Goal: Task Accomplishment & Management: Manage account settings

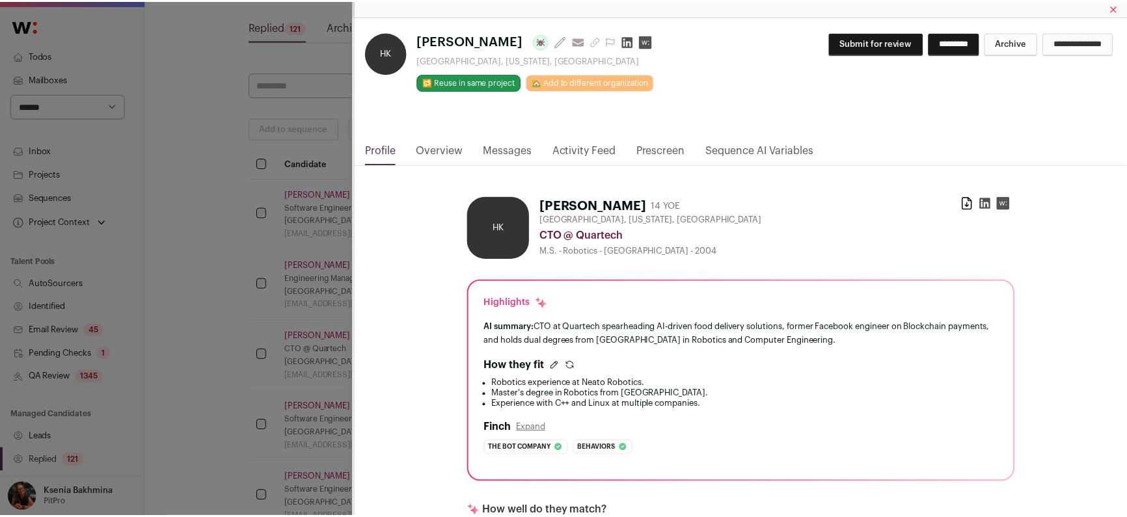
scroll to position [603, 0]
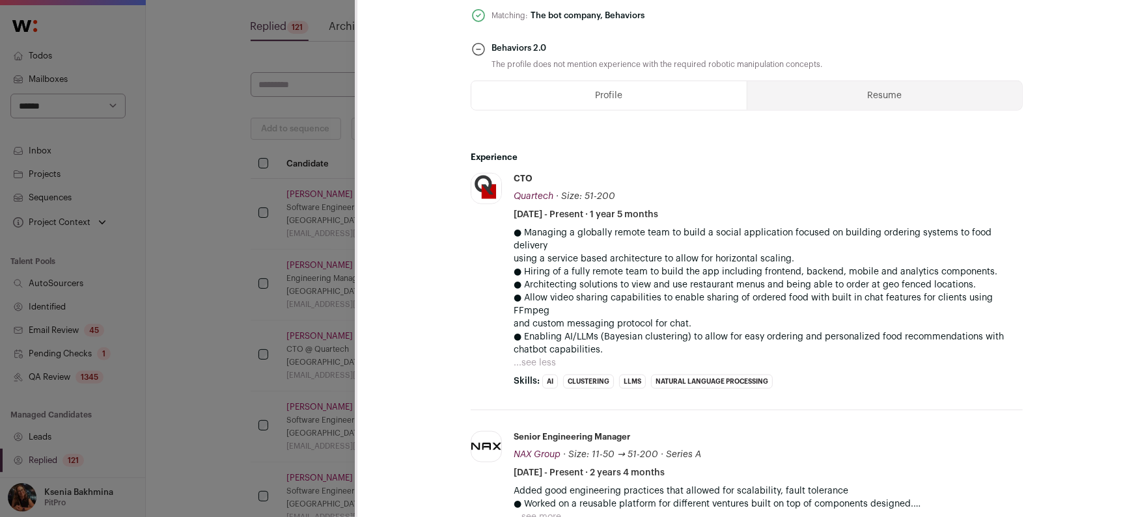
click at [134, 141] on div "HK Hassaan Khan Last update: 28 days ago View most recent conversation in Front…" at bounding box center [568, 258] width 1136 height 517
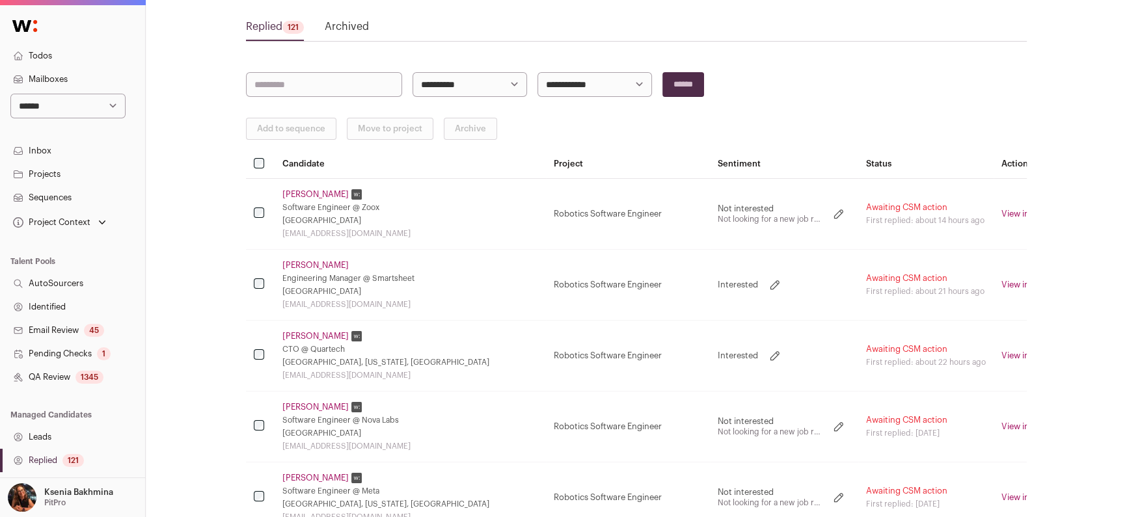
click at [107, 107] on select "**********" at bounding box center [67, 106] width 115 height 25
click at [49, 461] on link "Replied 121" at bounding box center [72, 460] width 145 height 23
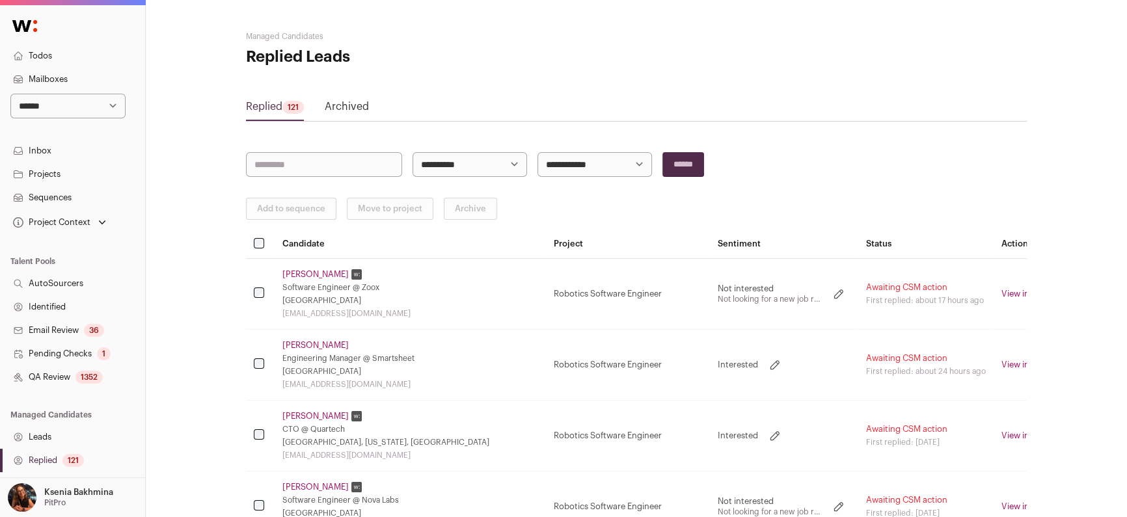
click at [309, 269] on link "Waleed Ahmed" at bounding box center [316, 274] width 66 height 10
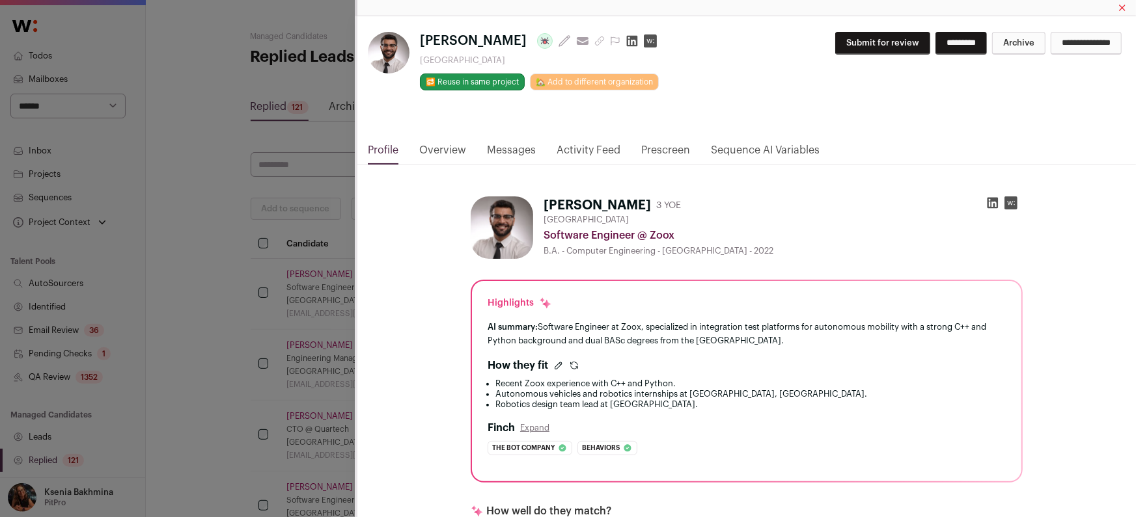
click at [523, 151] on link "Messages" at bounding box center [511, 154] width 49 height 22
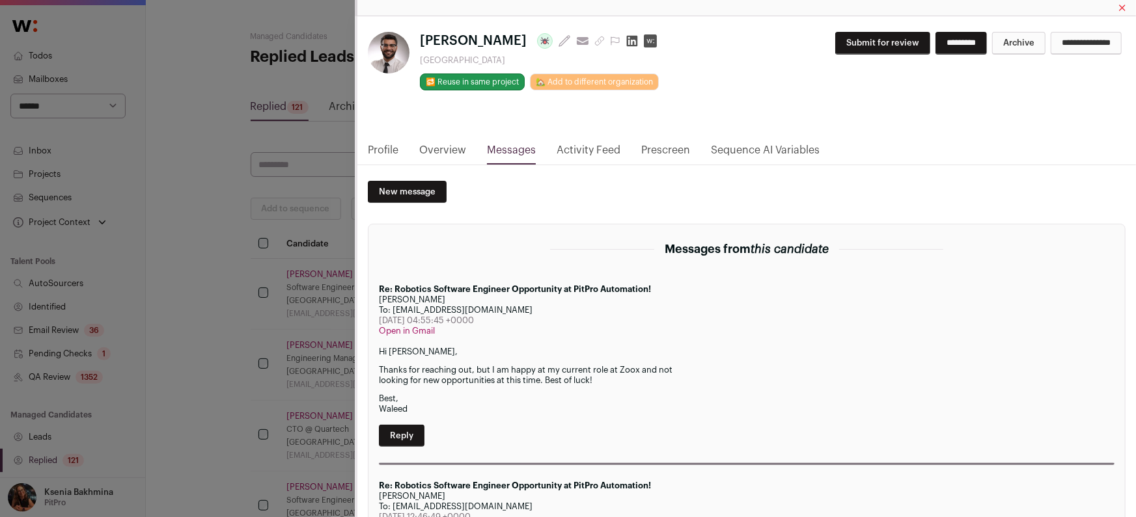
click at [269, 260] on div "Waleed Ahmed Last update: 2 days ago View most recent conversation in Front San…" at bounding box center [568, 258] width 1136 height 517
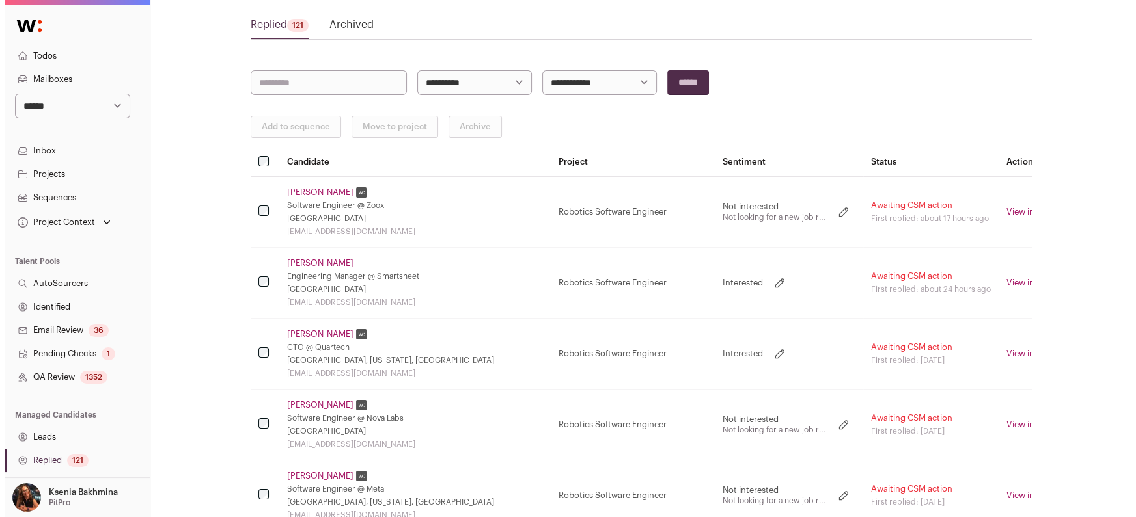
scroll to position [90, 0]
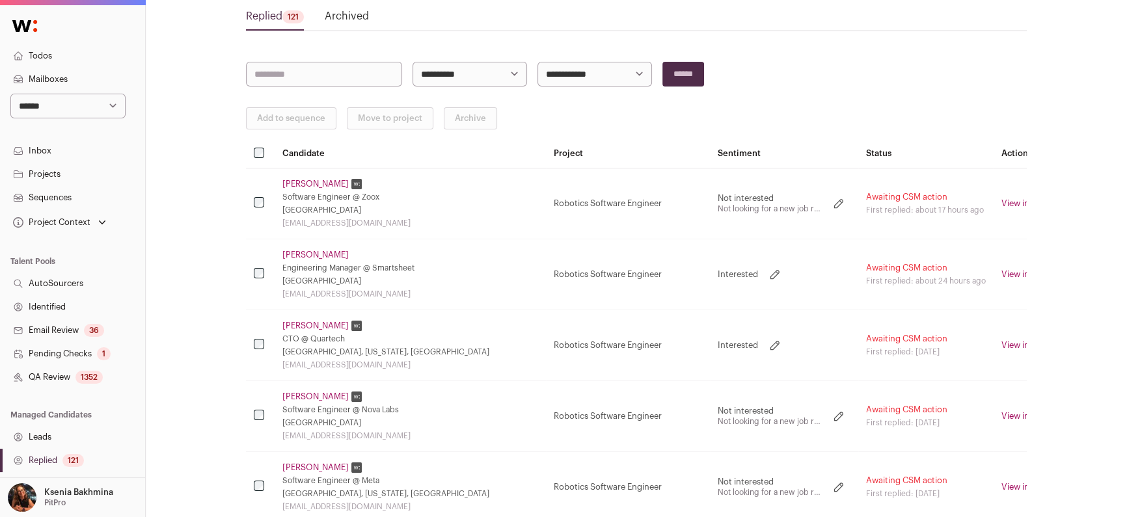
click at [302, 252] on link "Shuo Diao" at bounding box center [316, 255] width 66 height 10
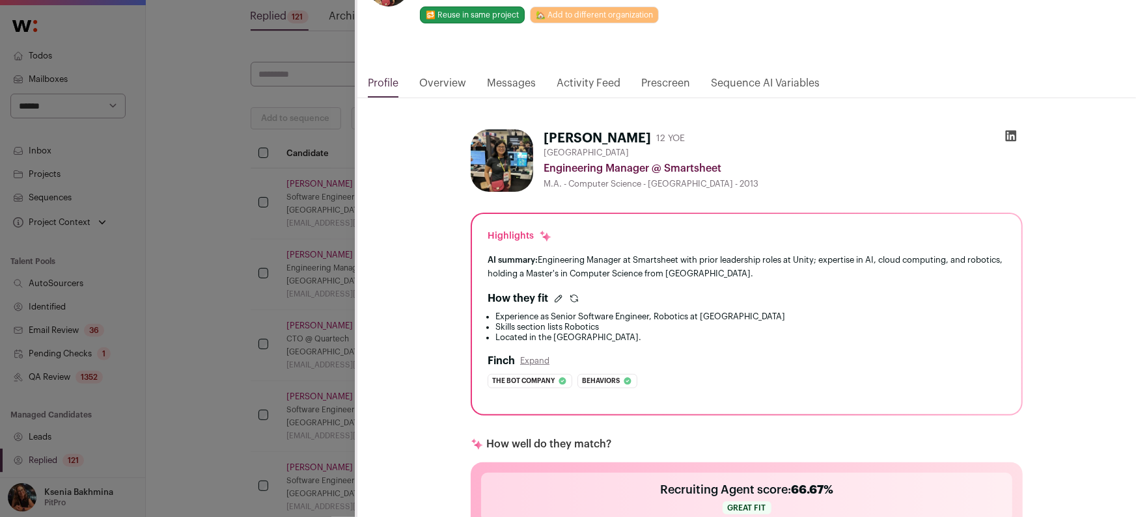
scroll to position [74, 0]
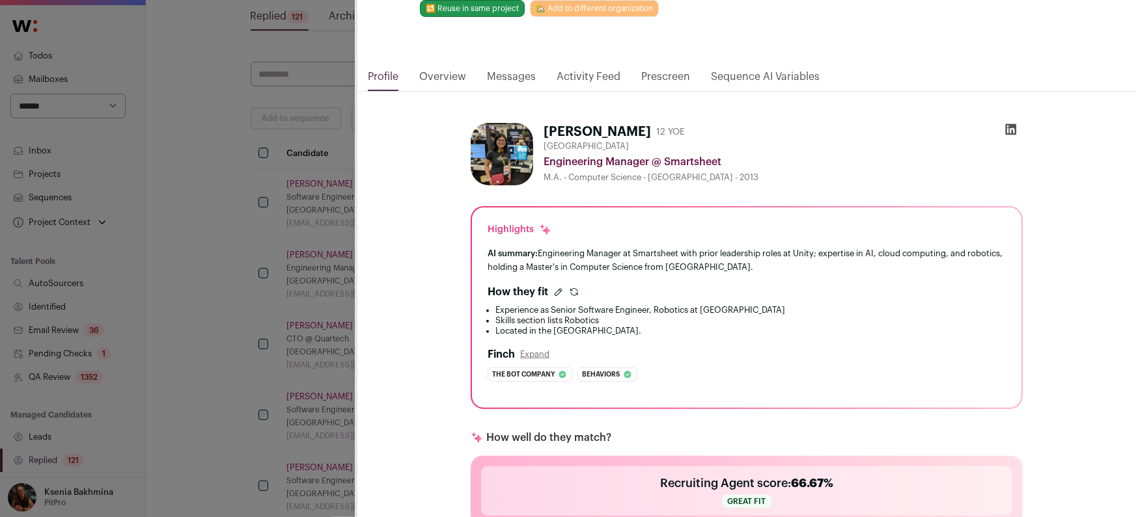
click at [278, 211] on div "**********" at bounding box center [568, 258] width 1136 height 517
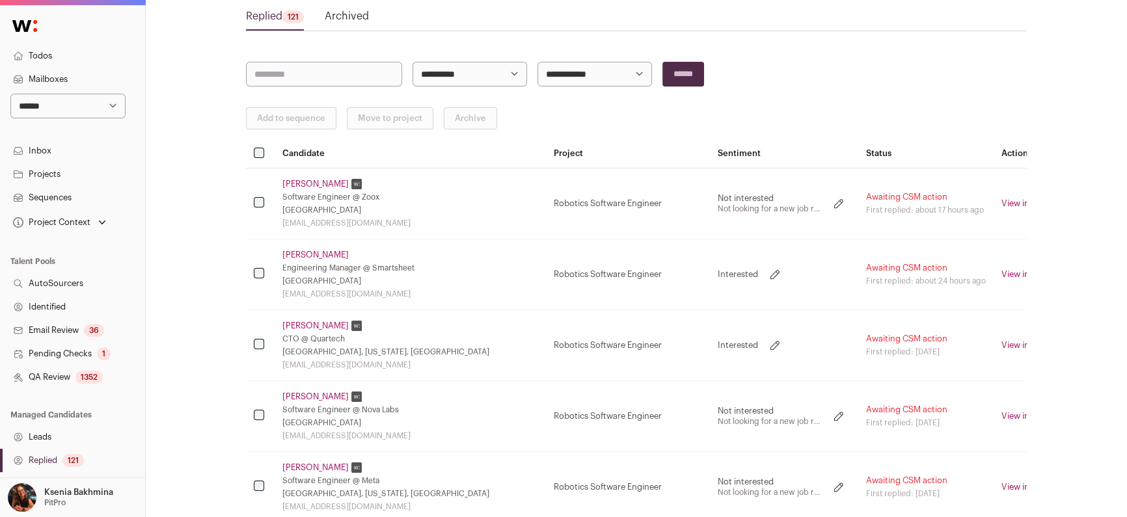
click at [323, 325] on link "Hassaan Khan" at bounding box center [316, 326] width 66 height 10
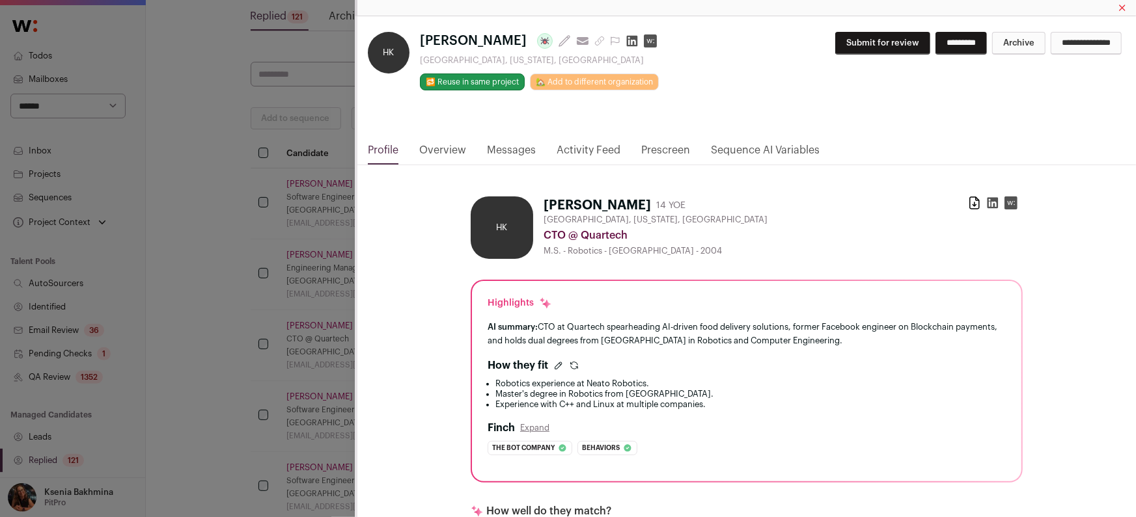
click at [508, 156] on link "Messages" at bounding box center [511, 154] width 49 height 22
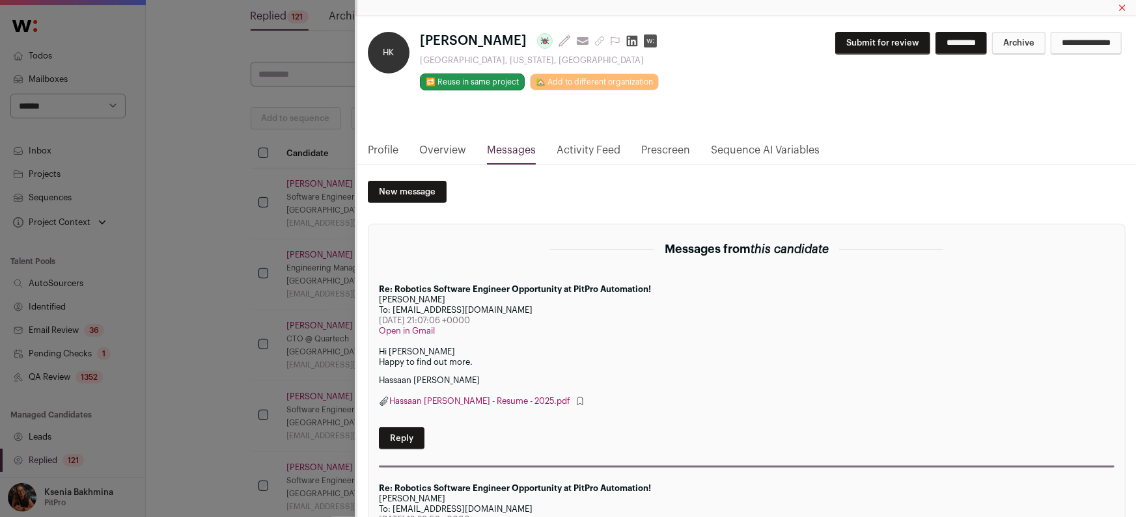
click at [384, 146] on link "Profile" at bounding box center [383, 154] width 31 height 22
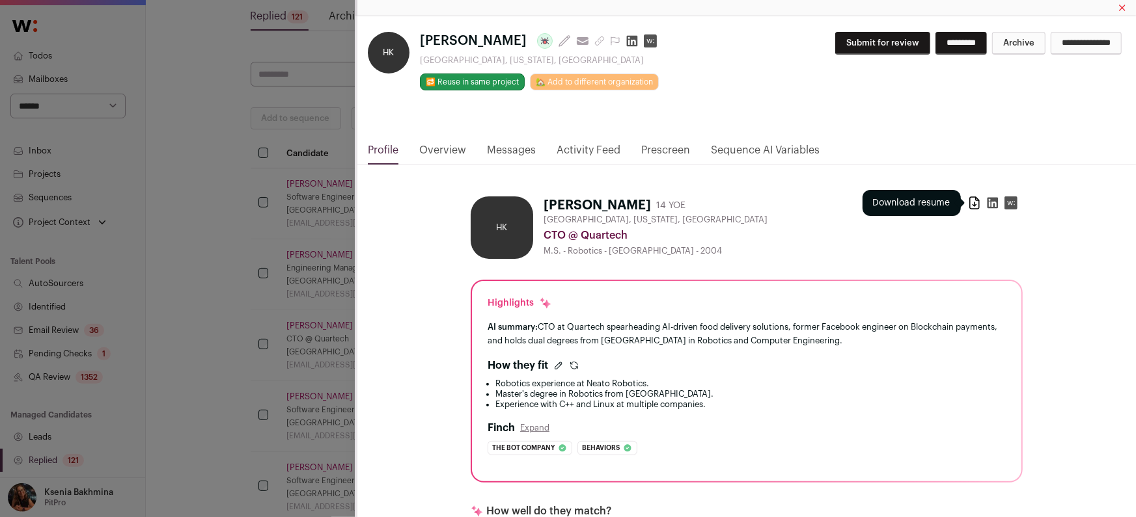
click at [971, 204] on icon "Close modal via background" at bounding box center [974, 203] width 9 height 12
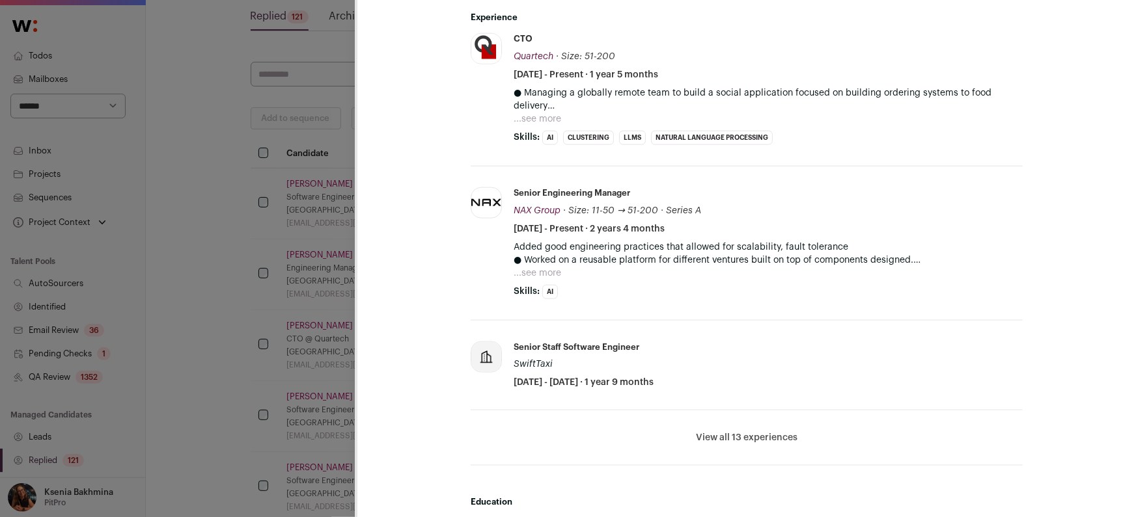
scroll to position [898, 0]
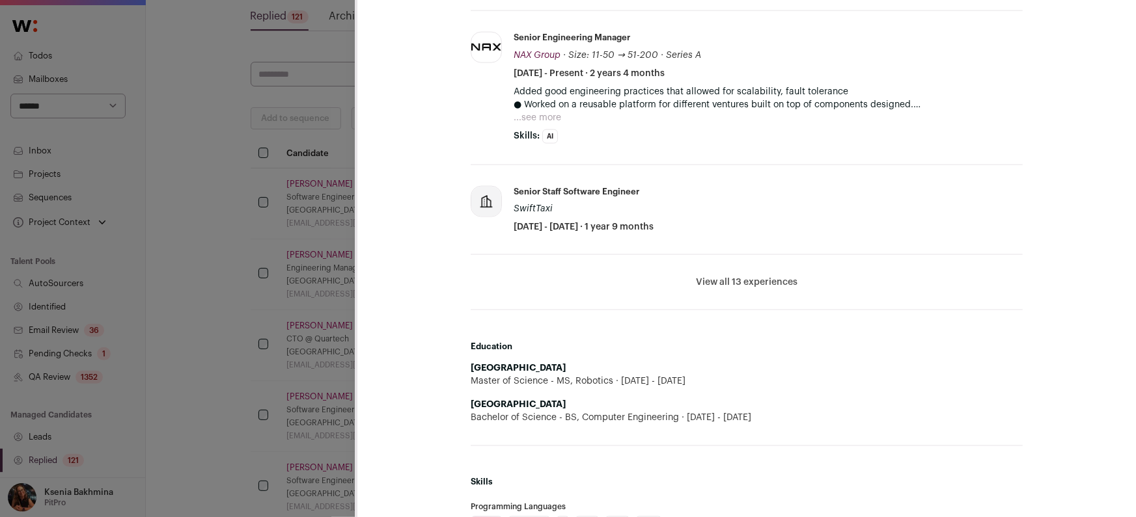
click at [725, 267] on li "View all 13 experiences View less" at bounding box center [747, 282] width 552 height 55
click at [724, 276] on button "View all 13 experiences" at bounding box center [747, 282] width 102 height 13
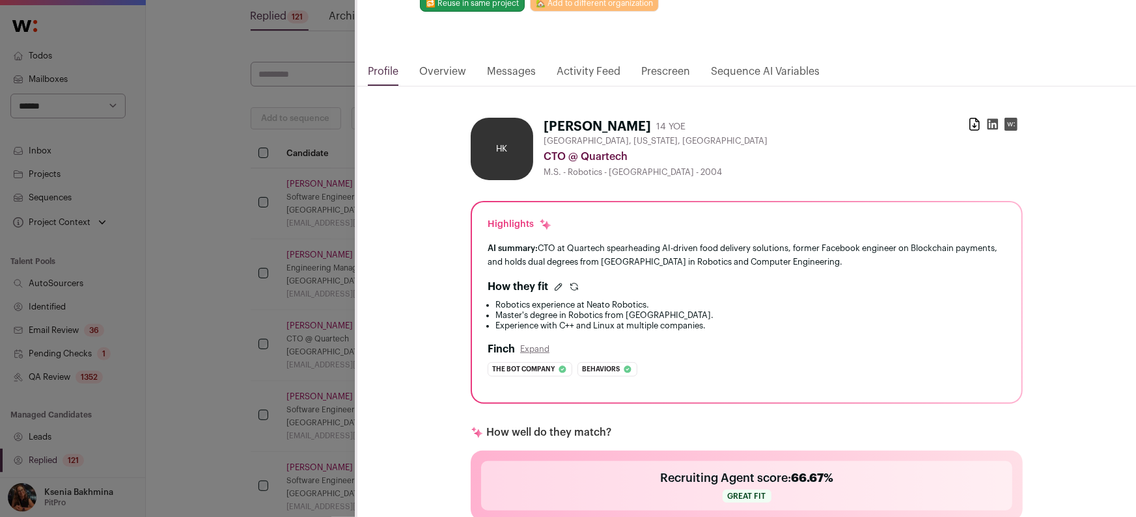
scroll to position [0, 0]
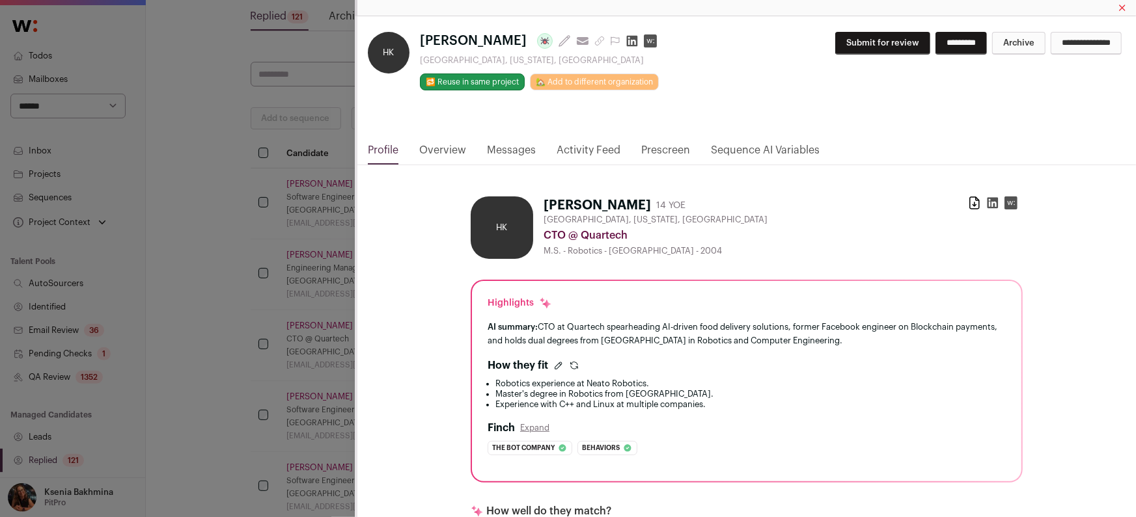
click at [986, 199] on icon "Close modal via background" at bounding box center [992, 203] width 13 height 13
click at [527, 147] on link "Messages" at bounding box center [511, 154] width 49 height 22
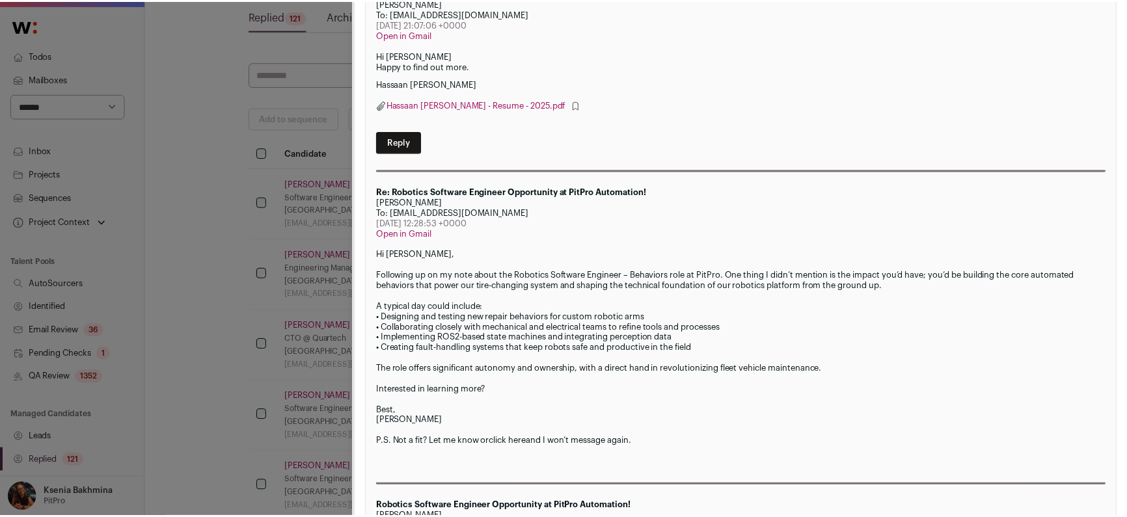
scroll to position [316, 0]
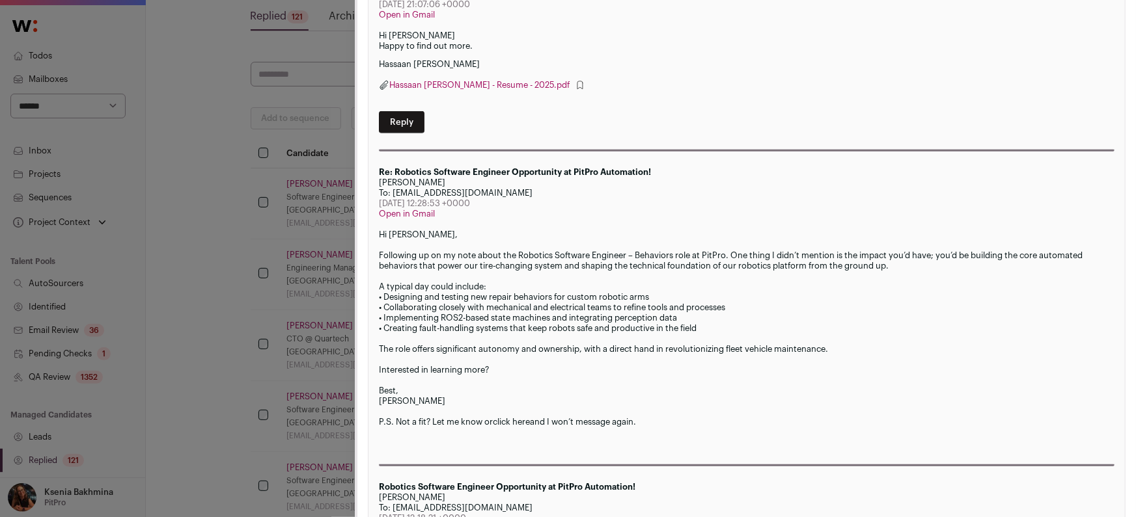
click at [272, 201] on div "HK Hassaan Khan Last update: 28 days ago View most recent conversation in Front…" at bounding box center [568, 258] width 1136 height 517
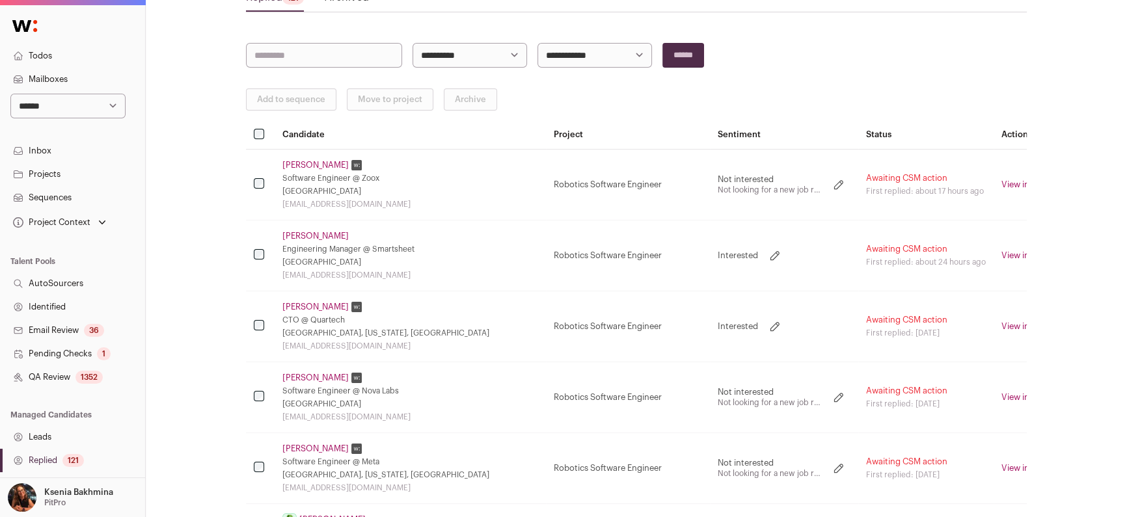
scroll to position [111, 0]
click at [310, 301] on link "Hassaan Khan" at bounding box center [316, 306] width 66 height 10
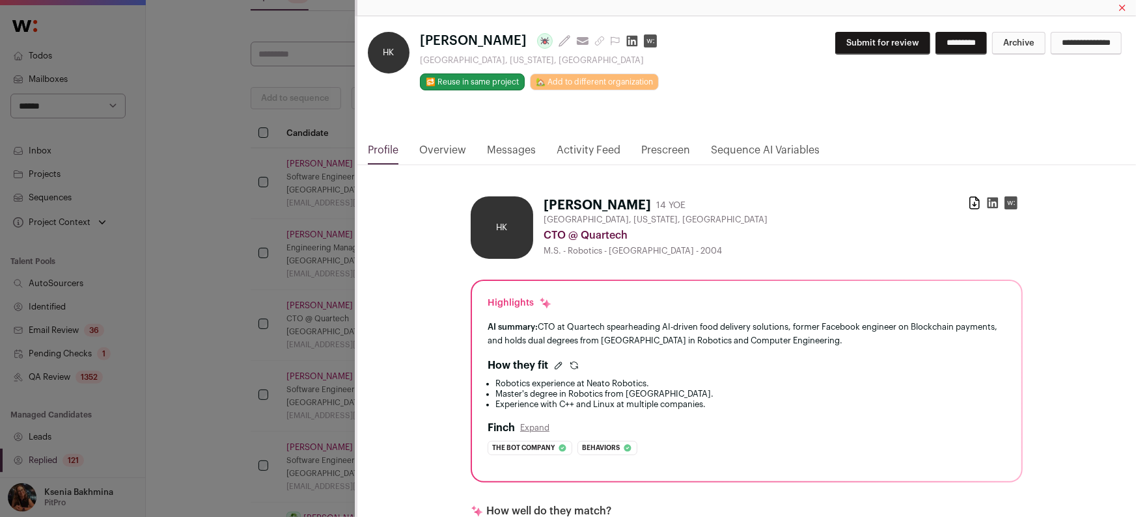
click at [855, 40] on button "Submit for review" at bounding box center [882, 43] width 95 height 23
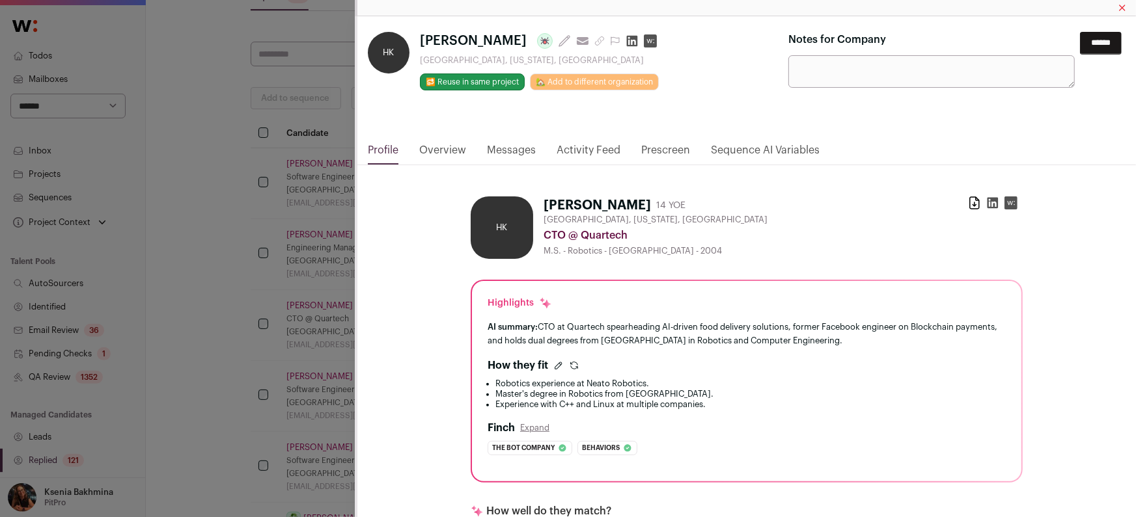
click at [834, 66] on textarea "Notes for Company" at bounding box center [931, 71] width 286 height 33
type textarea "**********"
click at [1094, 43] on input "******" at bounding box center [1101, 43] width 42 height 23
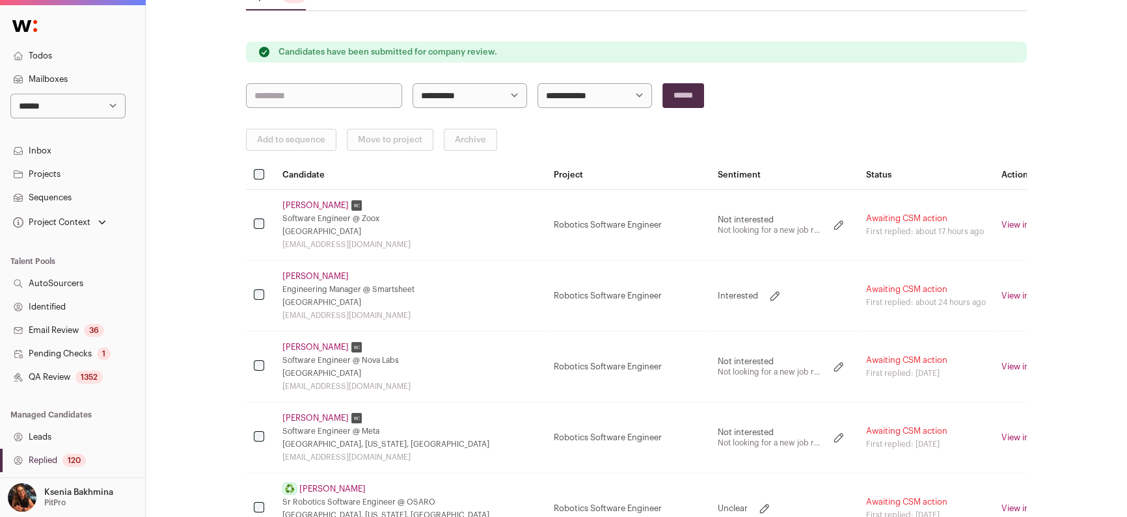
click at [88, 92] on div "**********" at bounding box center [72, 81] width 145 height 74
click at [83, 103] on select "**********" at bounding box center [67, 106] width 115 height 25
select select "*****"
click at [10, 94] on select "**********" at bounding box center [67, 106] width 115 height 25
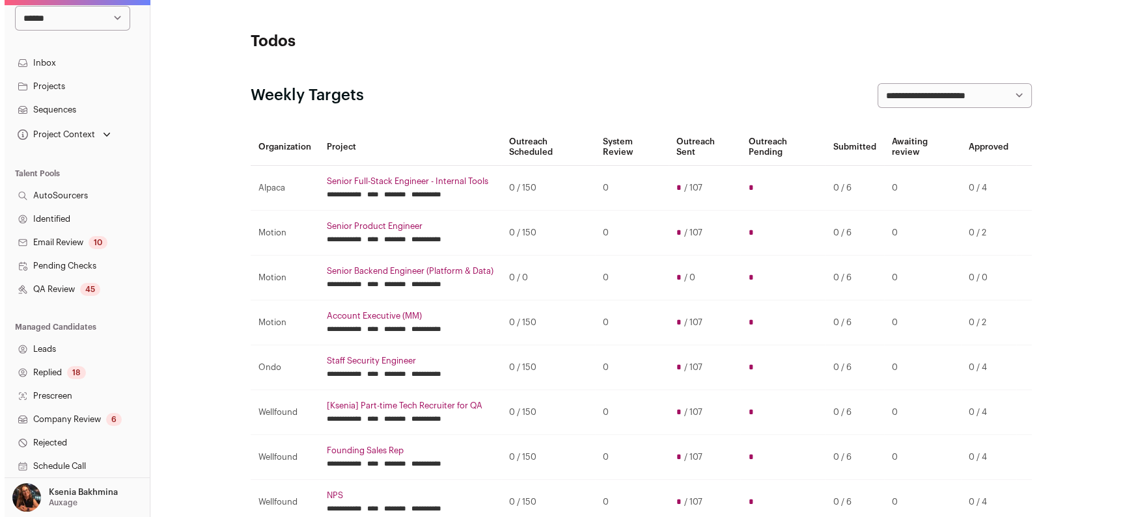
scroll to position [89, 0]
click at [53, 370] on link "Replied 18" at bounding box center [72, 372] width 145 height 23
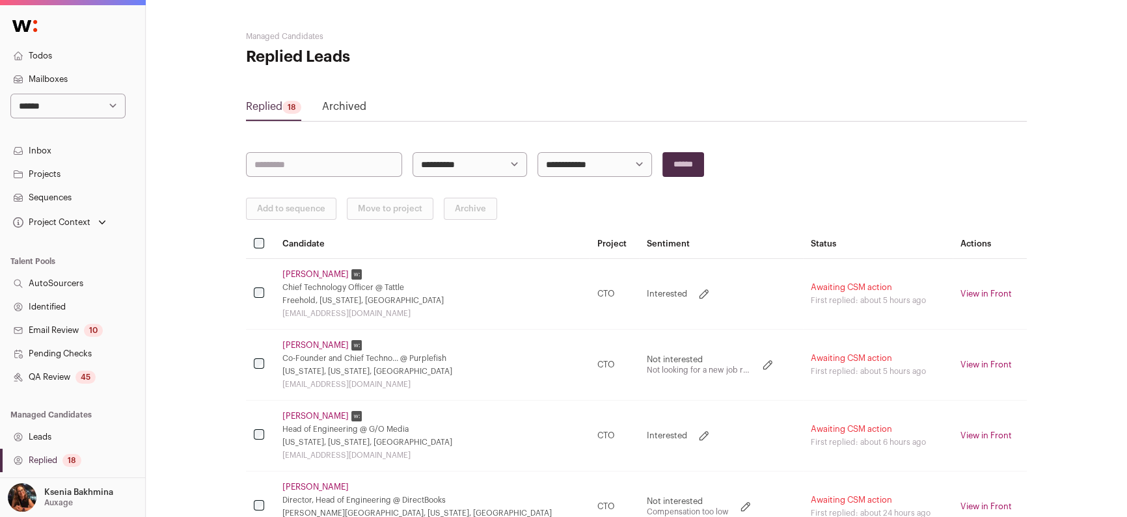
click at [304, 416] on link "Ihab Rimawi" at bounding box center [316, 416] width 66 height 10
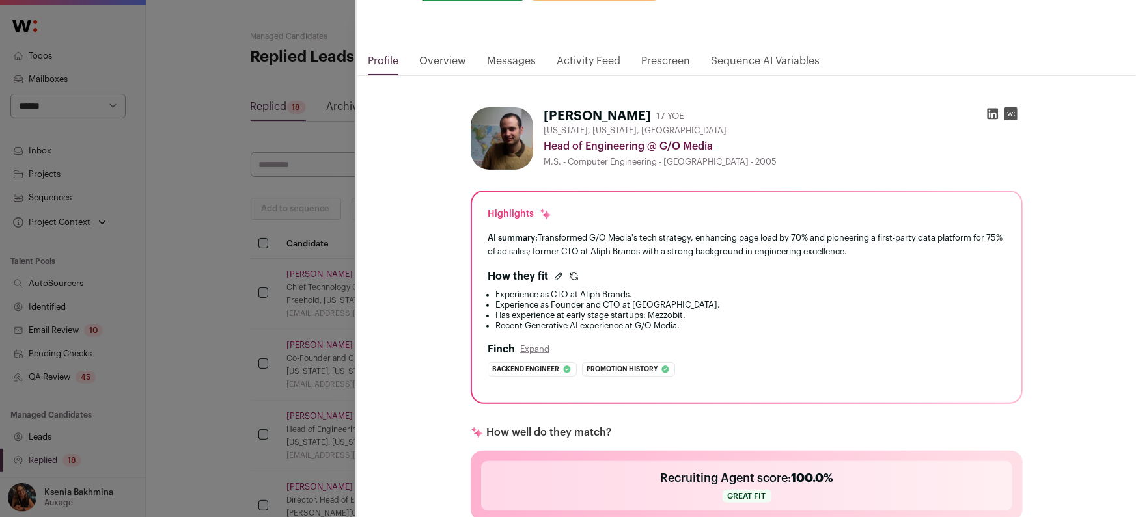
scroll to position [5, 0]
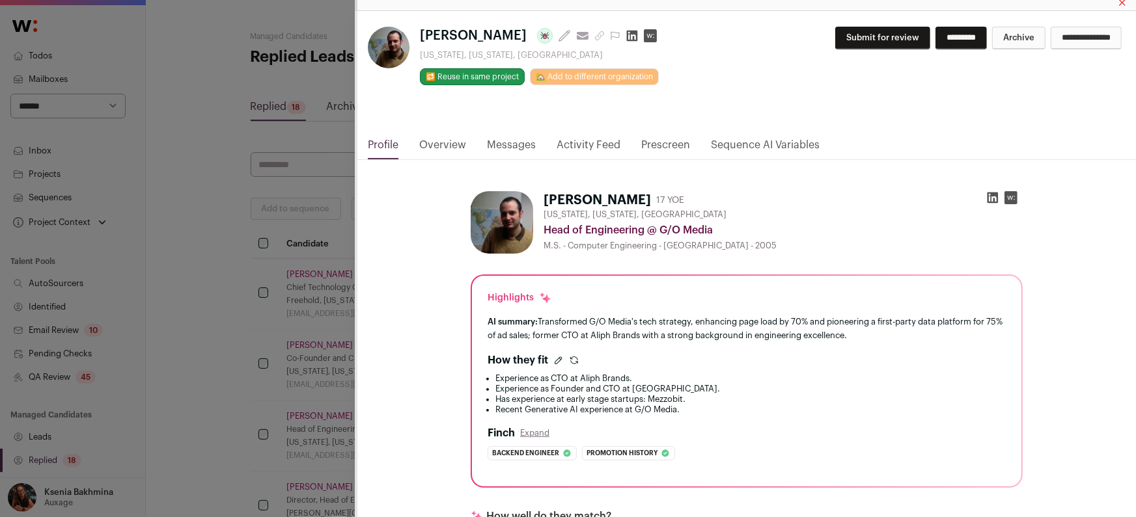
click at [505, 142] on link "Messages" at bounding box center [511, 148] width 49 height 22
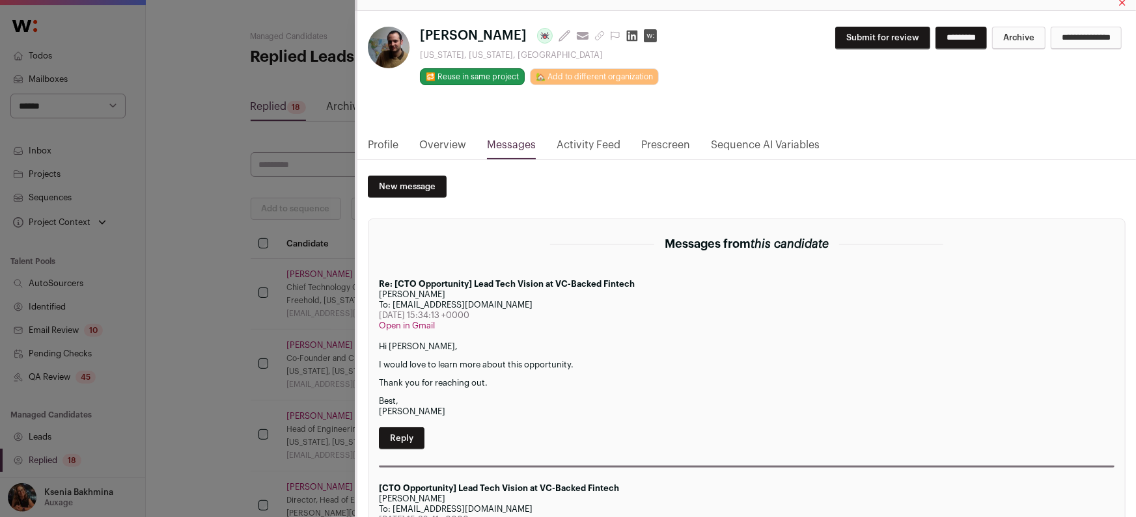
click at [379, 140] on link "Profile" at bounding box center [383, 148] width 31 height 22
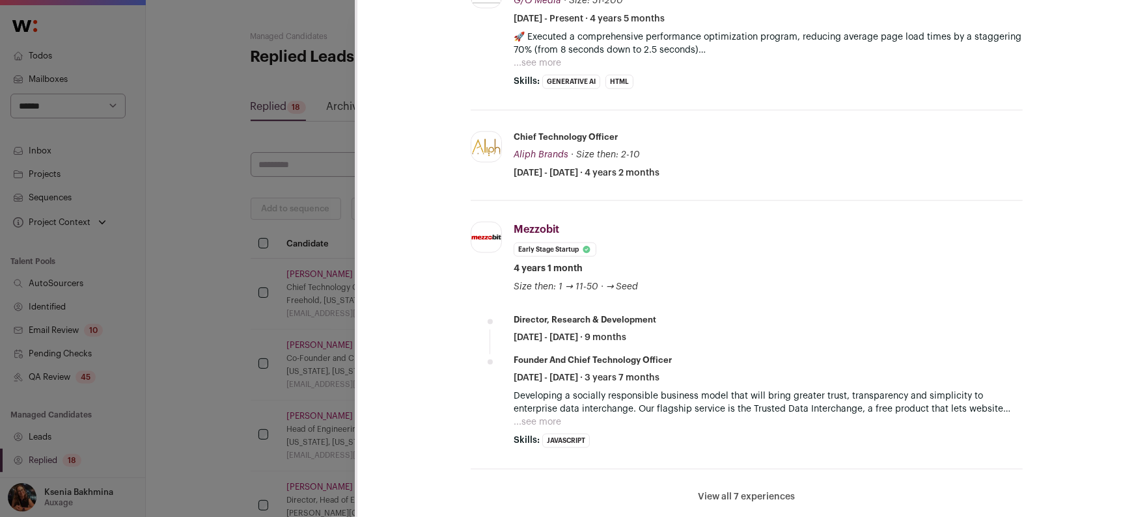
scroll to position [335, 0]
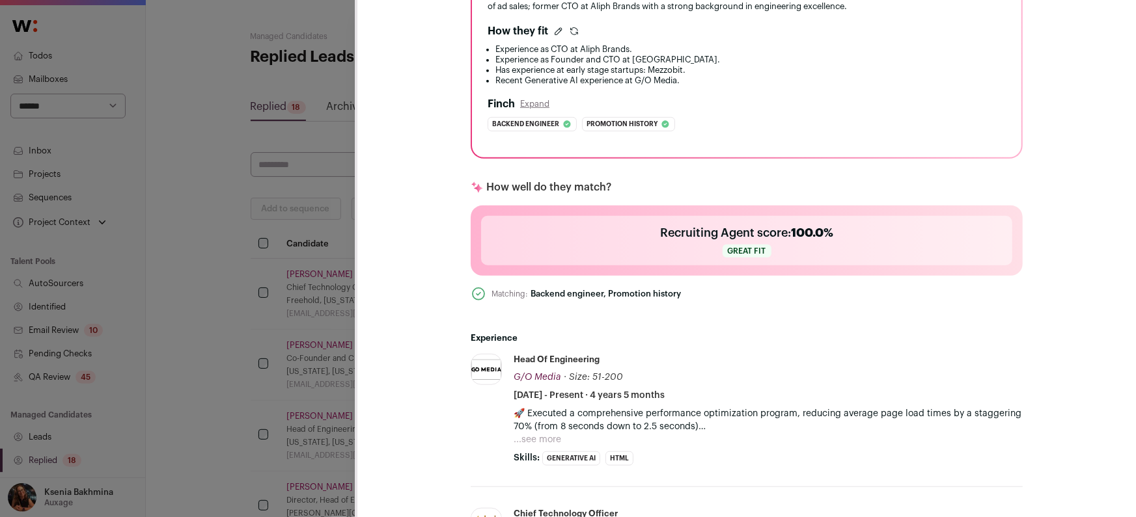
click at [316, 202] on div "Ihab Rimawi Last update: 4 days ago View most recent conversation in Front New …" at bounding box center [568, 258] width 1136 height 517
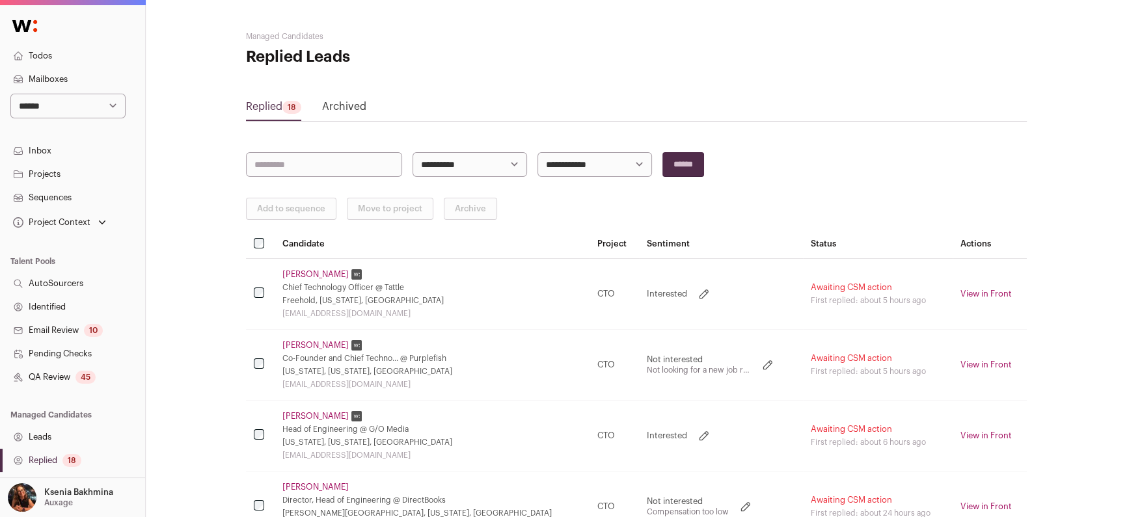
click at [316, 274] on link "Anthony Asciutto" at bounding box center [316, 274] width 66 height 10
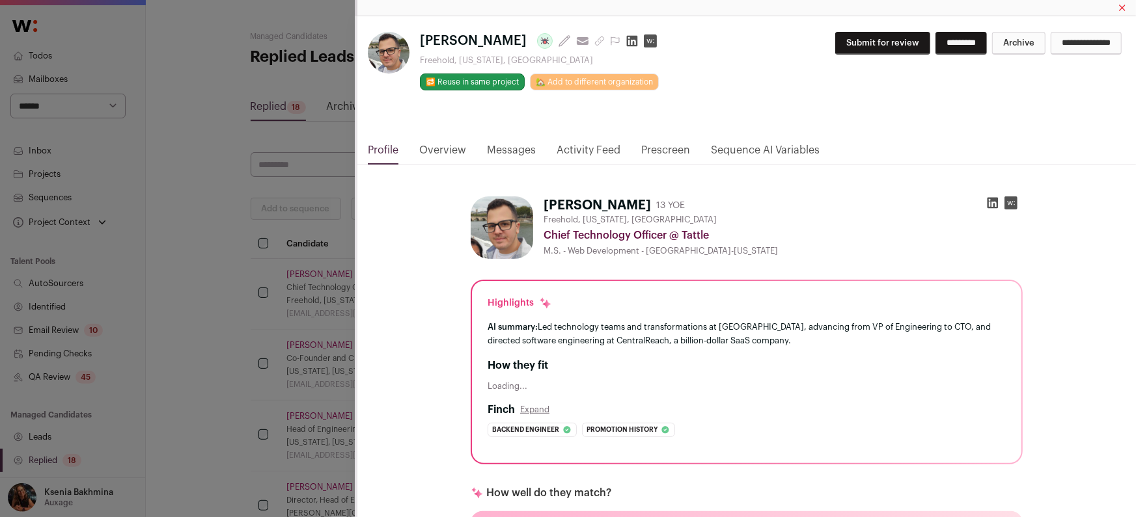
click at [513, 152] on link "Messages" at bounding box center [511, 154] width 49 height 22
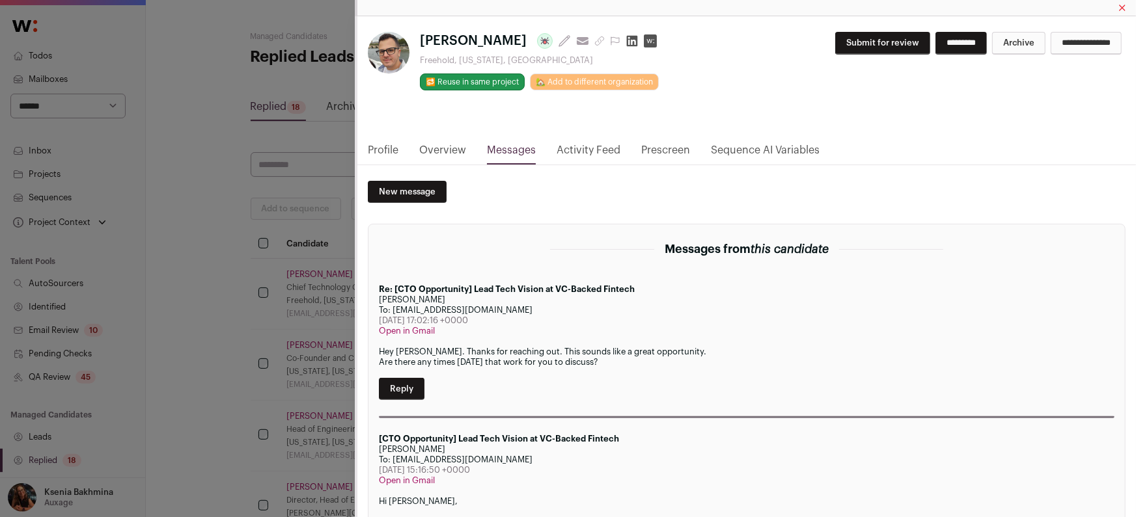
click at [388, 154] on link "Profile" at bounding box center [383, 154] width 31 height 22
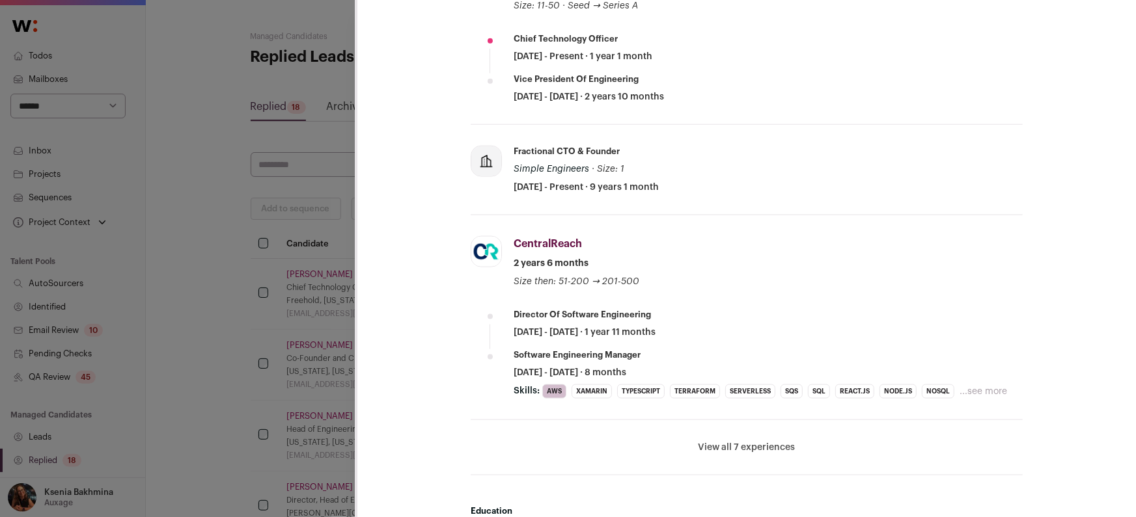
scroll to position [758, 0]
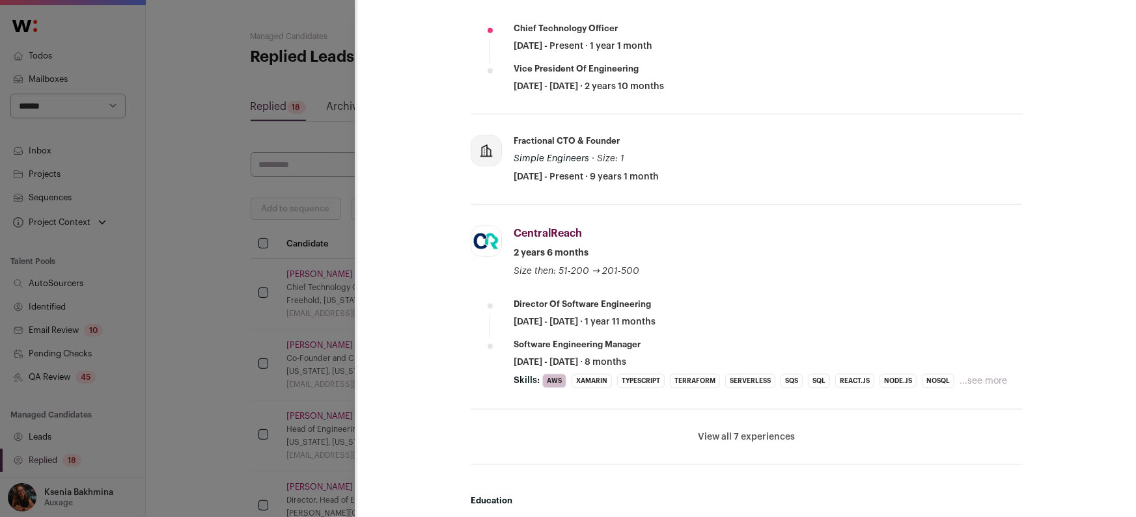
click at [735, 440] on button "View all 7 experiences" at bounding box center [746, 437] width 97 height 13
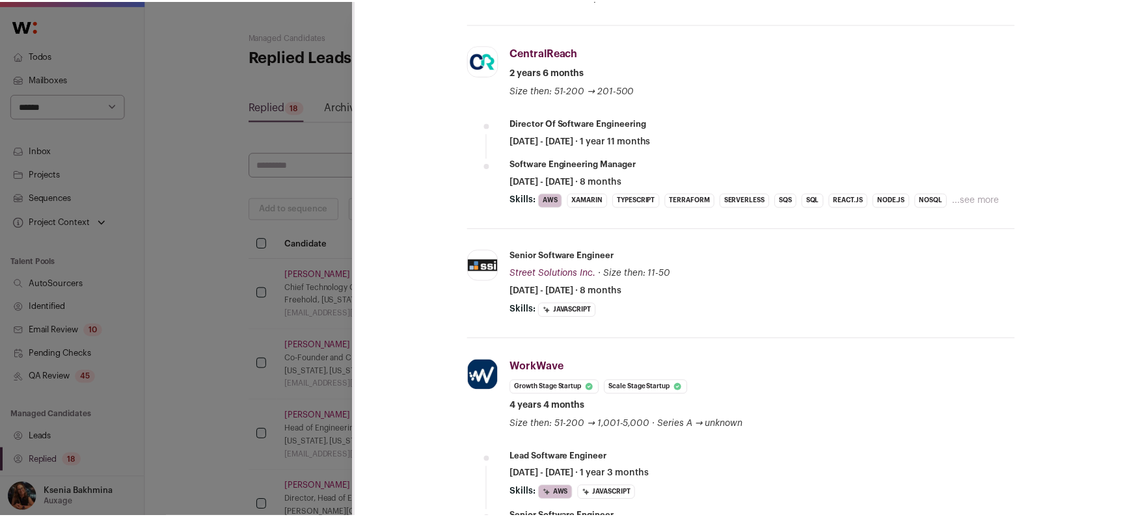
scroll to position [957, 0]
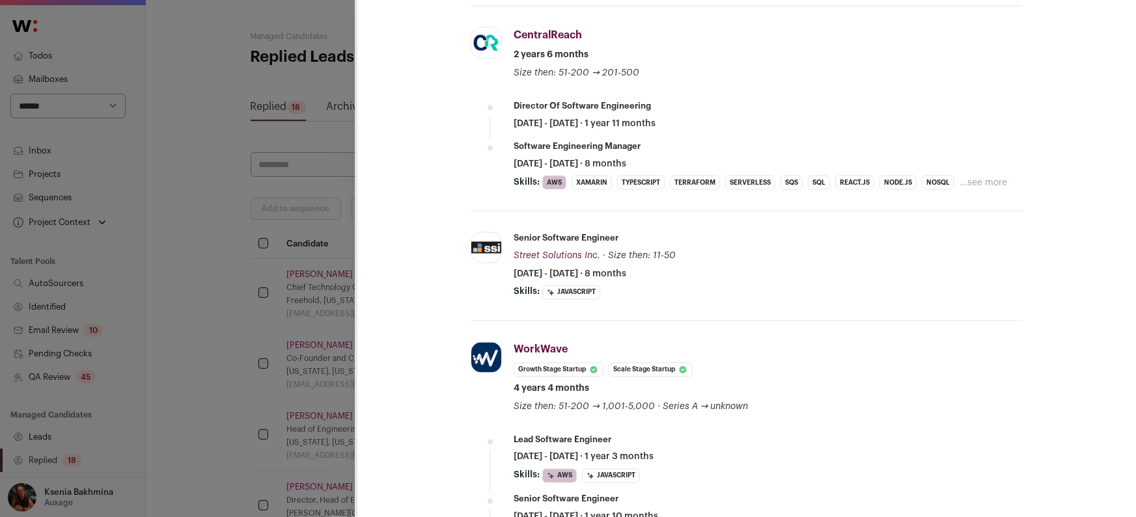
click at [159, 145] on div "Anthony Asciutto Last update: 1 day ago View most recent conversation in Front …" at bounding box center [568, 258] width 1136 height 517
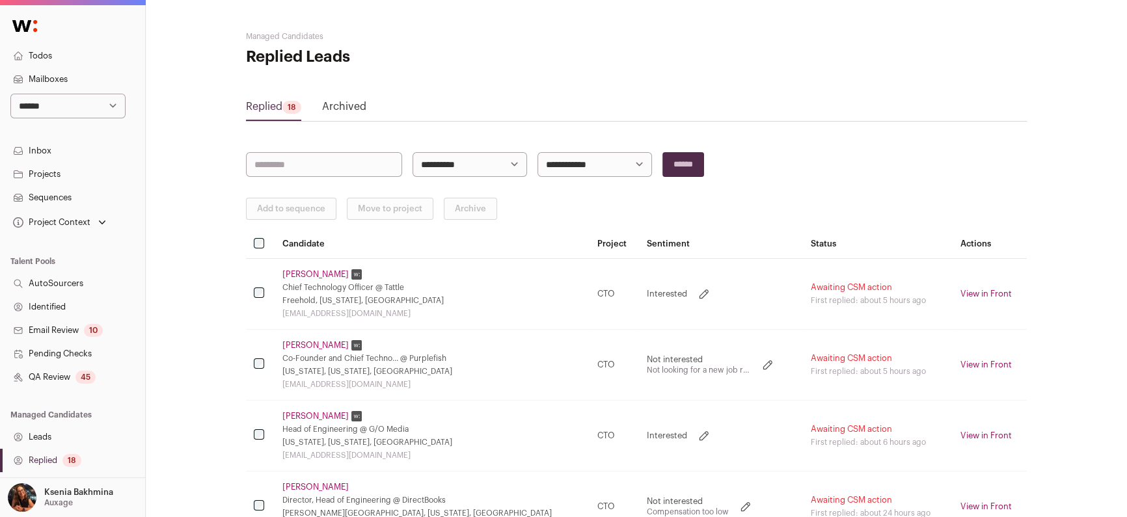
click at [57, 171] on link "Projects" at bounding box center [72, 174] width 145 height 23
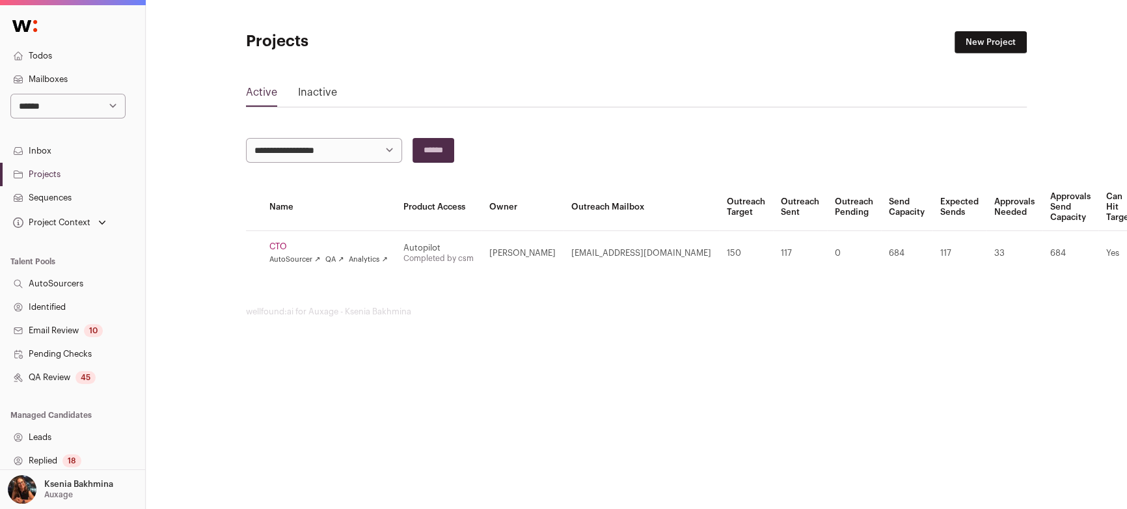
click at [275, 240] on td "CTO AutoSourcer ↗ QA ↗ Analytics ↗" at bounding box center [329, 252] width 134 height 45
click at [274, 242] on link "CTO" at bounding box center [328, 246] width 118 height 10
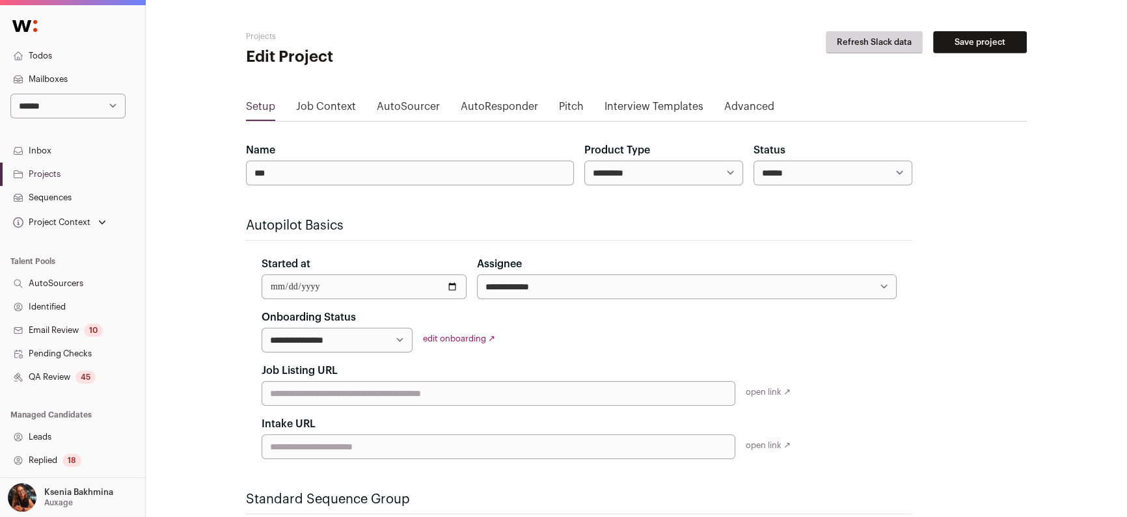
click at [325, 107] on link "Job Context" at bounding box center [326, 109] width 60 height 21
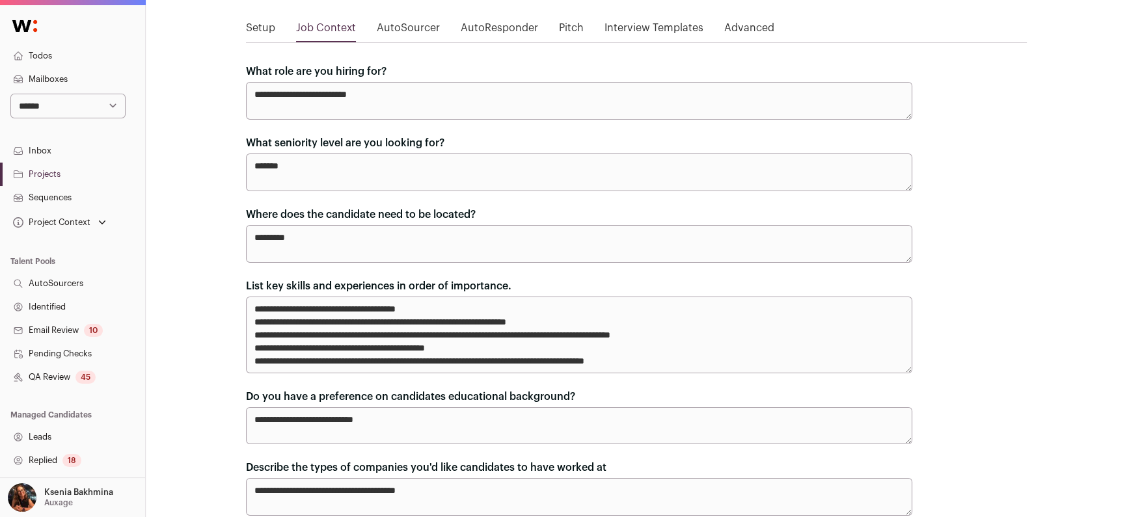
scroll to position [84, 0]
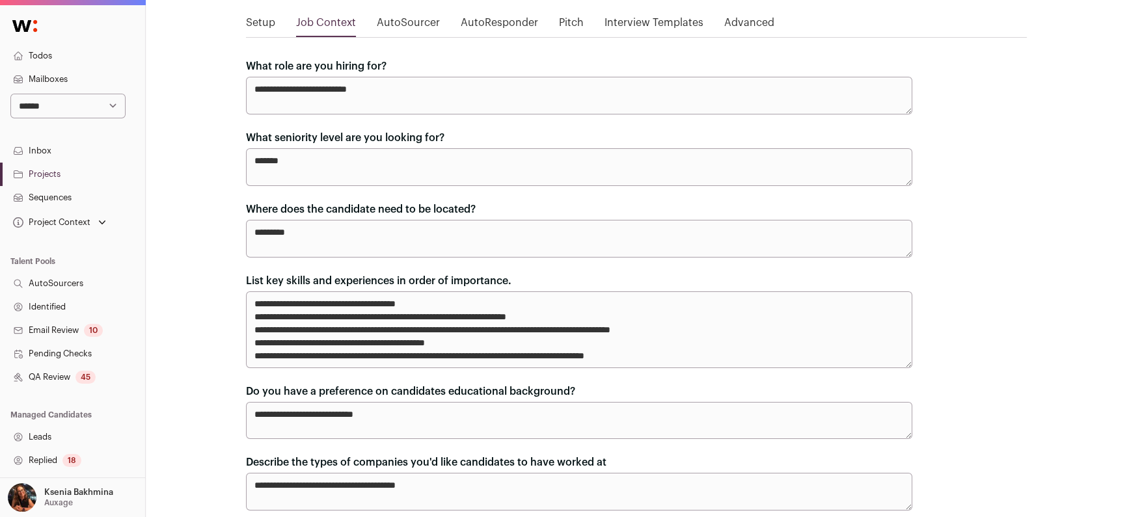
click at [46, 463] on link "Replied 18" at bounding box center [72, 460] width 145 height 23
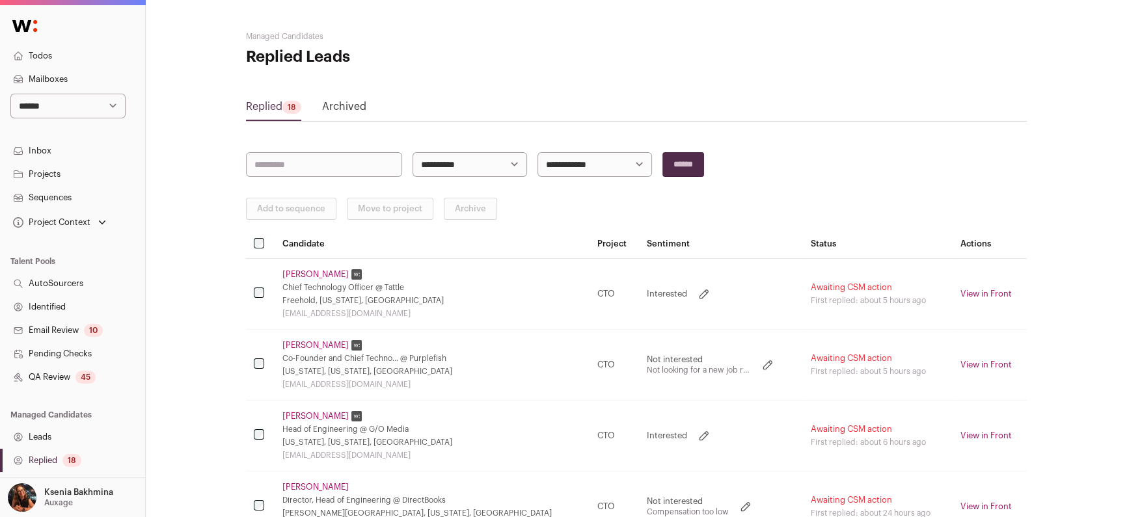
click at [318, 342] on link "Martin Kess" at bounding box center [316, 345] width 66 height 10
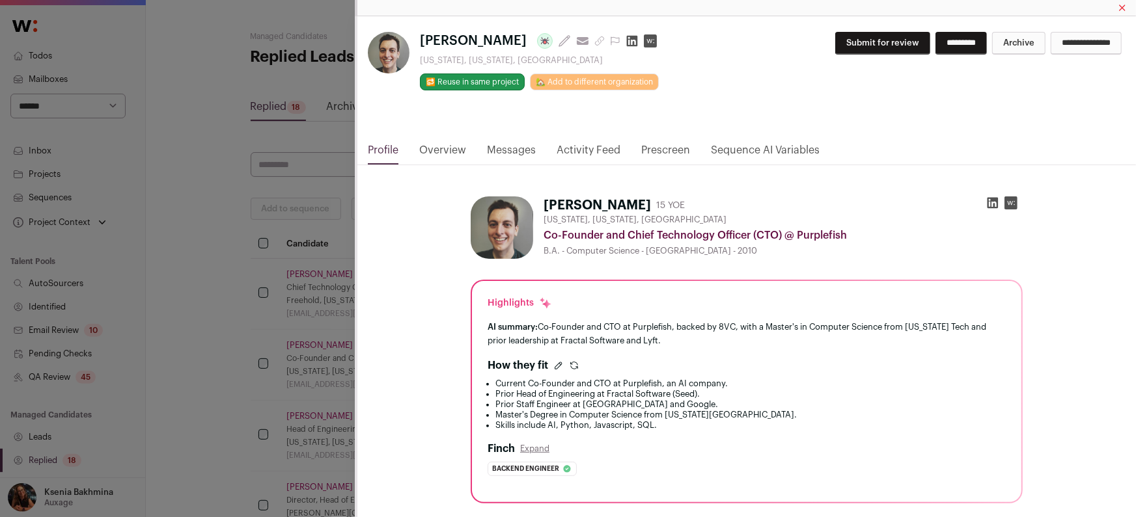
click at [330, 256] on div "Martin Kess Last update: 4 days ago View most recent conversation in Front New …" at bounding box center [568, 258] width 1136 height 517
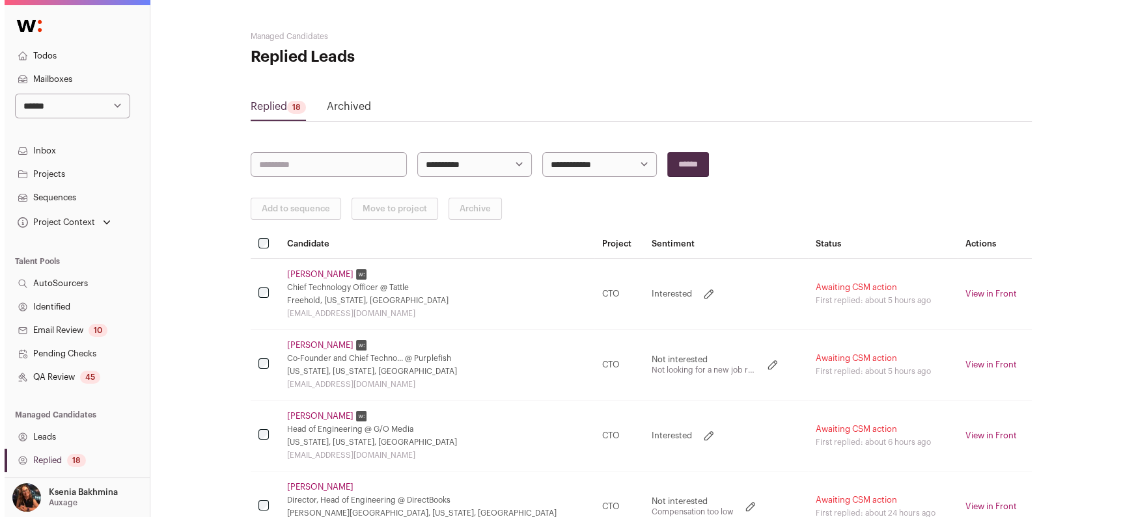
scroll to position [96, 0]
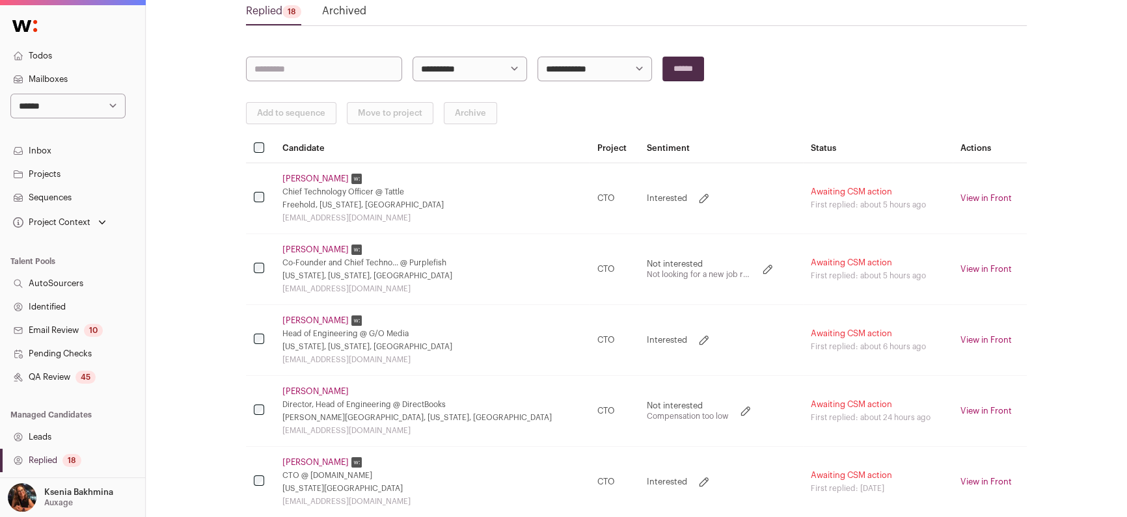
click at [303, 322] on link "Ihab Rimawi" at bounding box center [316, 321] width 66 height 10
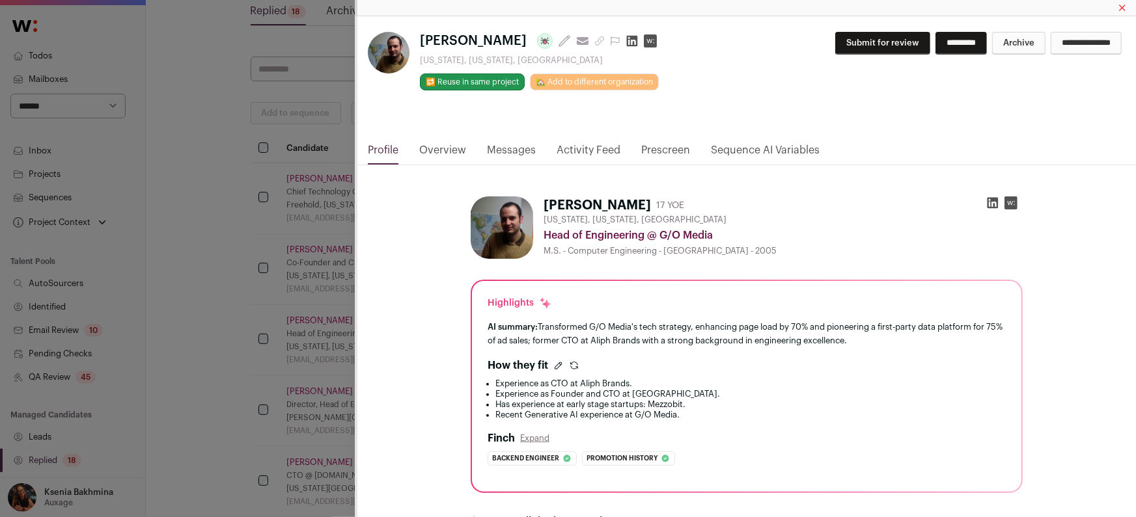
click at [986, 206] on icon "Close modal via background" at bounding box center [992, 203] width 13 height 13
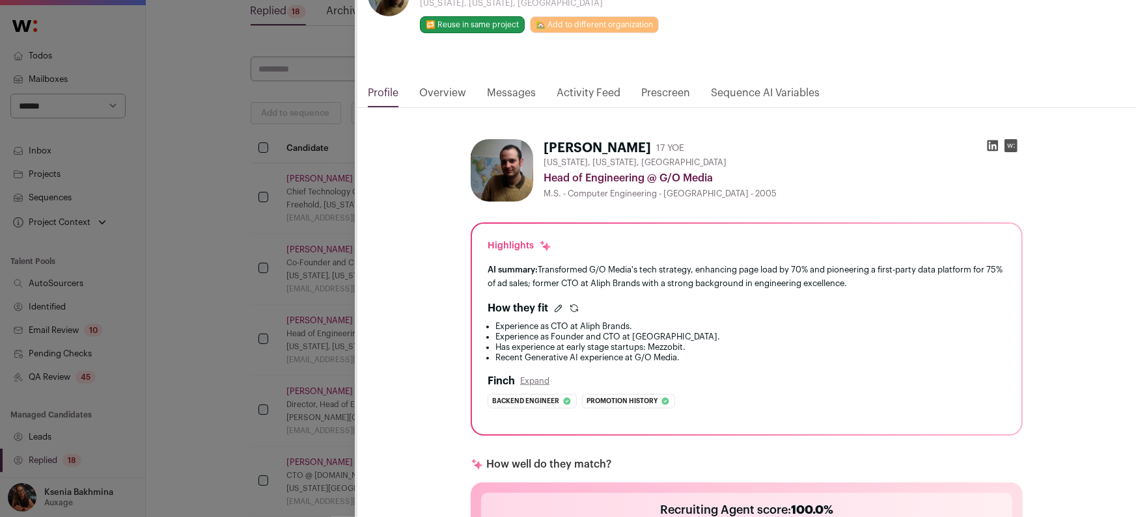
scroll to position [51, 0]
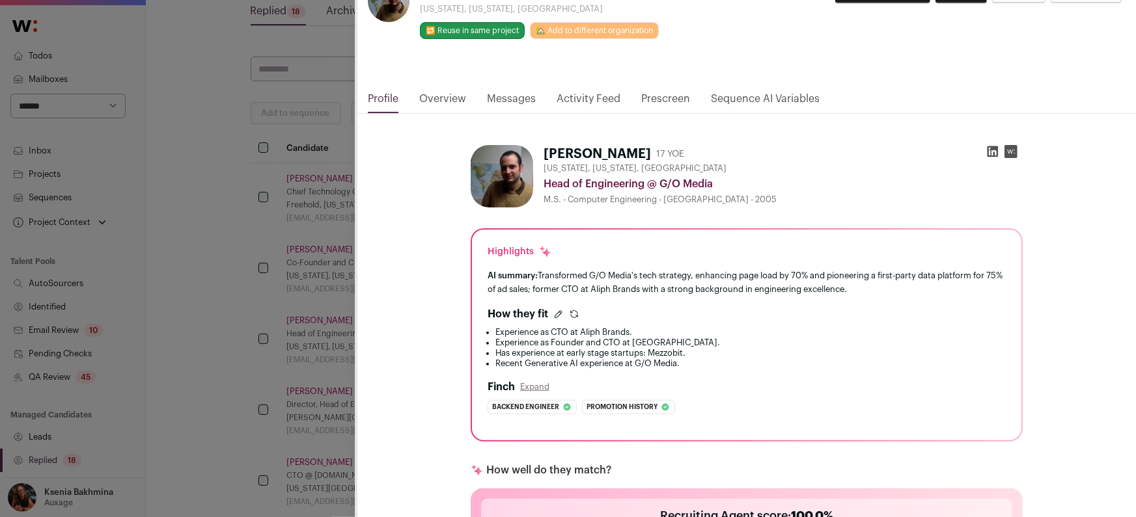
click at [516, 101] on link "Messages" at bounding box center [511, 102] width 49 height 22
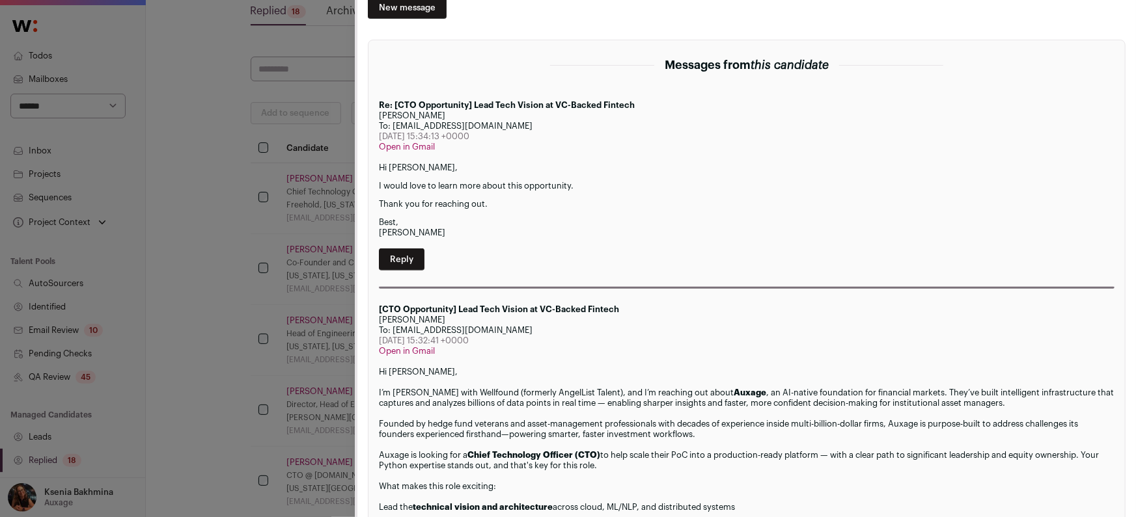
scroll to position [0, 0]
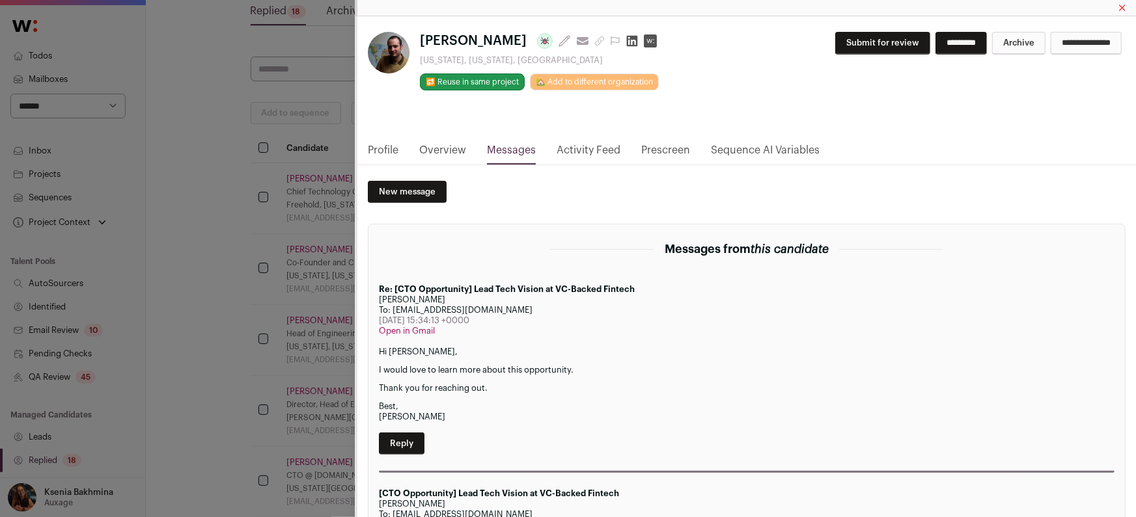
click at [835, 43] on button "Submit for review" at bounding box center [882, 43] width 95 height 23
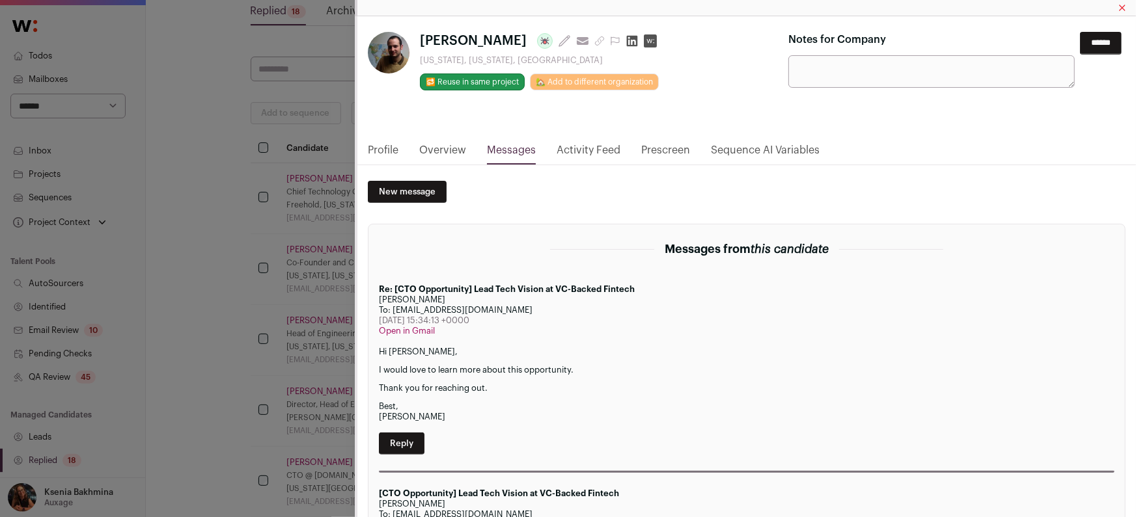
click at [1084, 45] on input "******" at bounding box center [1101, 43] width 42 height 23
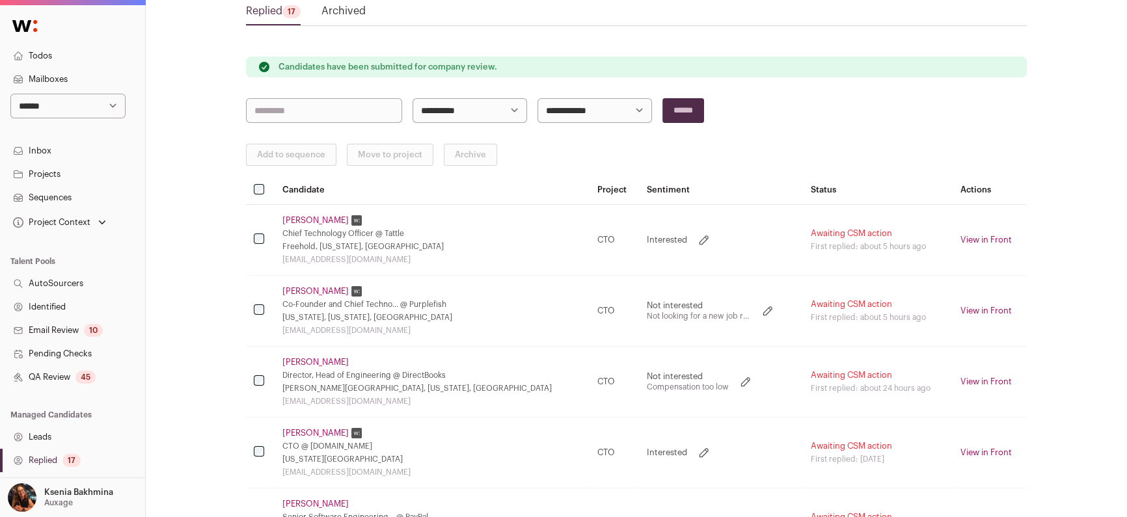
click at [301, 433] on link "Roman Gushel" at bounding box center [316, 433] width 66 height 10
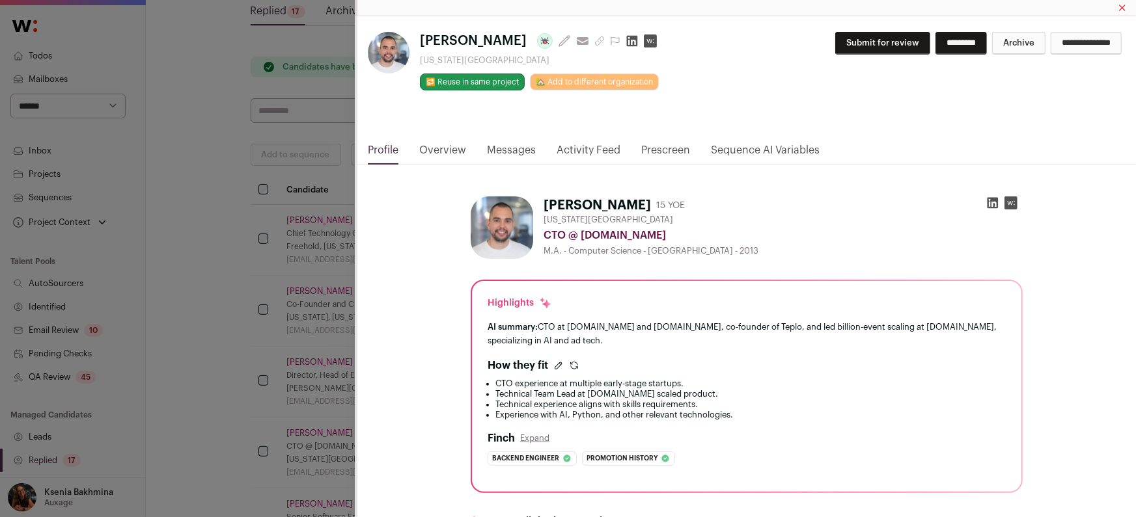
click at [274, 380] on div "Roman Gushel Last update: 4 days ago View most recent conversation in Front New…" at bounding box center [568, 258] width 1136 height 517
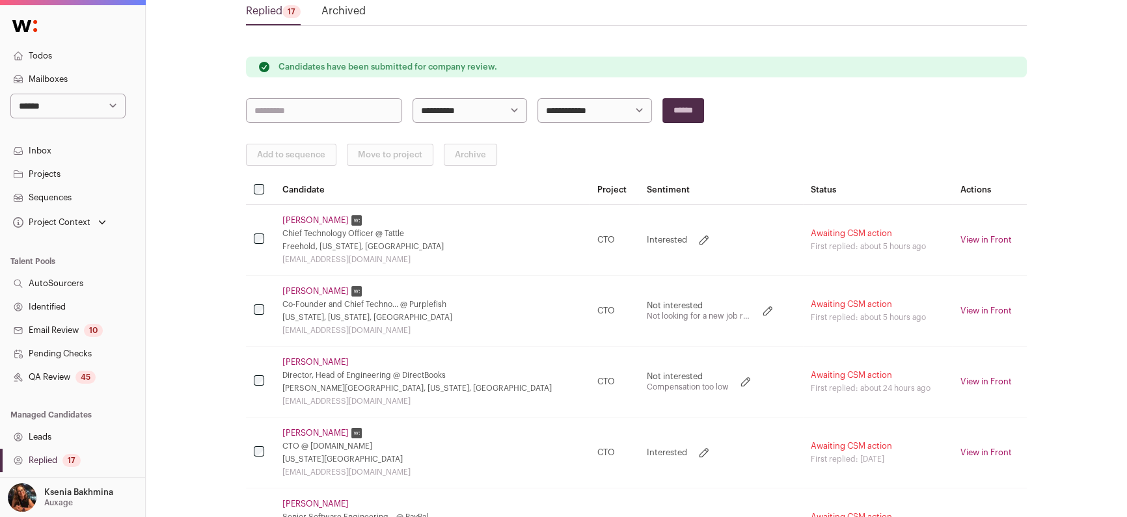
click at [314, 434] on link "Roman Gushel" at bounding box center [316, 433] width 66 height 10
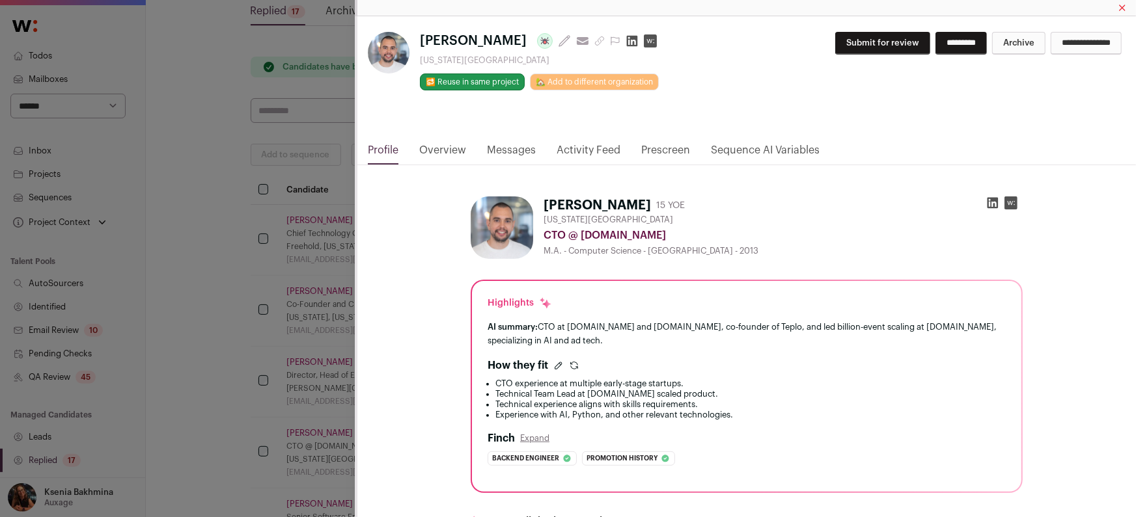
click at [507, 153] on link "Messages" at bounding box center [511, 154] width 49 height 22
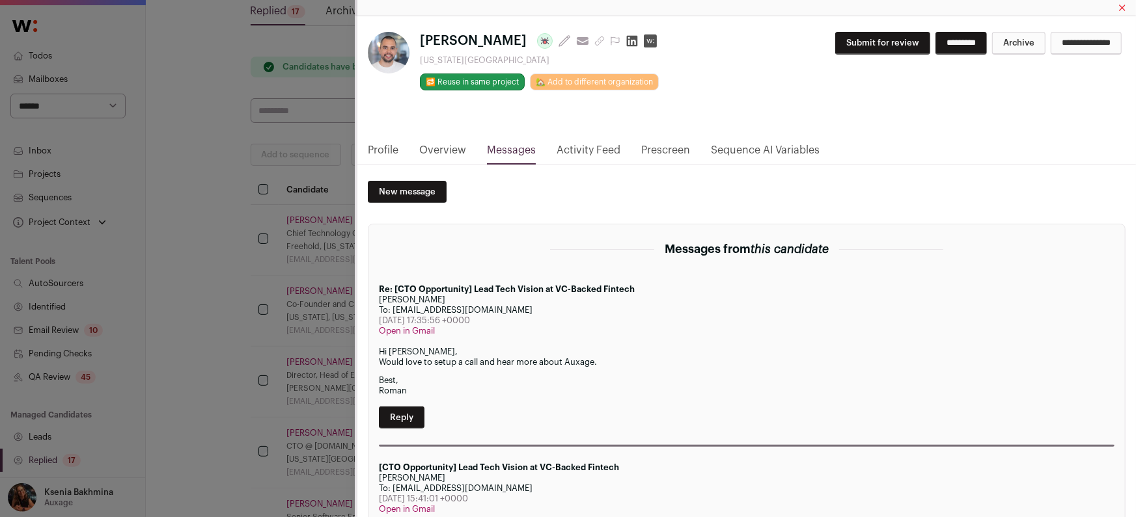
scroll to position [16, 0]
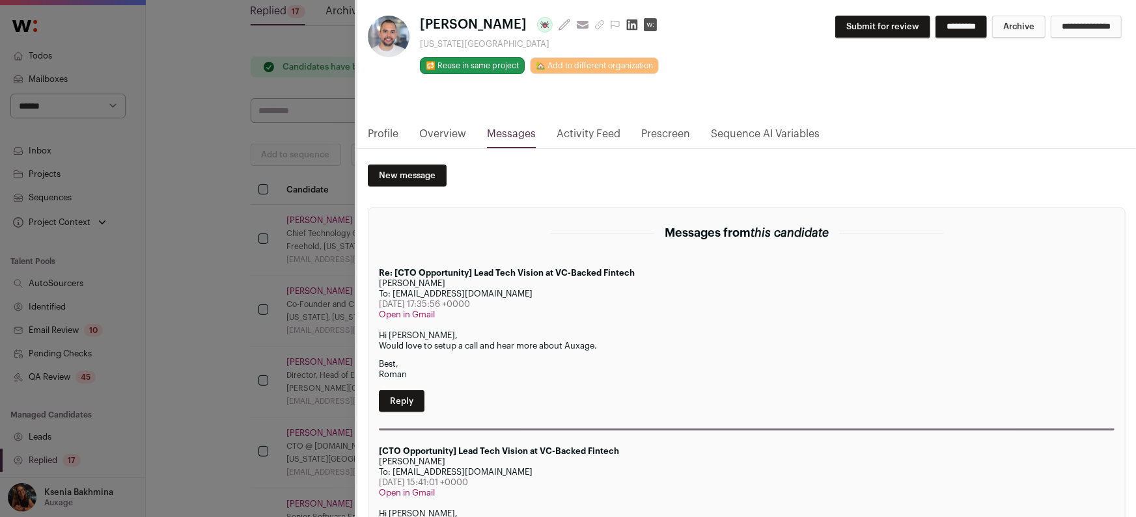
click at [393, 131] on link "Profile" at bounding box center [383, 137] width 31 height 22
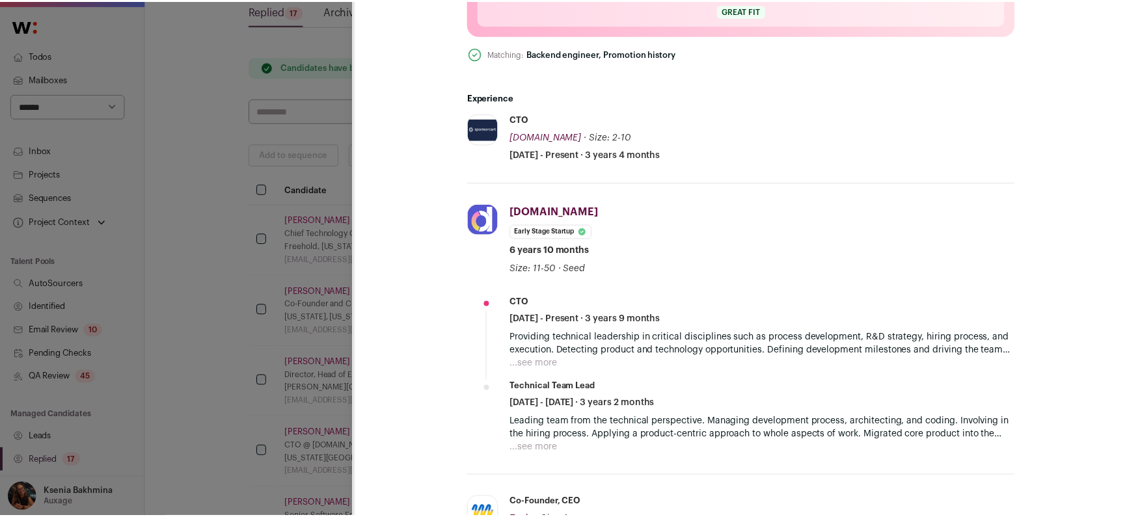
scroll to position [174, 0]
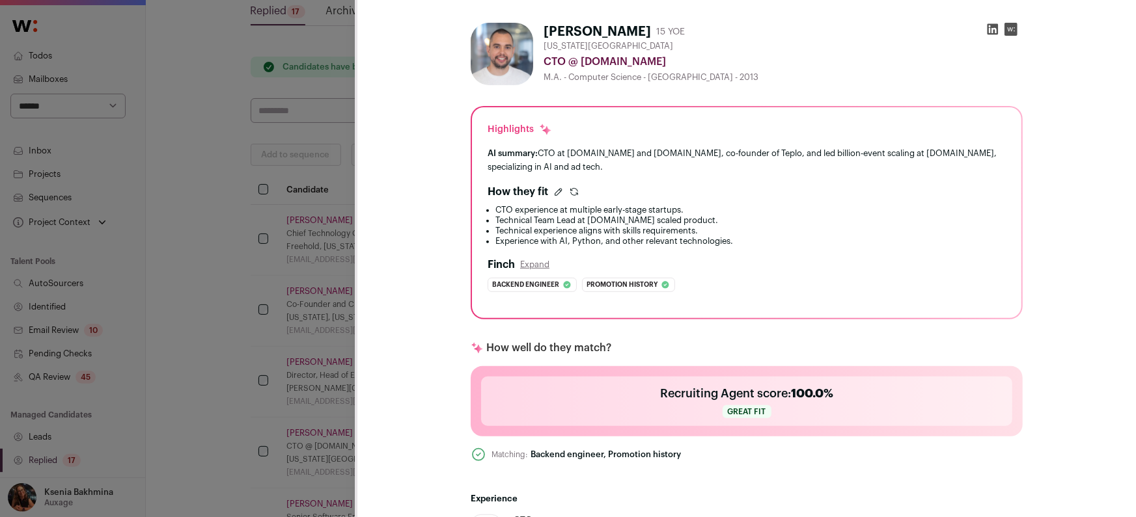
click at [247, 272] on div "Roman Gushel Last update: 4 days ago View most recent conversation in Front New…" at bounding box center [568, 258] width 1136 height 517
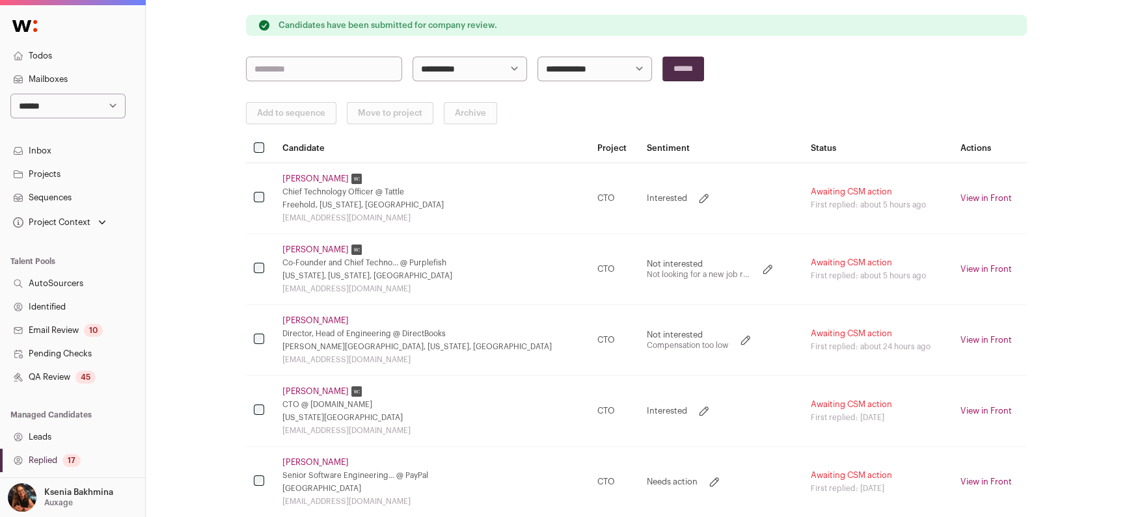
scroll to position [99, 0]
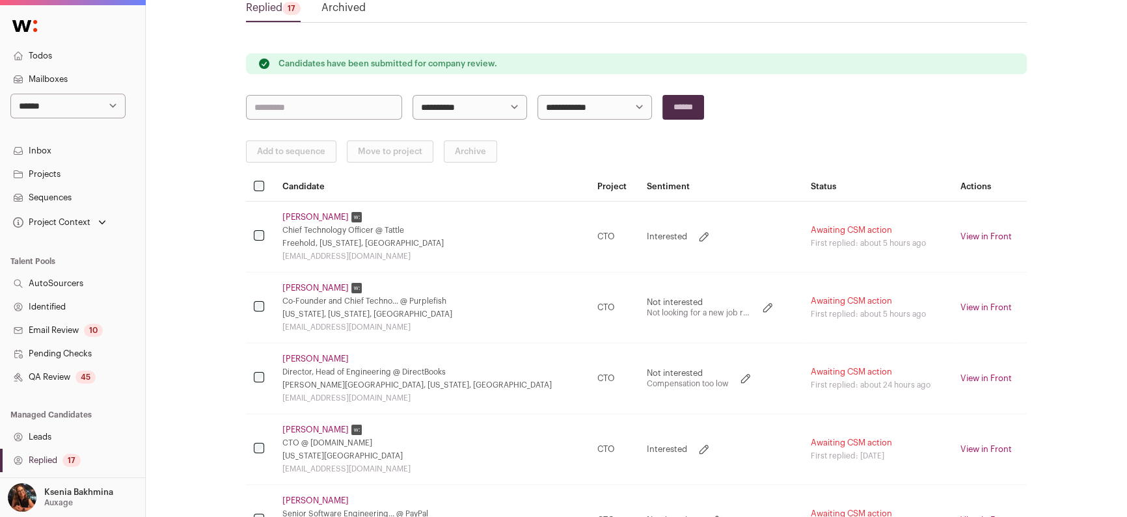
click at [88, 98] on select "**********" at bounding box center [67, 106] width 115 height 25
click at [59, 106] on select "**********" at bounding box center [67, 106] width 115 height 25
select select "*****"
click at [10, 94] on select "**********" at bounding box center [67, 106] width 115 height 25
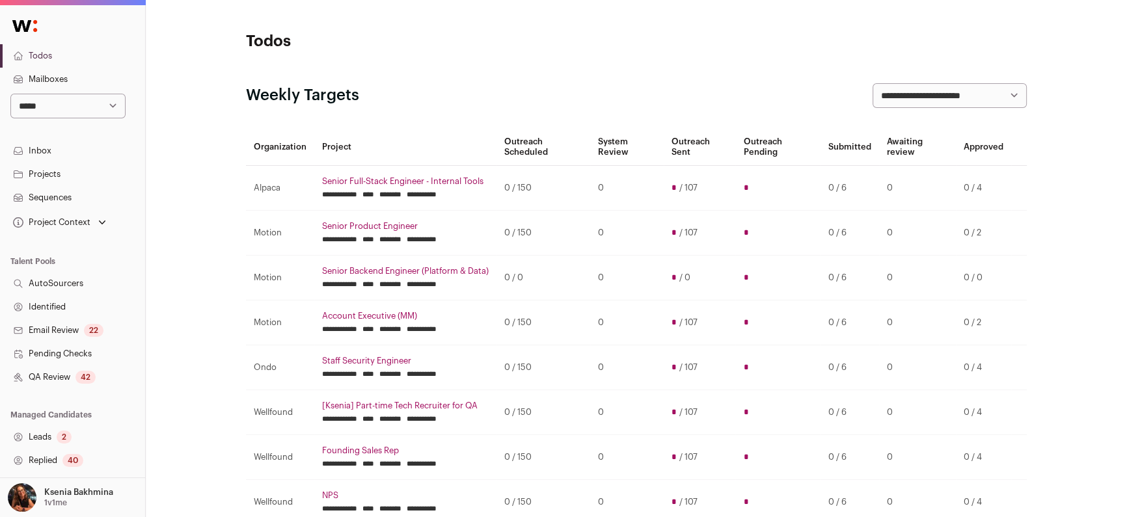
click at [61, 460] on link "Replied 40" at bounding box center [72, 460] width 145 height 23
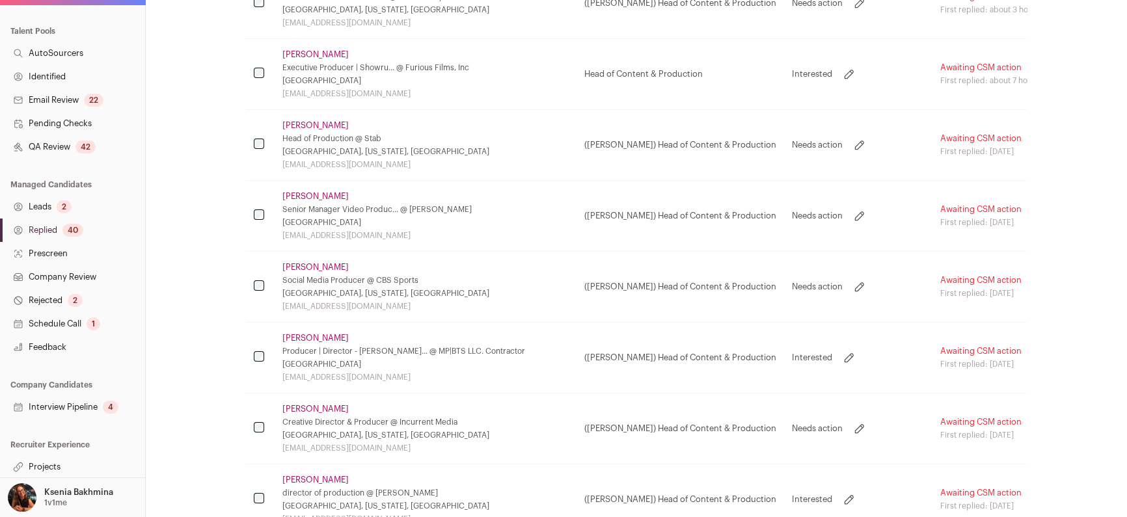
scroll to position [293, 0]
click at [48, 467] on link "Projects" at bounding box center [72, 467] width 145 height 23
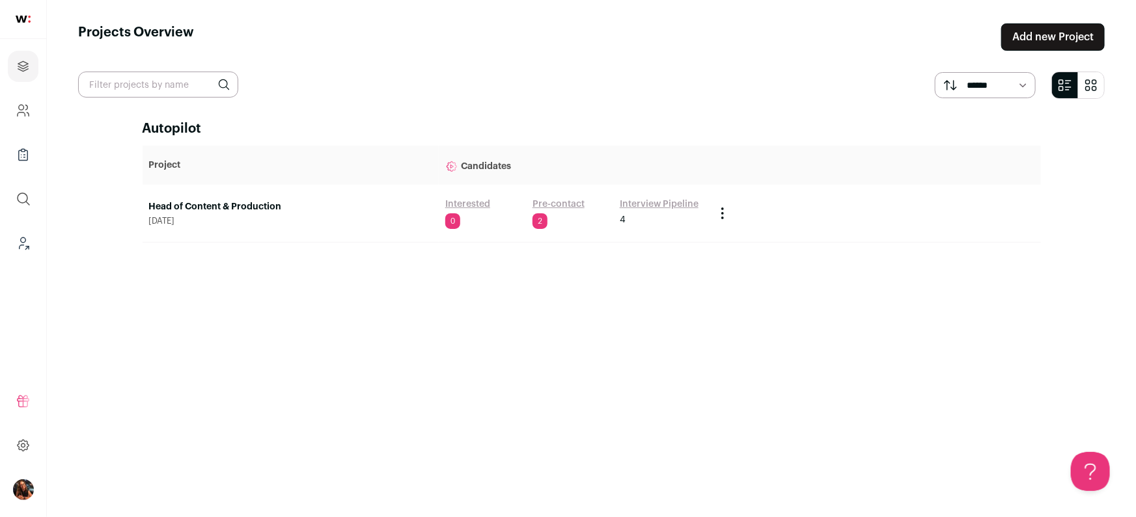
click at [173, 208] on link "Head of Content & Production" at bounding box center [290, 206] width 283 height 13
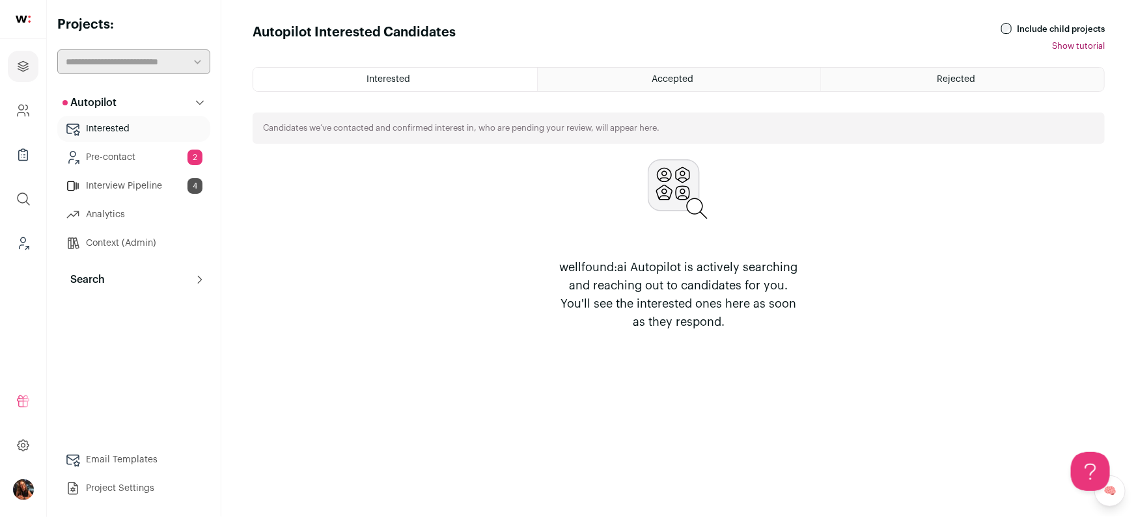
click at [115, 267] on button "Search" at bounding box center [133, 280] width 153 height 26
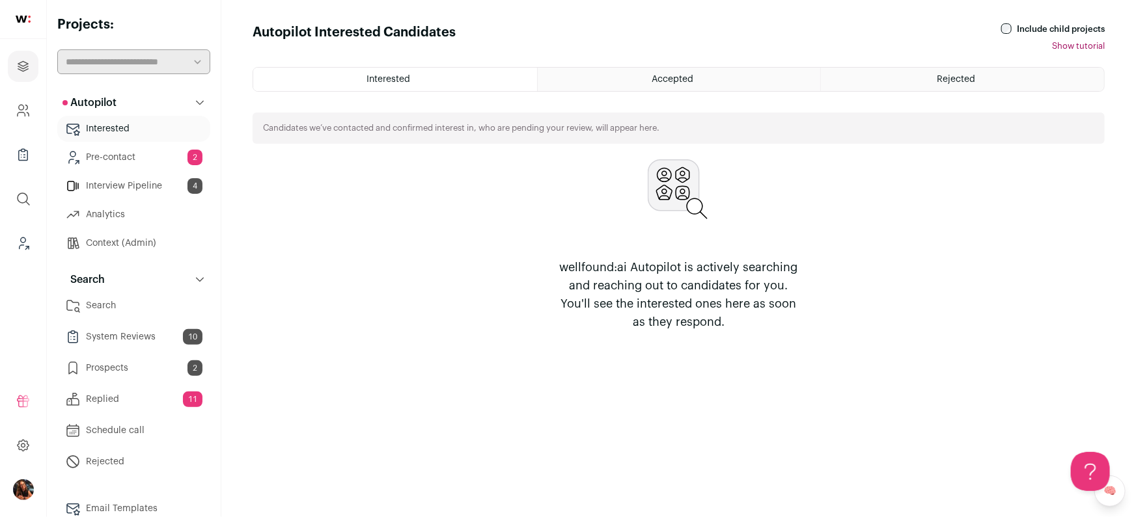
click at [124, 308] on link "Search" at bounding box center [133, 306] width 153 height 26
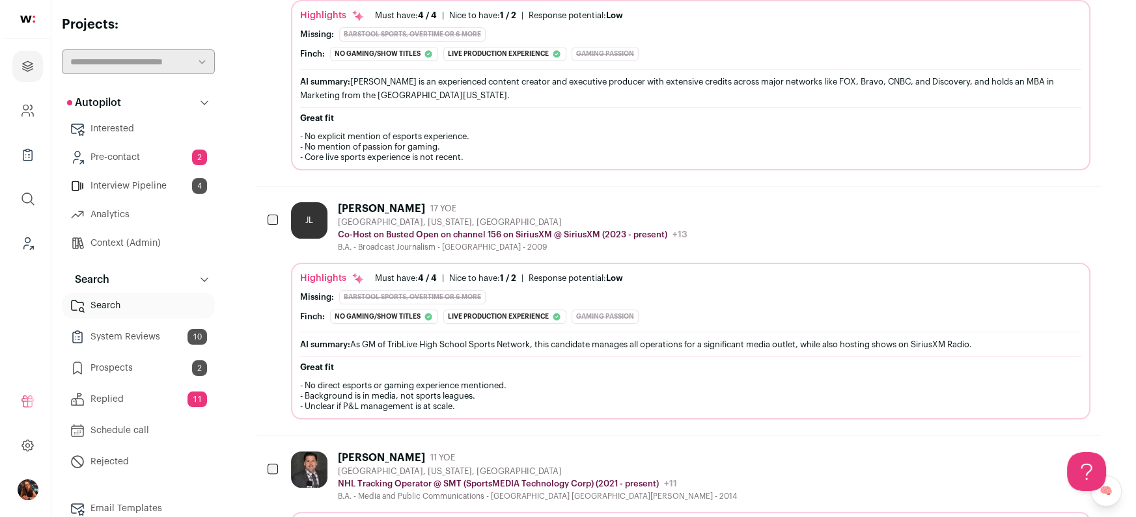
scroll to position [357, 0]
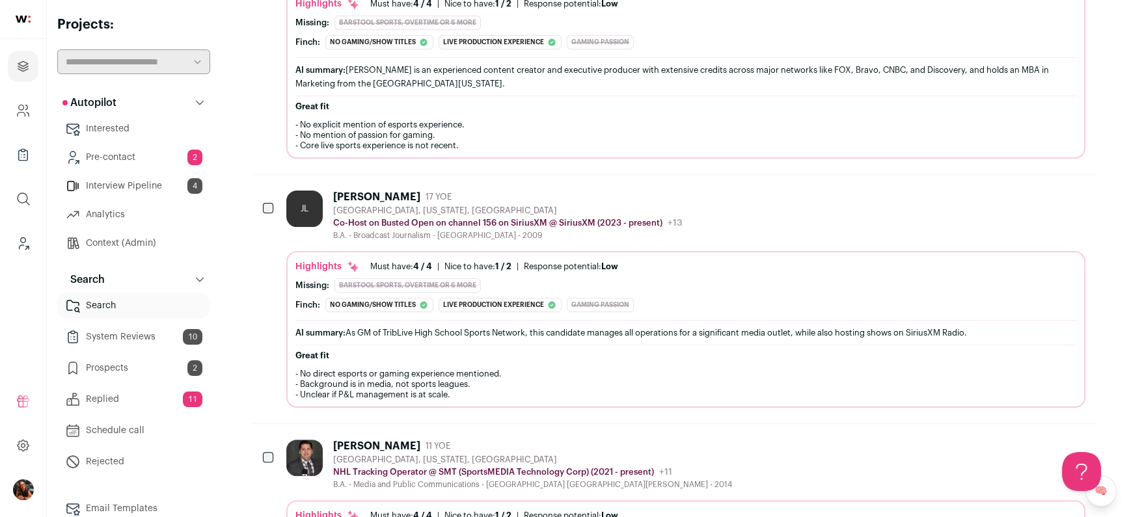
click at [346, 192] on div "Justin LaBar" at bounding box center [376, 197] width 87 height 13
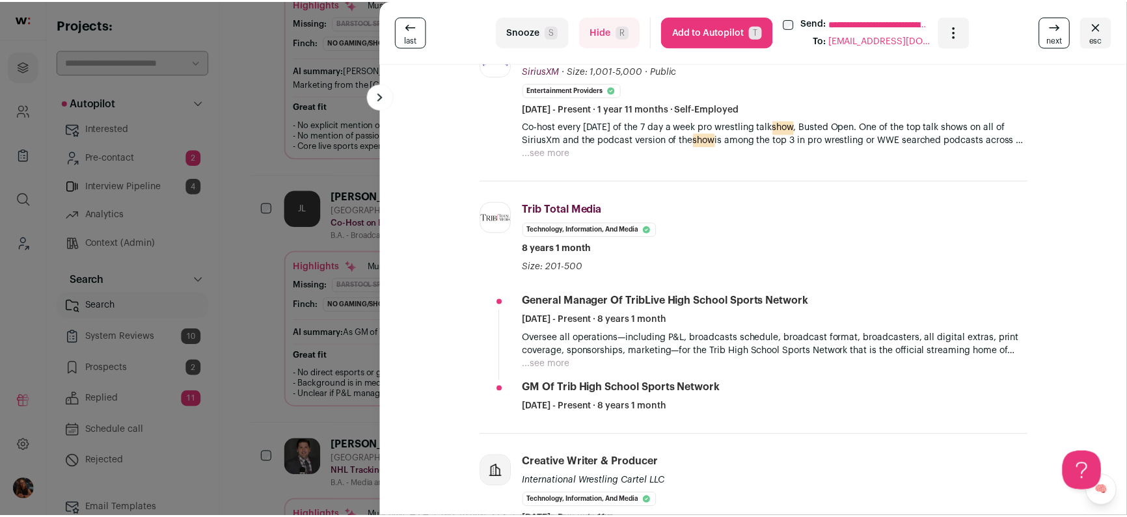
scroll to position [497, 0]
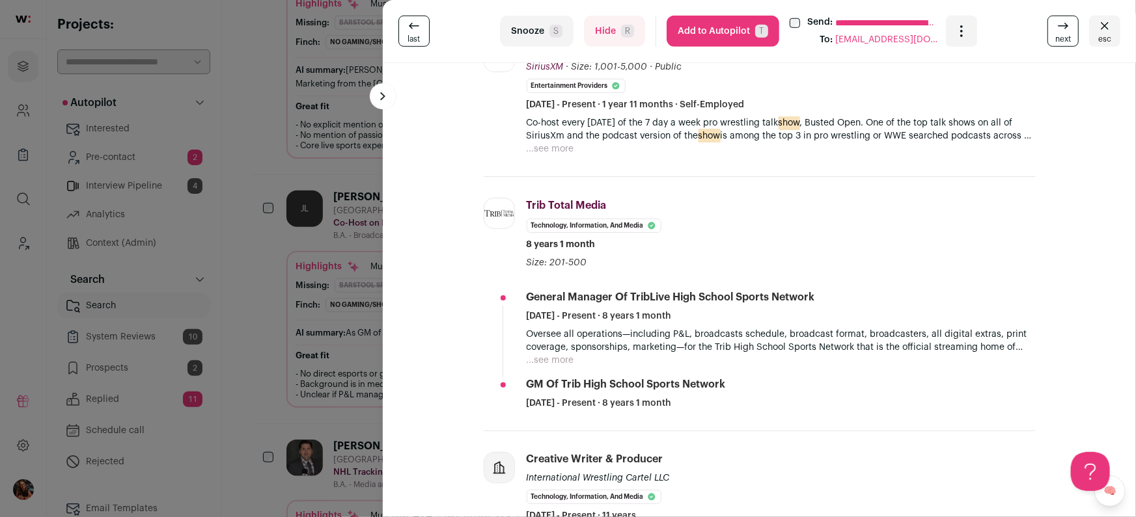
click at [315, 266] on div "**********" at bounding box center [568, 258] width 1136 height 517
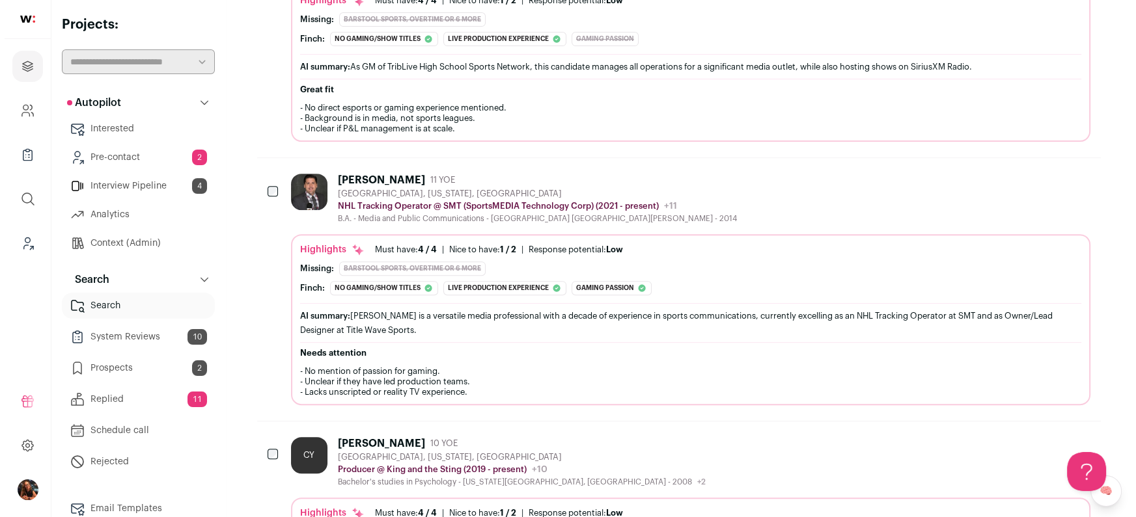
scroll to position [628, 0]
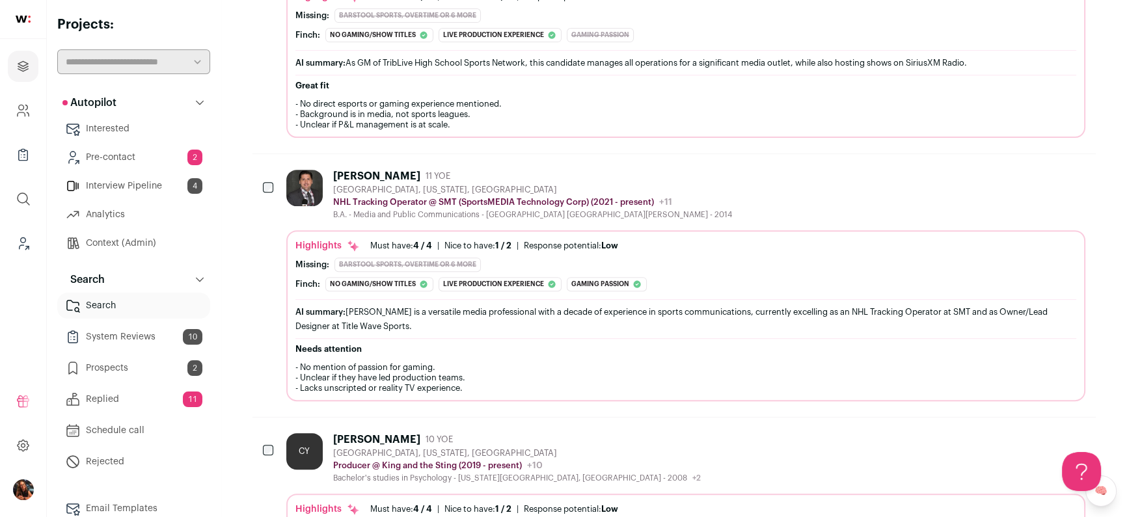
click at [365, 178] on div "Chris Treft" at bounding box center [376, 176] width 87 height 13
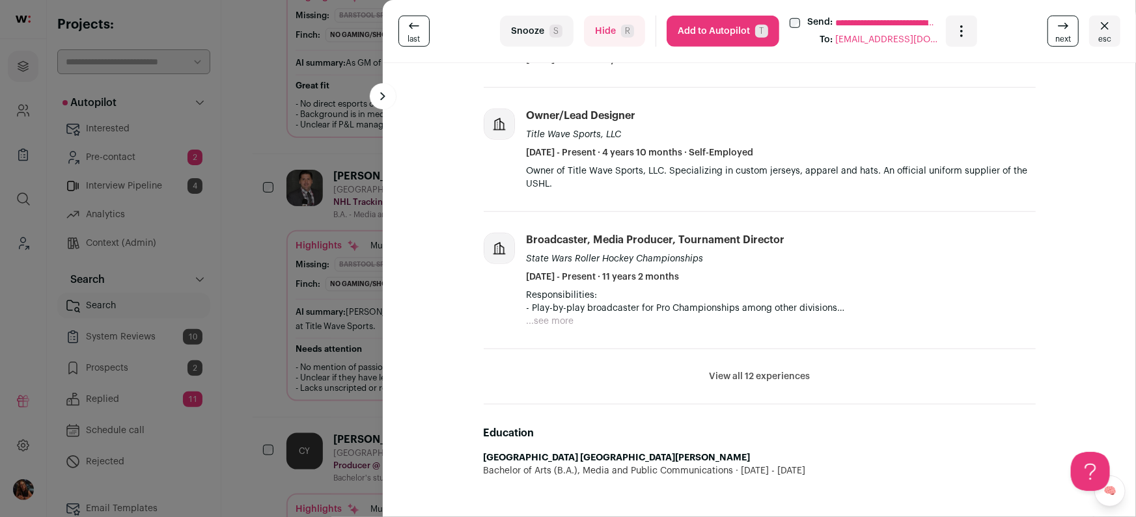
scroll to position [543, 0]
click at [742, 382] on li "View all 12 experiences View less" at bounding box center [760, 376] width 552 height 55
click at [736, 374] on button "View all 12 experiences" at bounding box center [759, 376] width 101 height 13
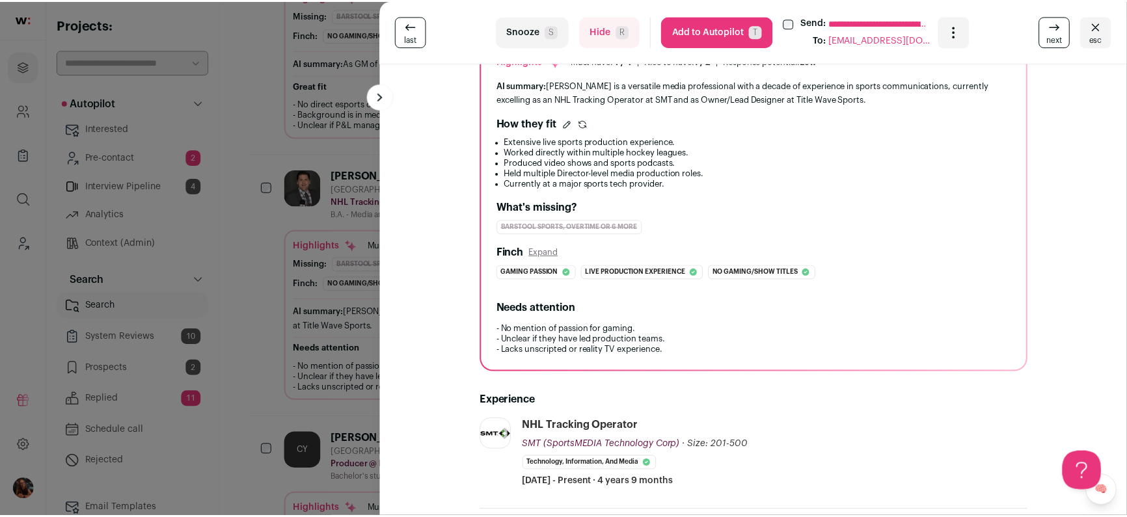
scroll to position [0, 0]
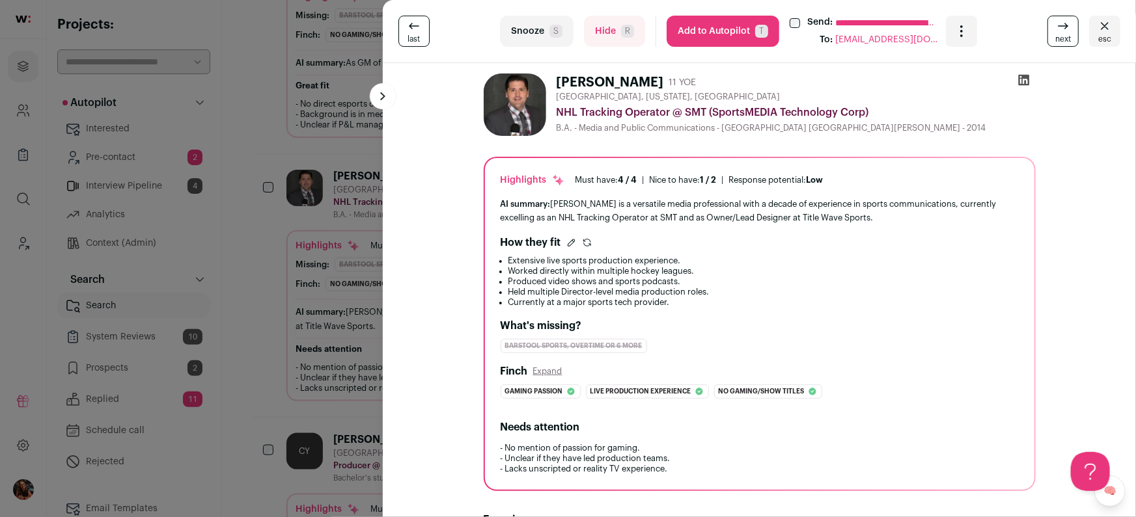
click at [265, 321] on div "**********" at bounding box center [568, 258] width 1136 height 517
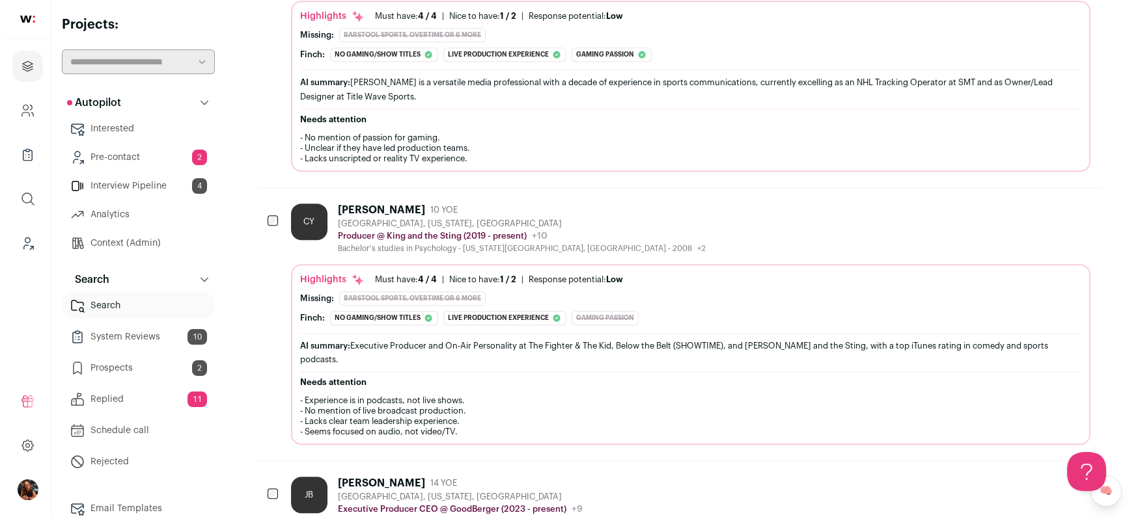
scroll to position [892, 0]
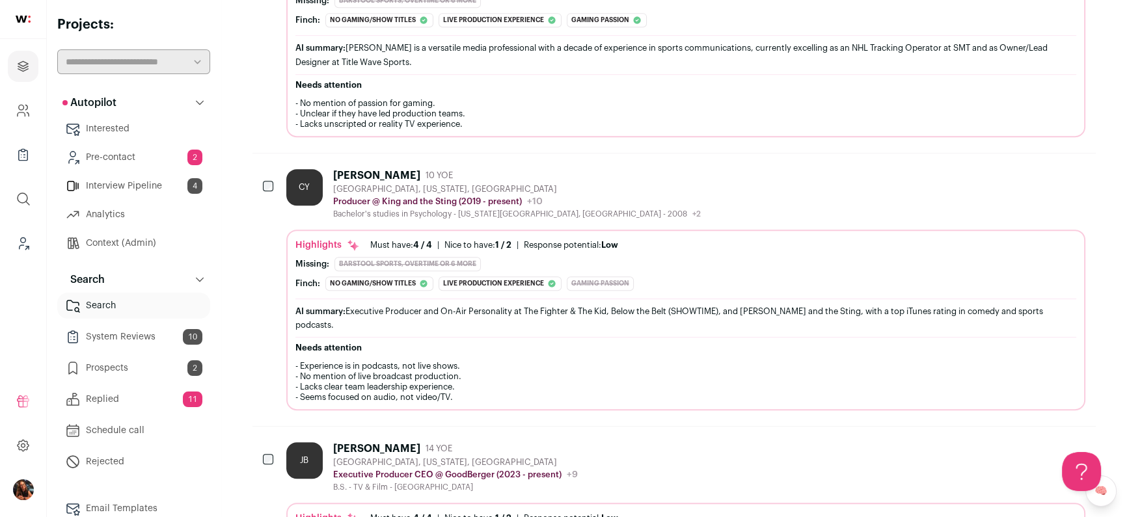
click at [352, 169] on div "Chin Yi" at bounding box center [376, 175] width 87 height 13
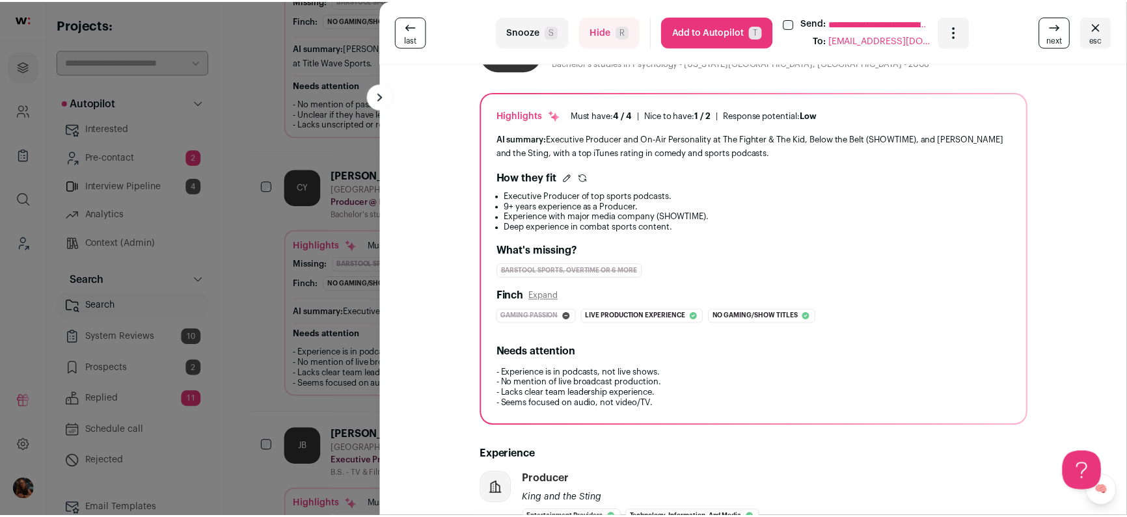
scroll to position [0, 0]
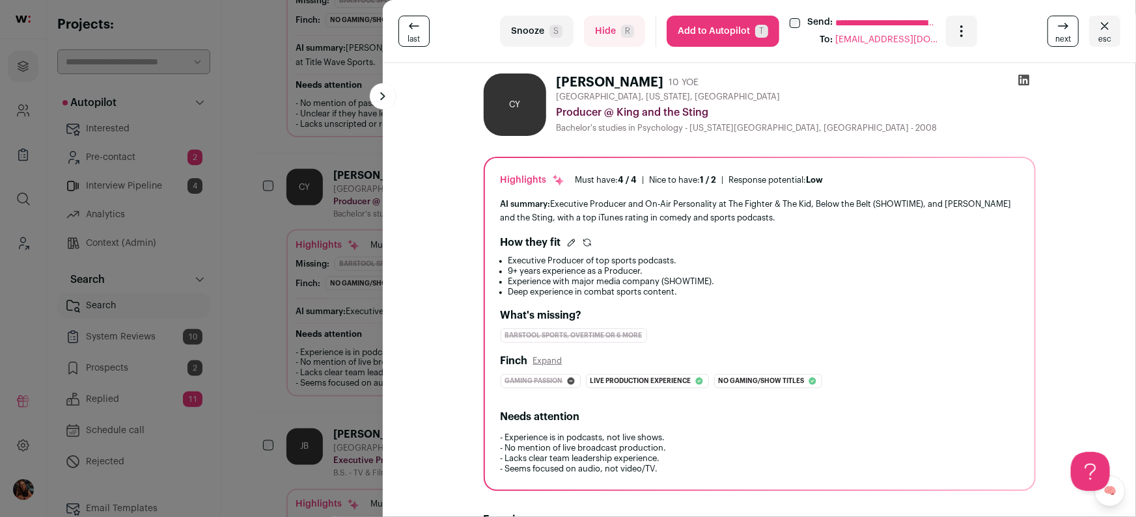
click at [728, 33] on button "Add to Autopilot T" at bounding box center [723, 31] width 113 height 31
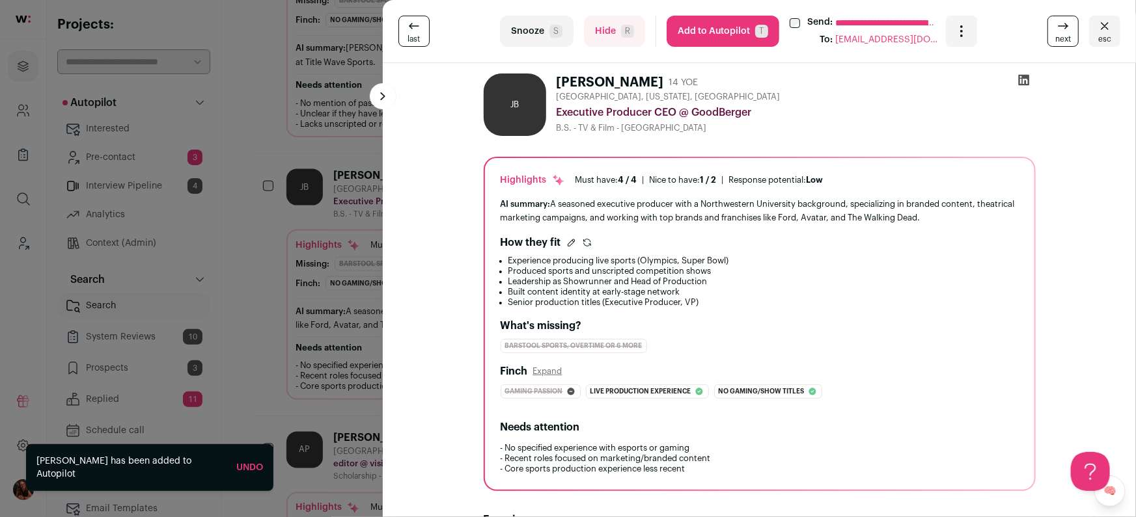
click at [254, 154] on div "**********" at bounding box center [568, 258] width 1136 height 517
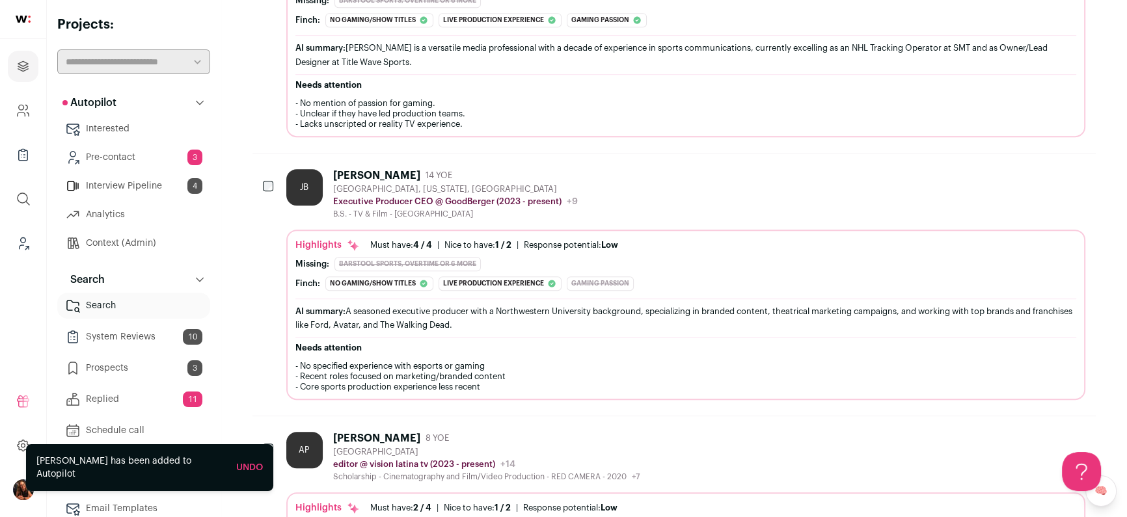
click at [147, 156] on link "Pre-contact 3" at bounding box center [133, 158] width 153 height 26
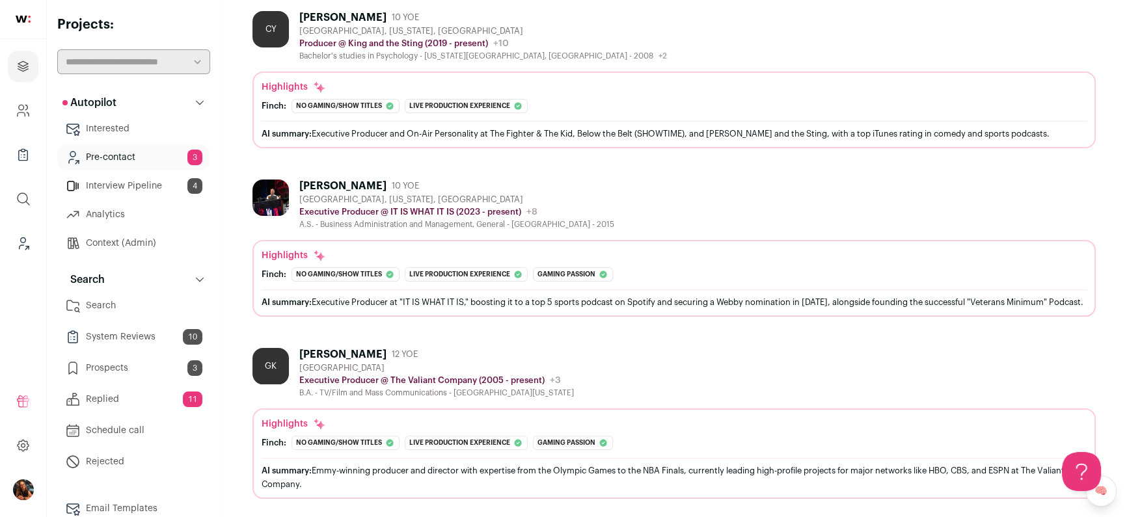
scroll to position [165, 0]
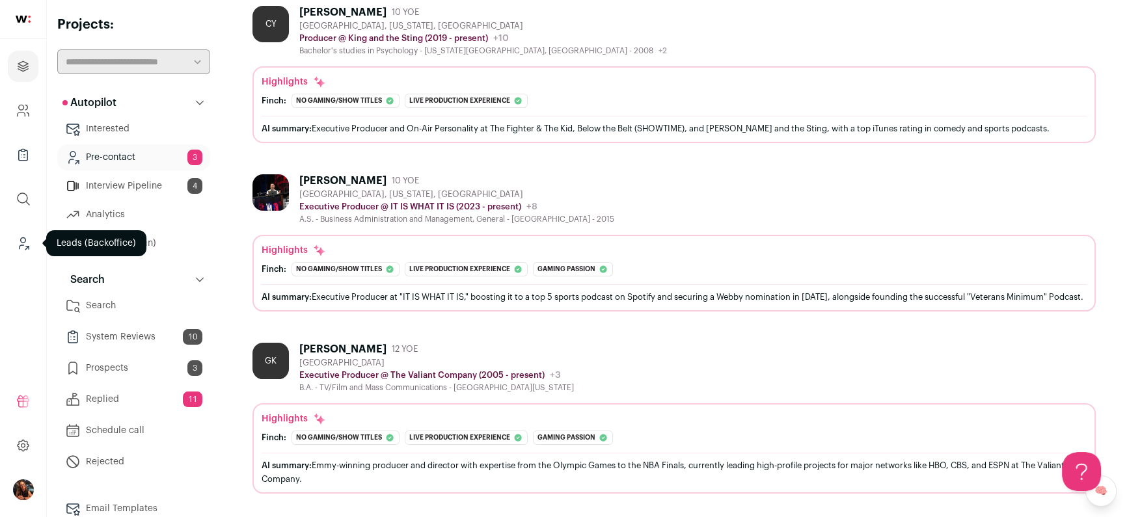
click at [24, 241] on icon "Leads (Backoffice)" at bounding box center [23, 244] width 15 height 16
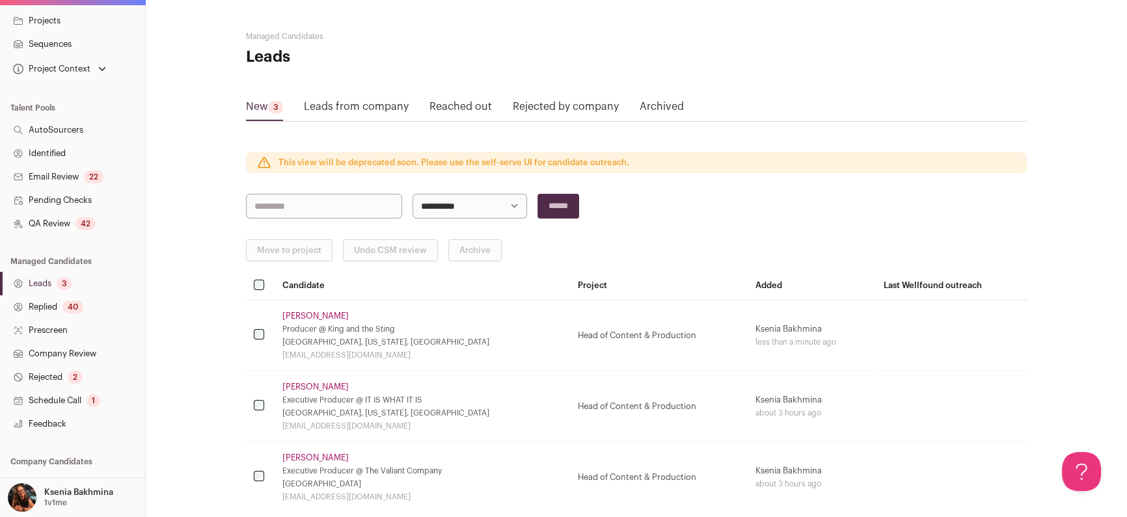
scroll to position [164, 0]
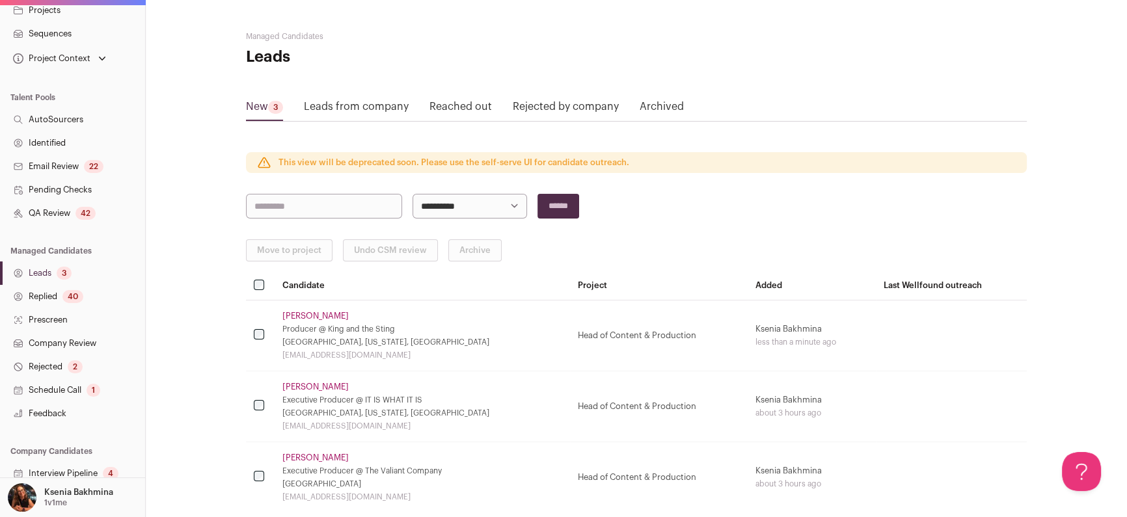
click at [48, 273] on link "Leads 3" at bounding box center [72, 273] width 145 height 23
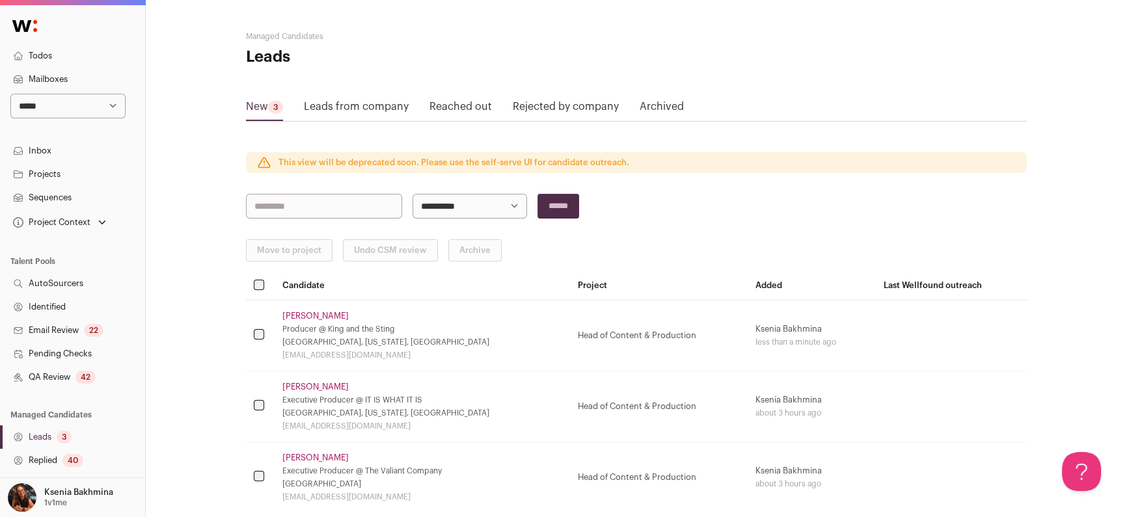
scroll to position [0, 0]
click at [294, 318] on link "Chin Yi" at bounding box center [316, 316] width 66 height 10
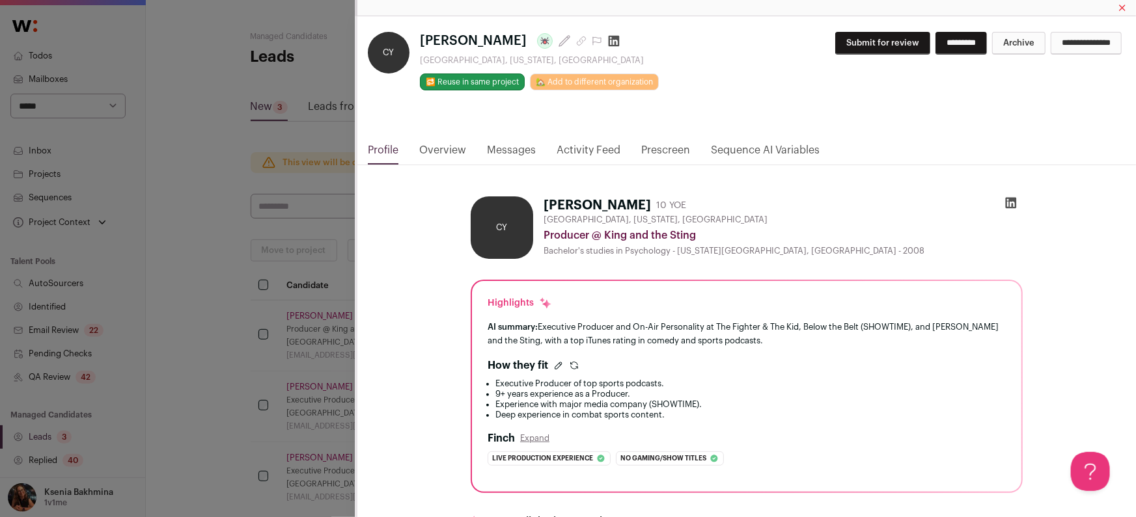
click at [191, 331] on div "**********" at bounding box center [568, 258] width 1136 height 517
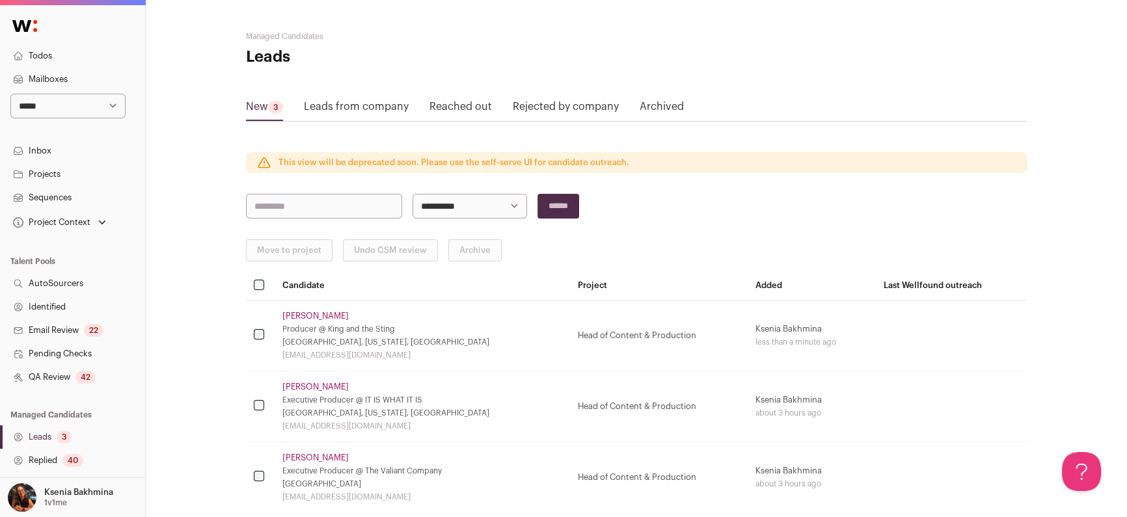
click at [301, 387] on link "Nick Dais" at bounding box center [316, 387] width 66 height 10
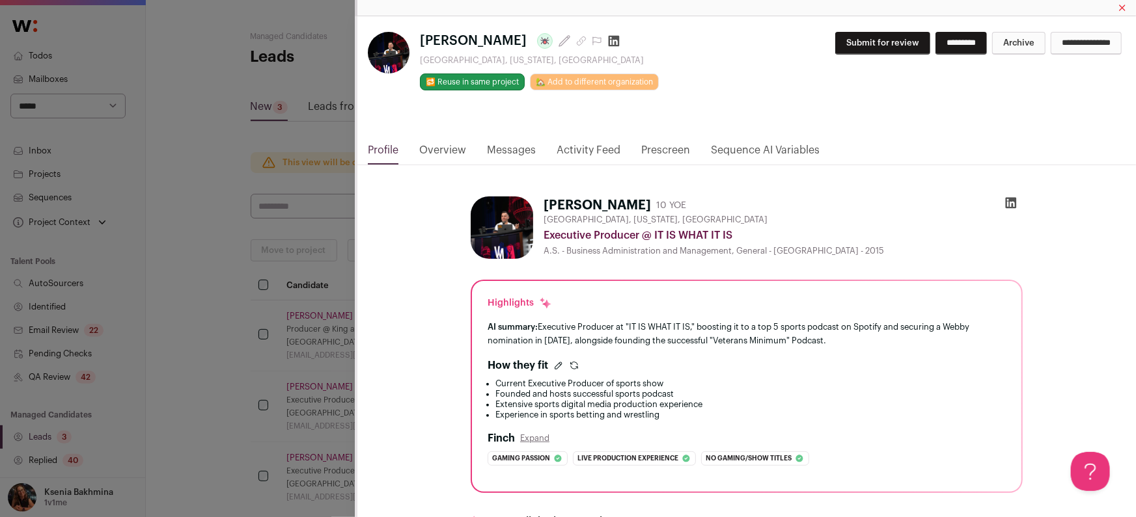
click at [503, 145] on link "Messages" at bounding box center [511, 154] width 49 height 22
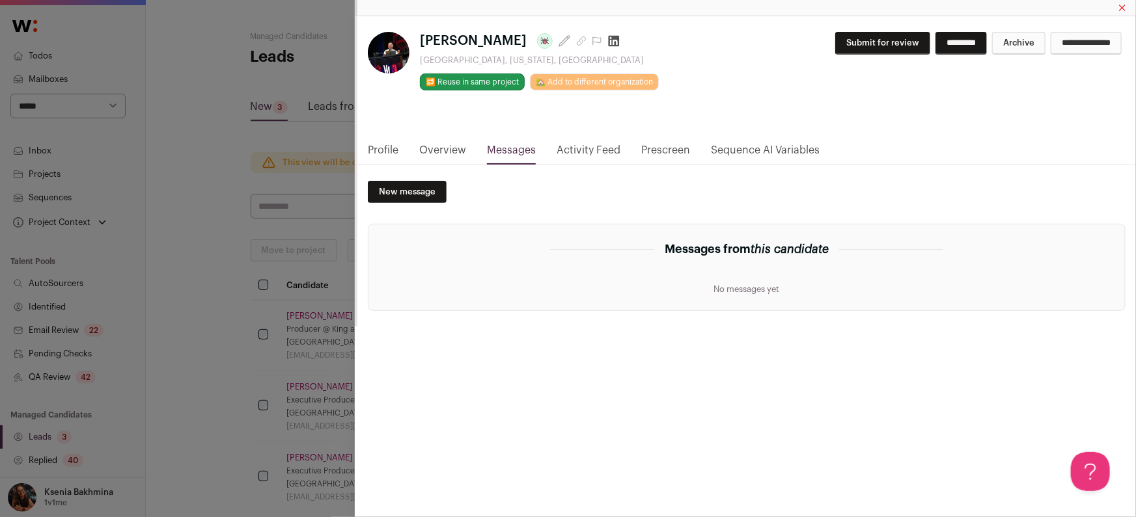
click at [454, 147] on link "Overview" at bounding box center [442, 154] width 47 height 22
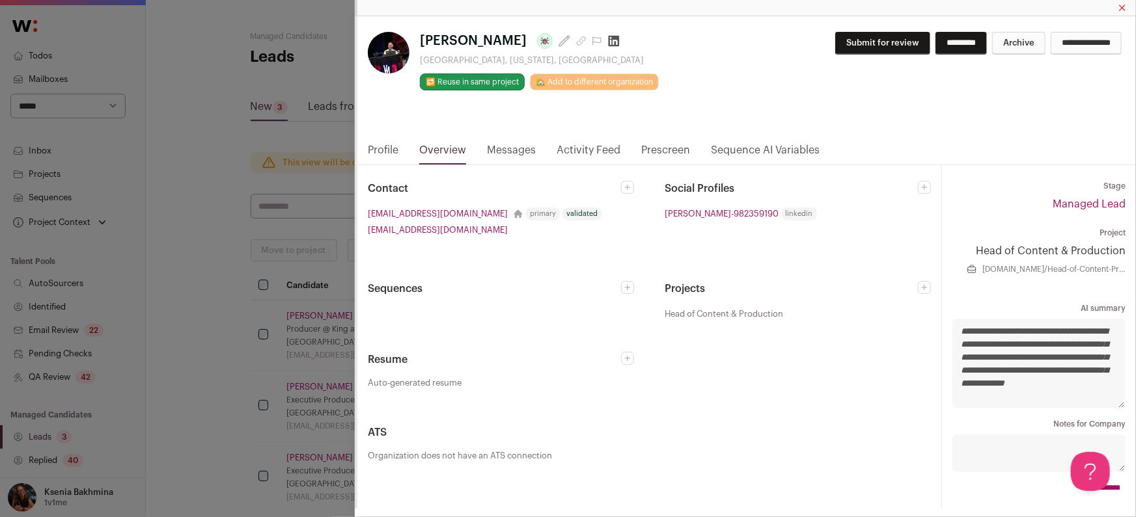
click at [588, 146] on link "Activity Feed" at bounding box center [589, 154] width 64 height 22
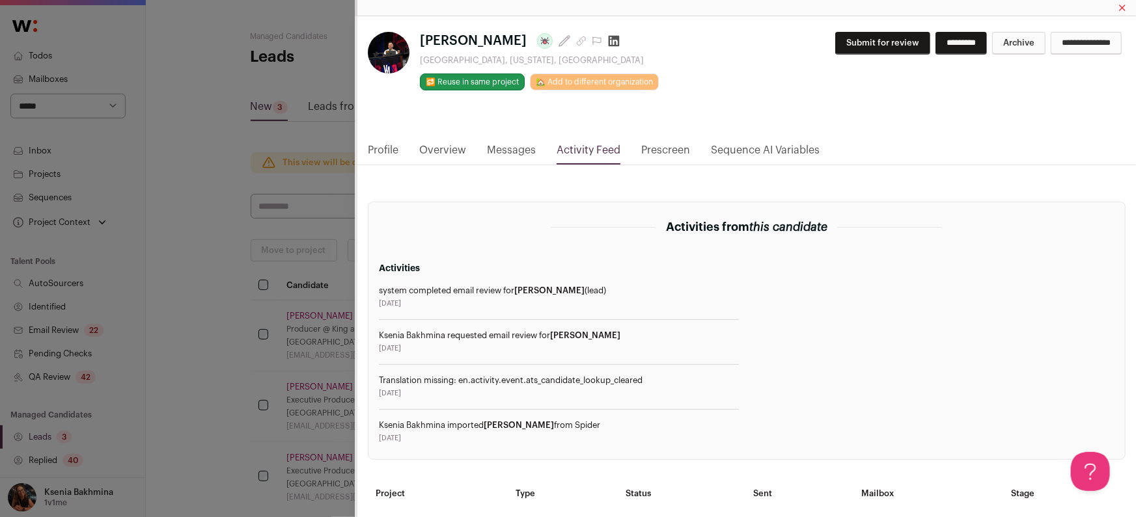
click at [210, 226] on div "**********" at bounding box center [568, 258] width 1136 height 517
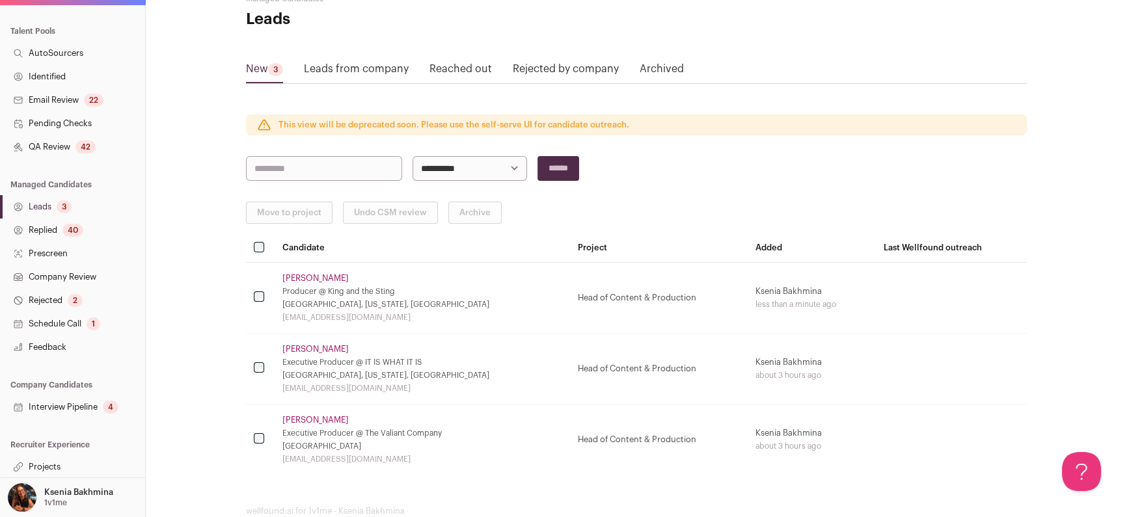
scroll to position [67, 0]
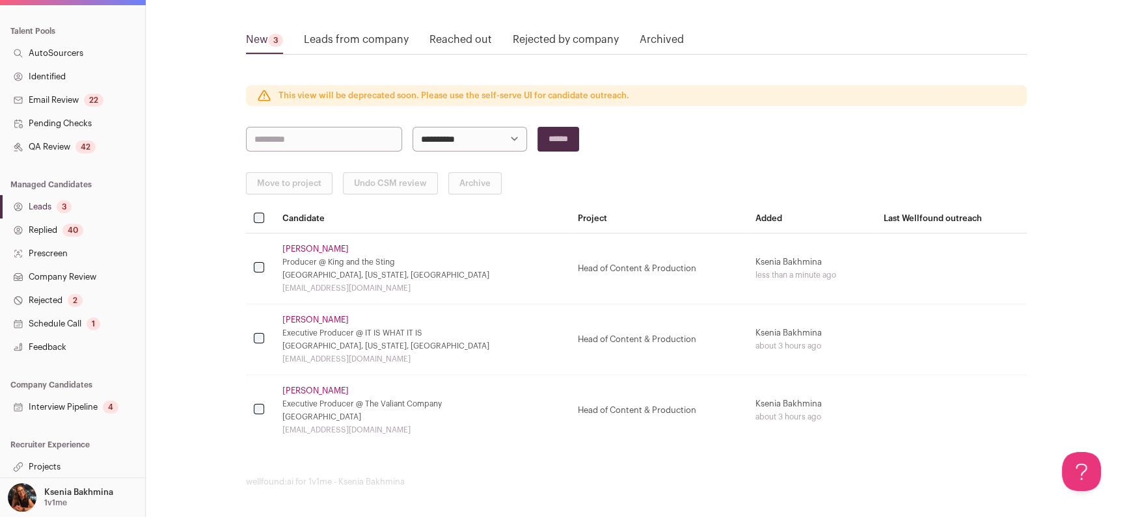
click at [64, 471] on link "Projects" at bounding box center [72, 467] width 145 height 23
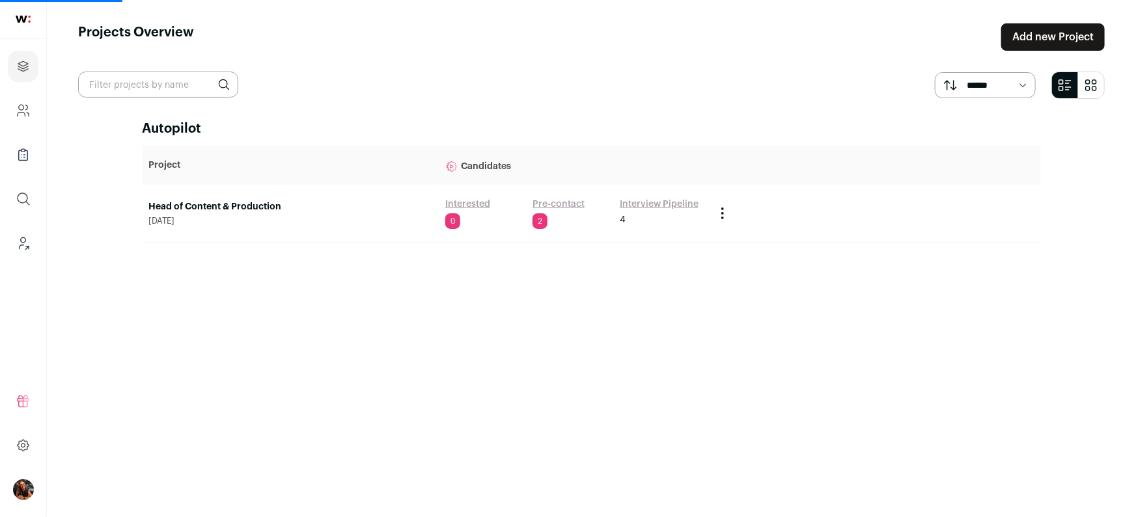
click at [244, 209] on link "Head of Content & Production" at bounding box center [290, 206] width 283 height 13
click at [115, 306] on main "Projects Overview Add new Project ****** ******* Autopilot Project Candidates H…" at bounding box center [591, 258] width 1089 height 517
click at [173, 209] on link "Head of Content & Production" at bounding box center [290, 206] width 283 height 13
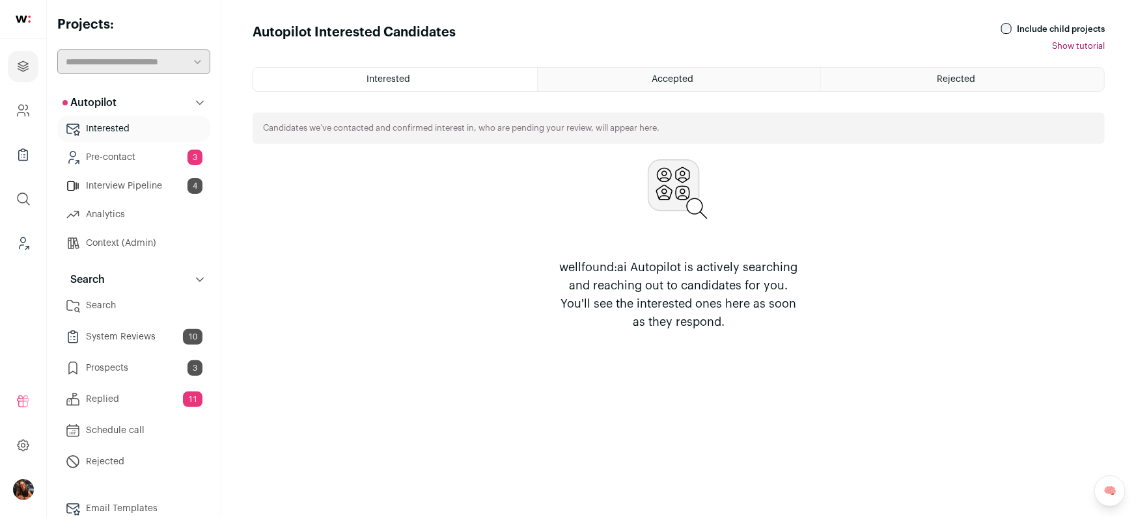
click at [109, 305] on html "Projects Company and ATS Settings Company Lists (Experimental) Global Search Le…" at bounding box center [568, 258] width 1136 height 517
click at [118, 301] on link "Search" at bounding box center [133, 306] width 153 height 26
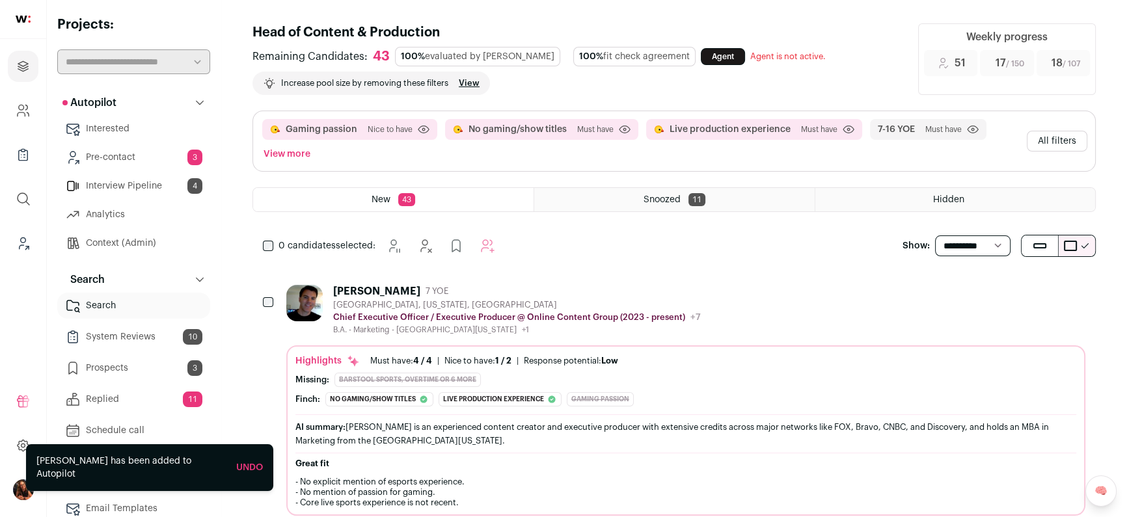
click at [145, 363] on link "Prospects 3" at bounding box center [133, 368] width 153 height 26
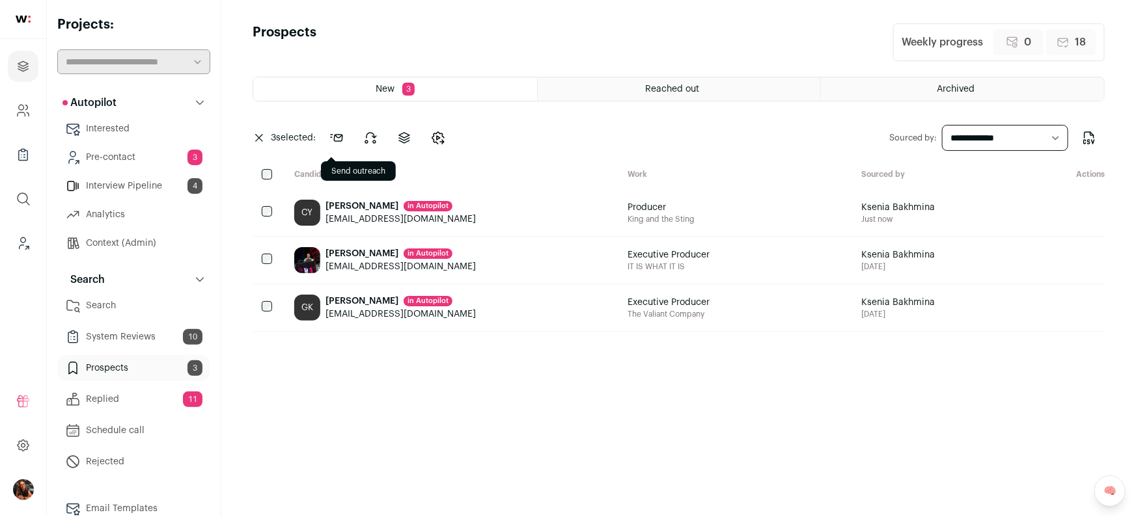
click at [342, 135] on icon at bounding box center [337, 138] width 12 height 7
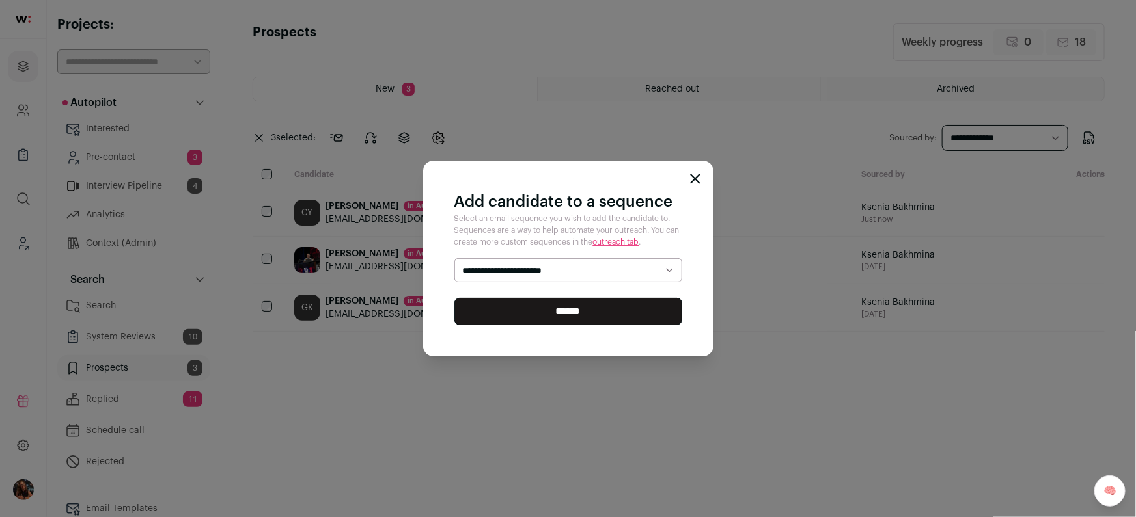
click at [532, 271] on select "**********" at bounding box center [568, 270] width 228 height 25
select select "*****"
click at [454, 258] on select "**********" at bounding box center [568, 270] width 228 height 25
click at [545, 316] on input "******" at bounding box center [568, 311] width 228 height 27
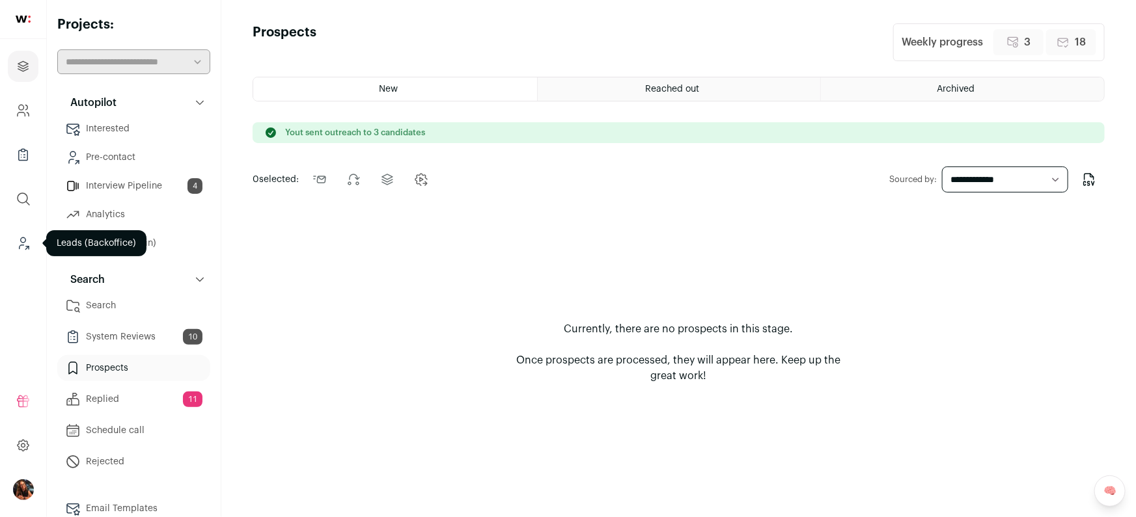
click at [23, 236] on icon "Leads (Backoffice)" at bounding box center [23, 244] width 15 height 16
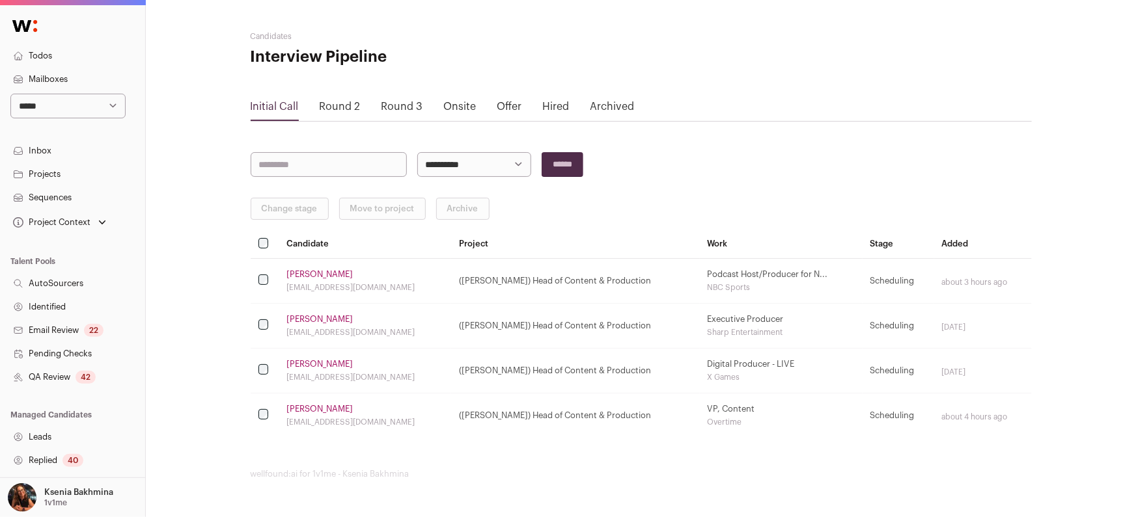
click at [49, 111] on select "**********" at bounding box center [67, 106] width 115 height 25
select select "*****"
click at [10, 94] on select "**********" at bounding box center [67, 106] width 115 height 25
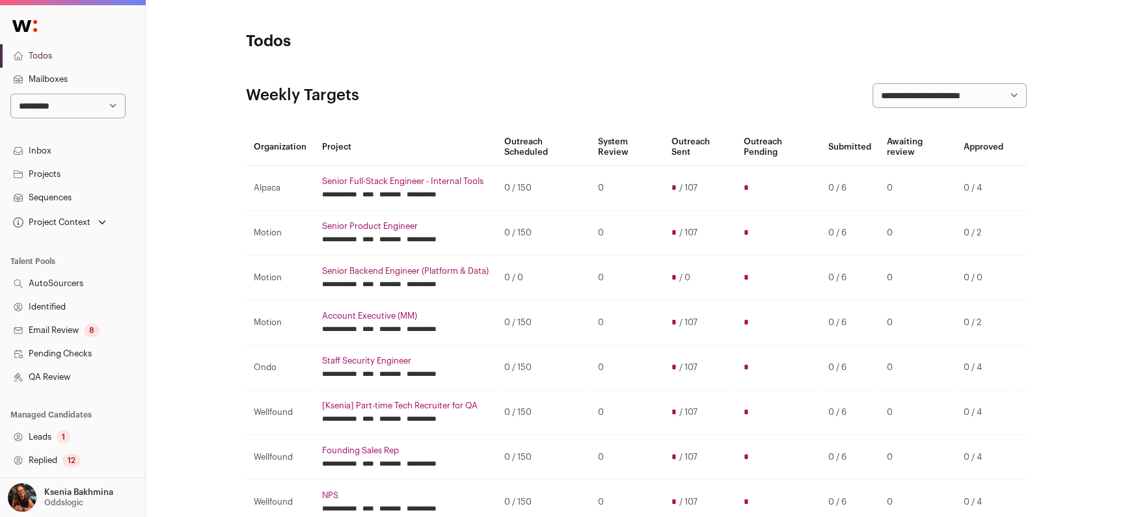
click at [52, 469] on link "Replied 12" at bounding box center [72, 460] width 145 height 23
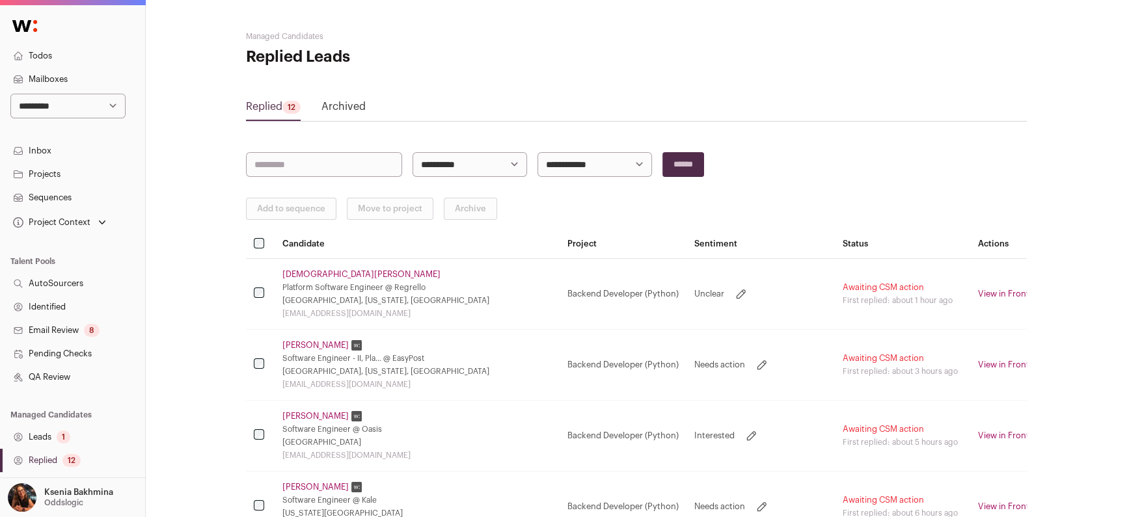
click at [301, 275] on link "[DEMOGRAPHIC_DATA][PERSON_NAME]" at bounding box center [362, 274] width 158 height 10
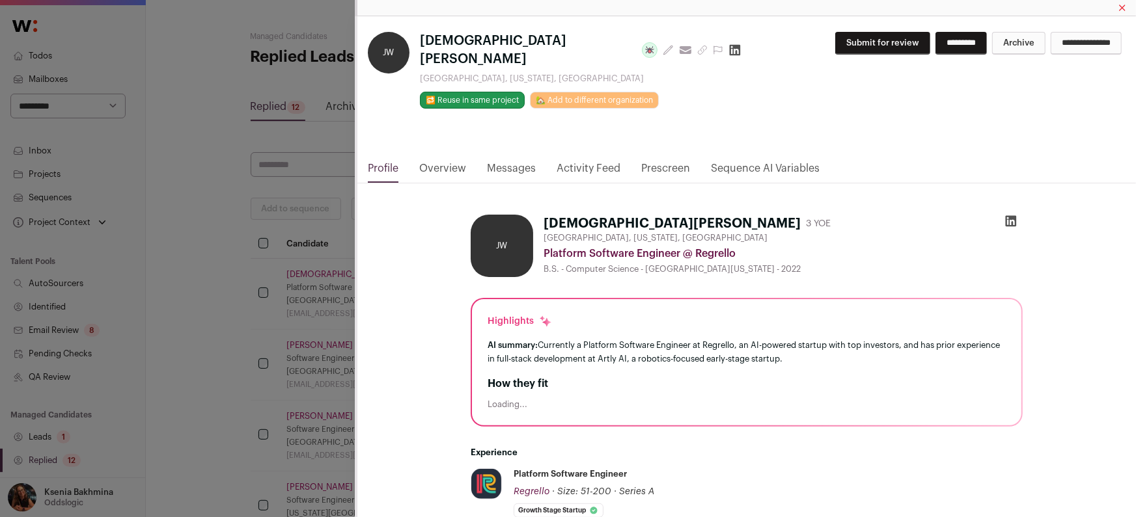
click at [528, 161] on link "Messages" at bounding box center [511, 172] width 49 height 22
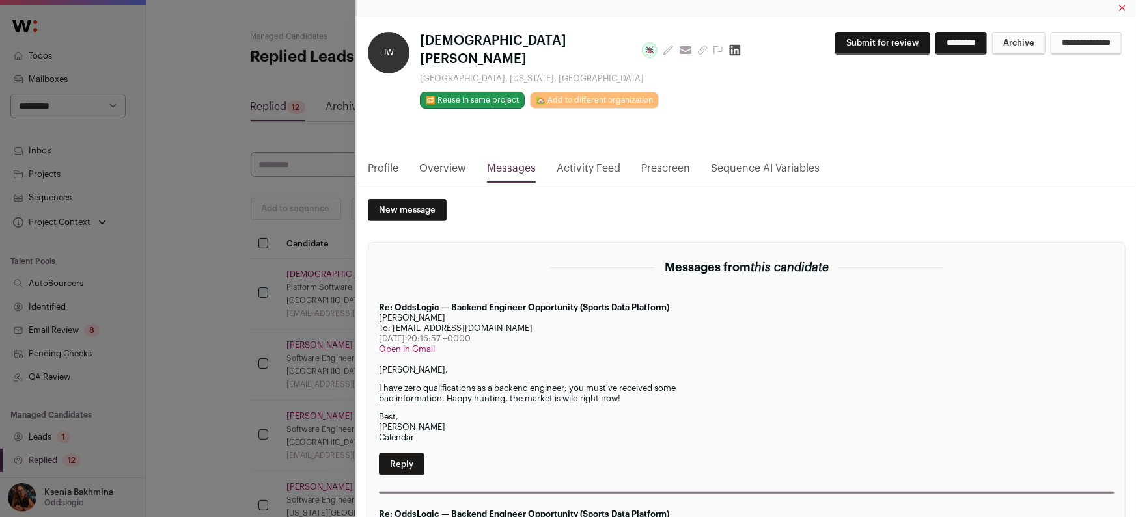
click at [385, 161] on link "Profile" at bounding box center [383, 172] width 31 height 22
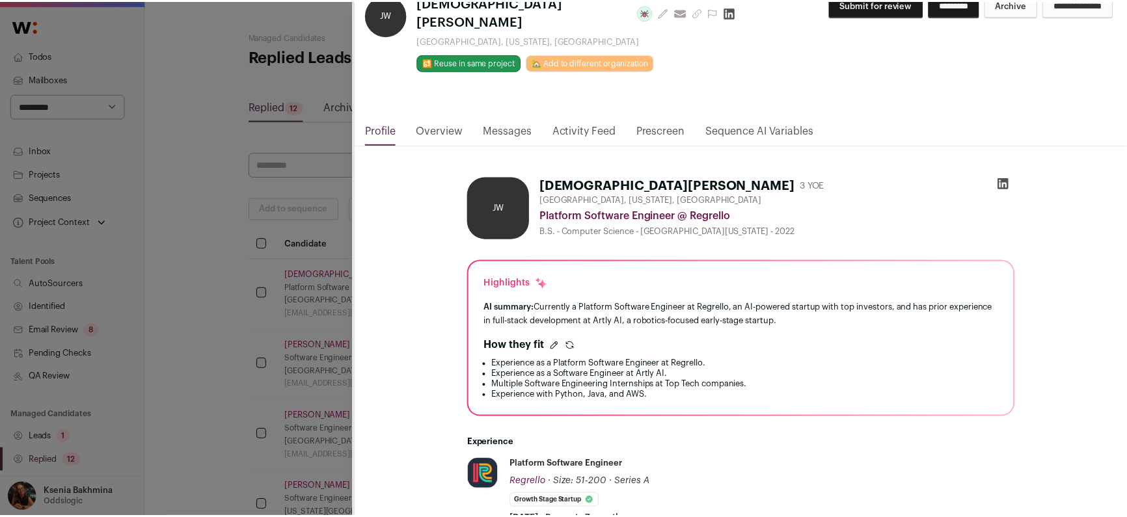
scroll to position [103, 0]
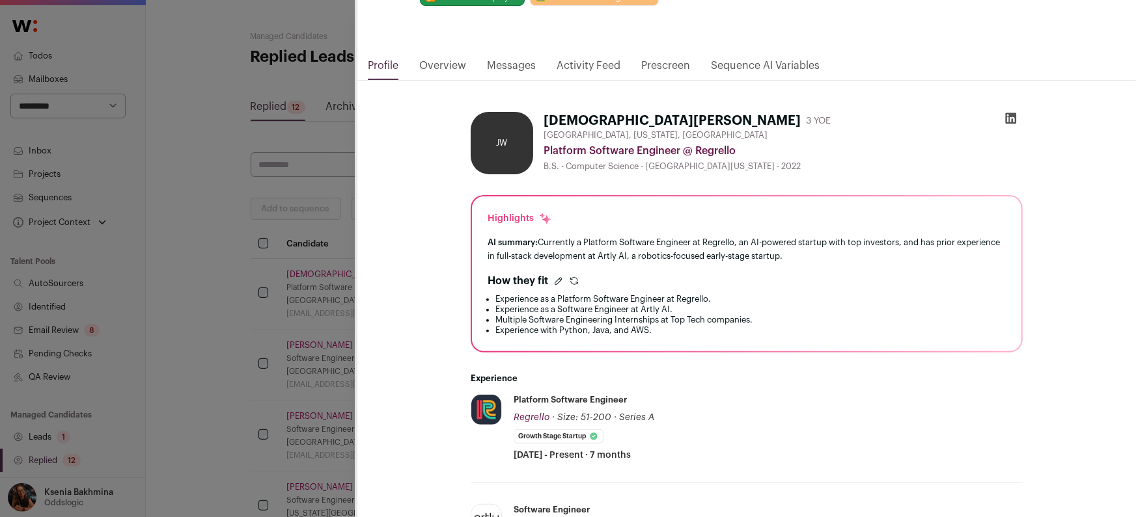
click at [306, 215] on div "**********" at bounding box center [568, 258] width 1136 height 517
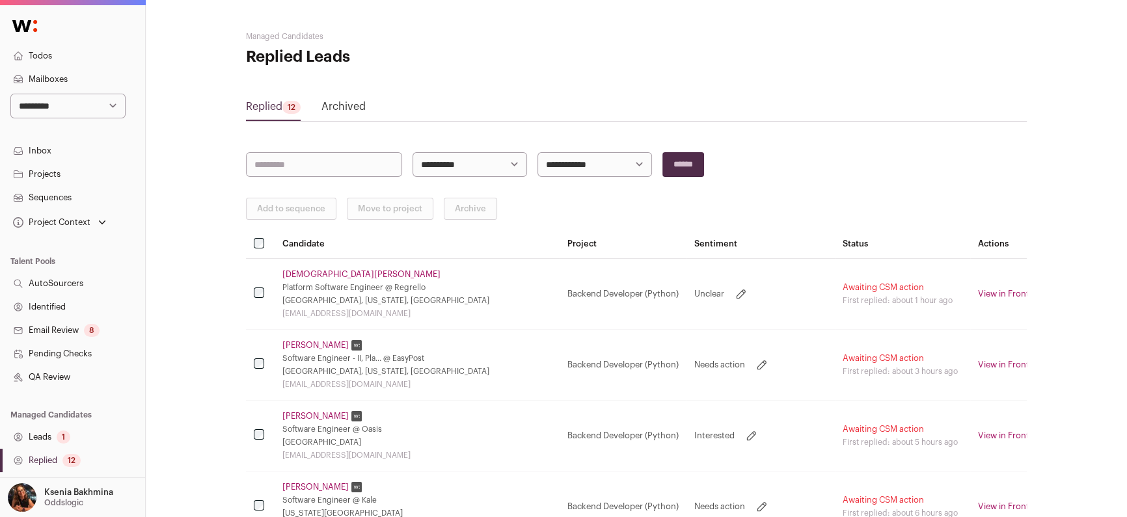
click at [735, 294] on icon at bounding box center [741, 294] width 13 height 13
click at [695, 292] on select "**********" at bounding box center [741, 294] width 93 height 16
select select "**********"
click at [695, 286] on select "**********" at bounding box center [741, 294] width 93 height 16
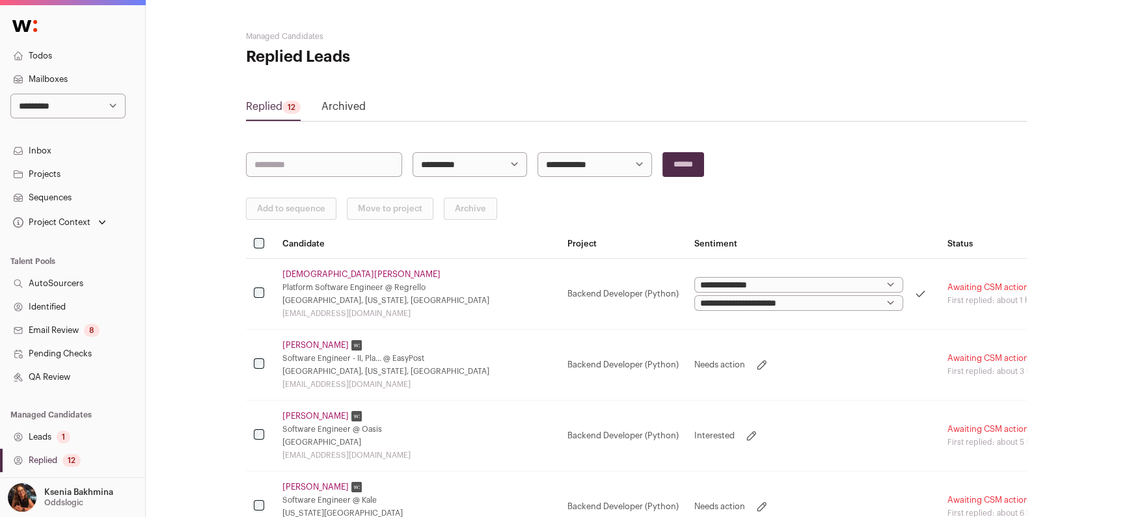
click at [712, 300] on select "**********" at bounding box center [799, 304] width 209 height 16
select select "**********"
click at [695, 296] on select "**********" at bounding box center [799, 304] width 209 height 16
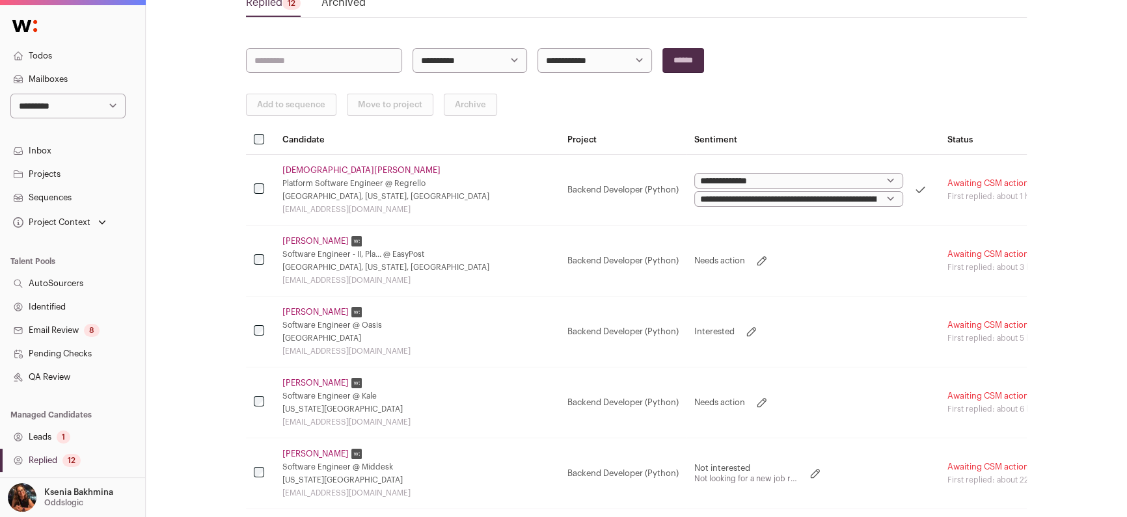
click at [305, 241] on link "[PERSON_NAME]" at bounding box center [316, 241] width 66 height 10
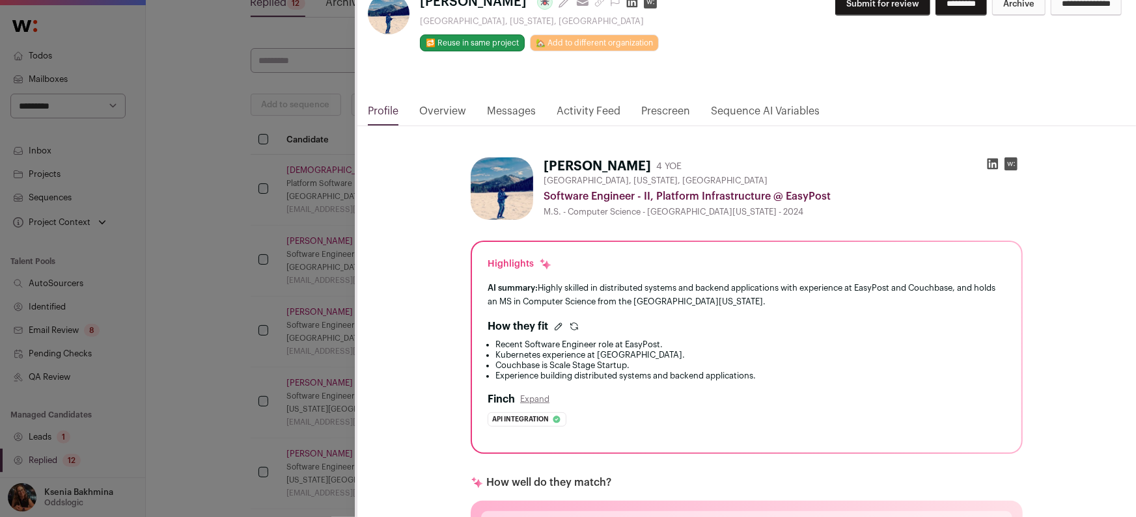
scroll to position [55, 0]
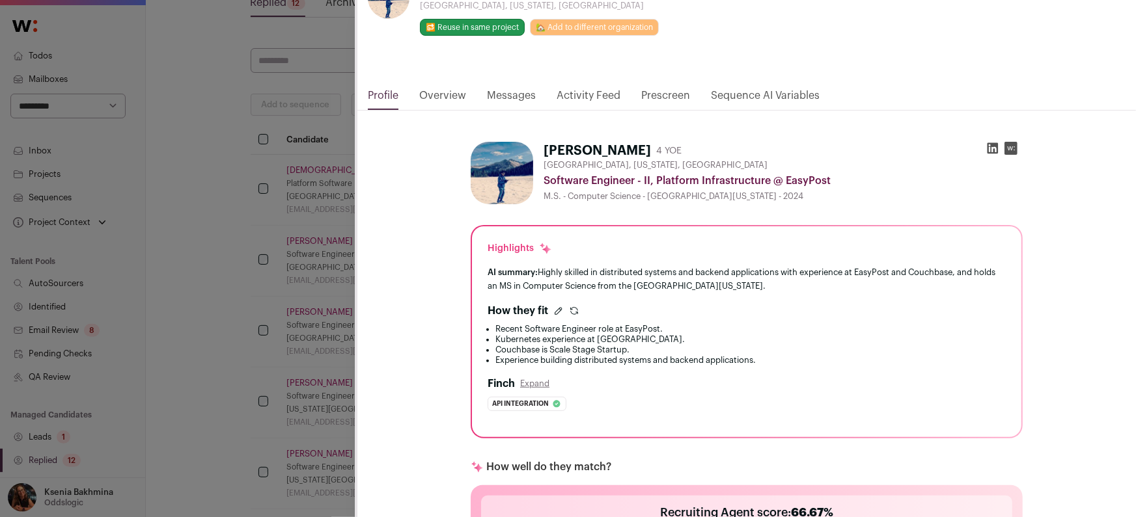
click at [523, 96] on link "Messages" at bounding box center [511, 99] width 49 height 22
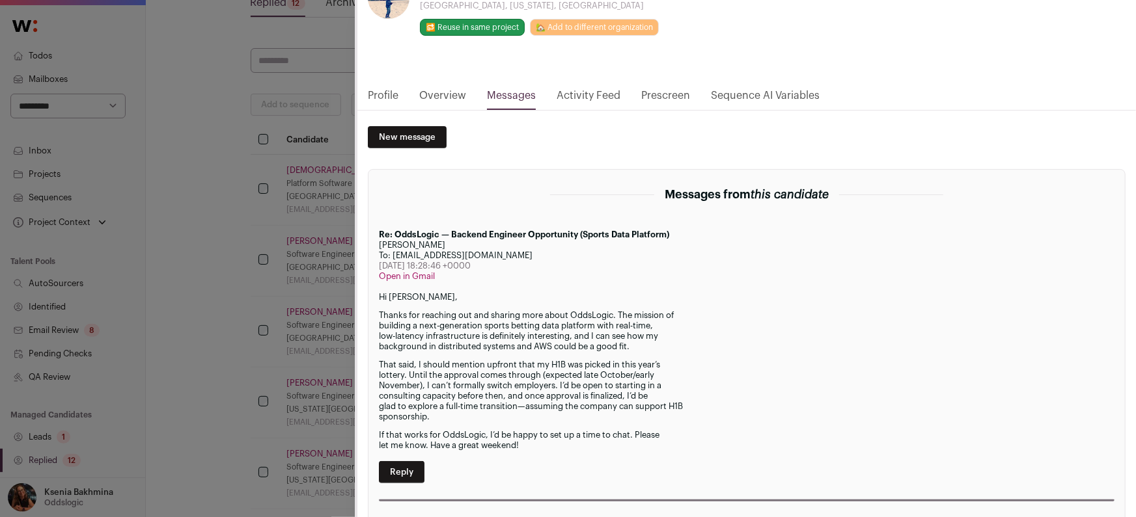
scroll to position [0, 0]
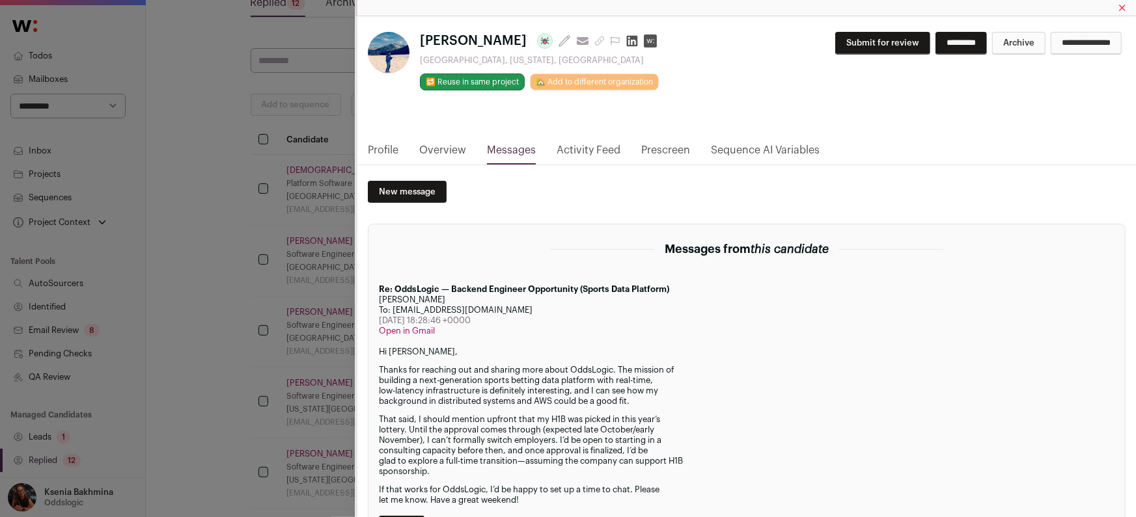
click at [396, 150] on link "Profile" at bounding box center [383, 154] width 31 height 22
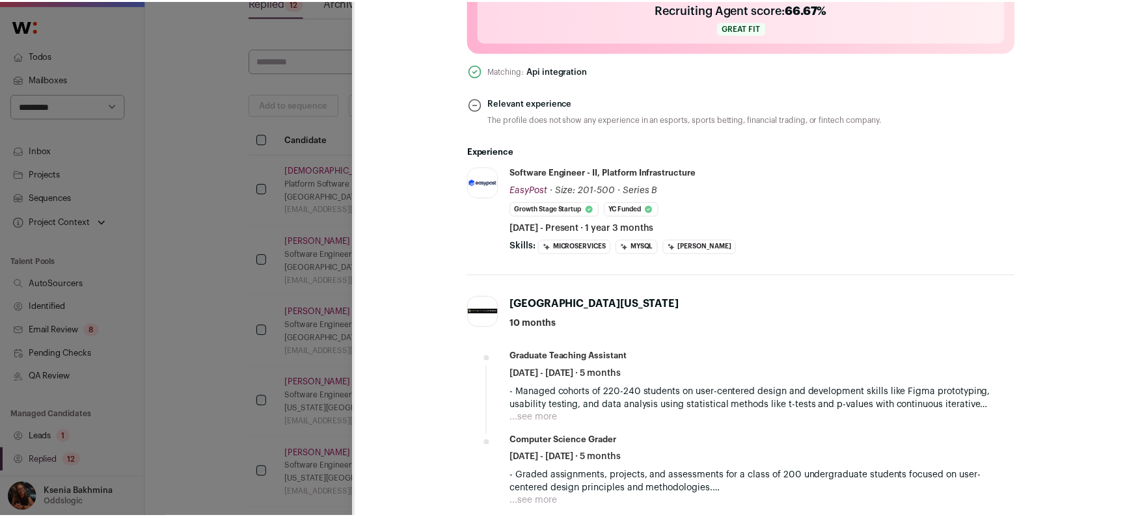
scroll to position [559, 0]
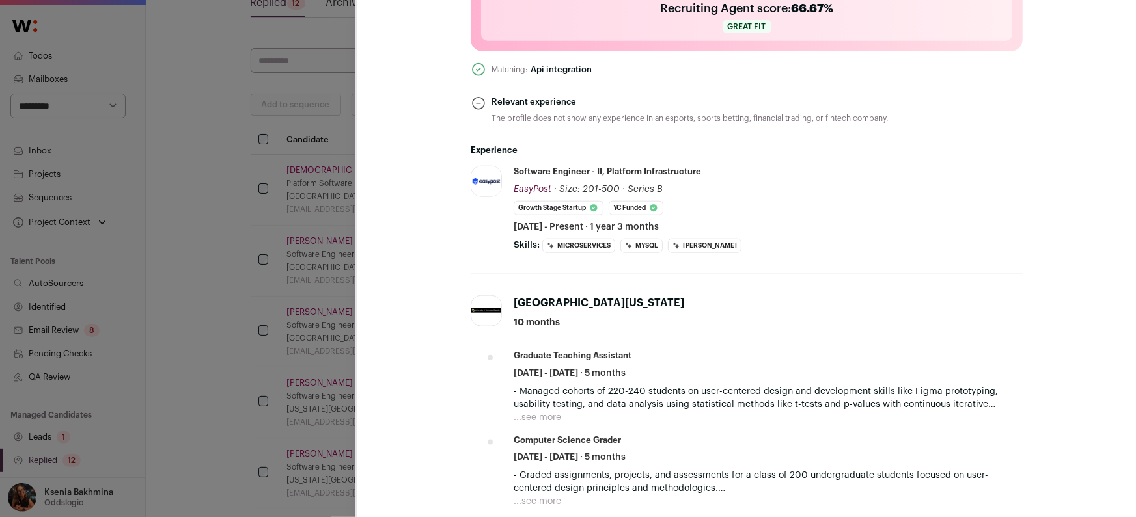
click at [242, 296] on div "[PERSON_NAME] Last update: [DATE] View most recent conversation in Front [GEOGR…" at bounding box center [568, 258] width 1136 height 517
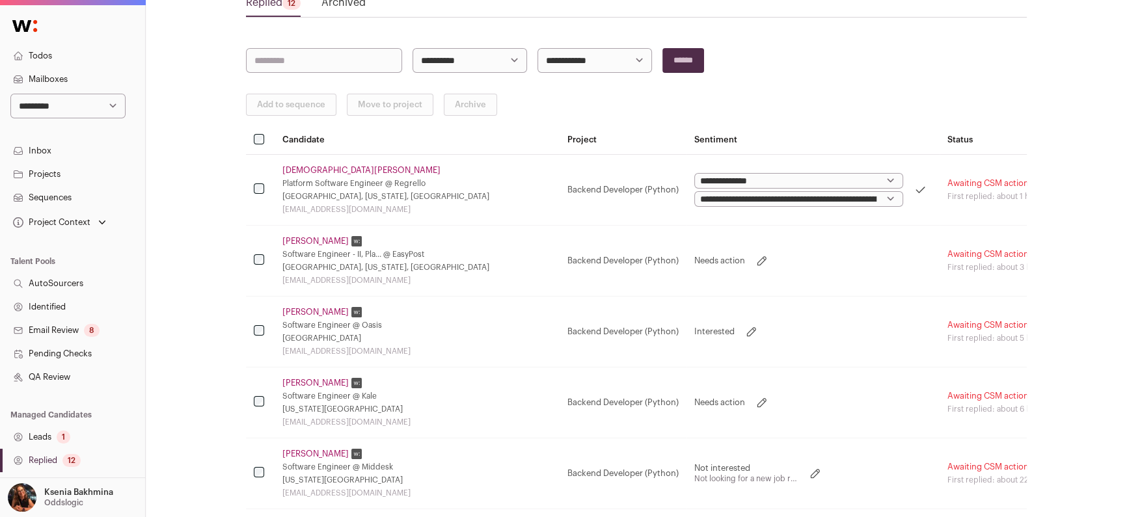
click at [69, 174] on link "Projects" at bounding box center [72, 174] width 145 height 23
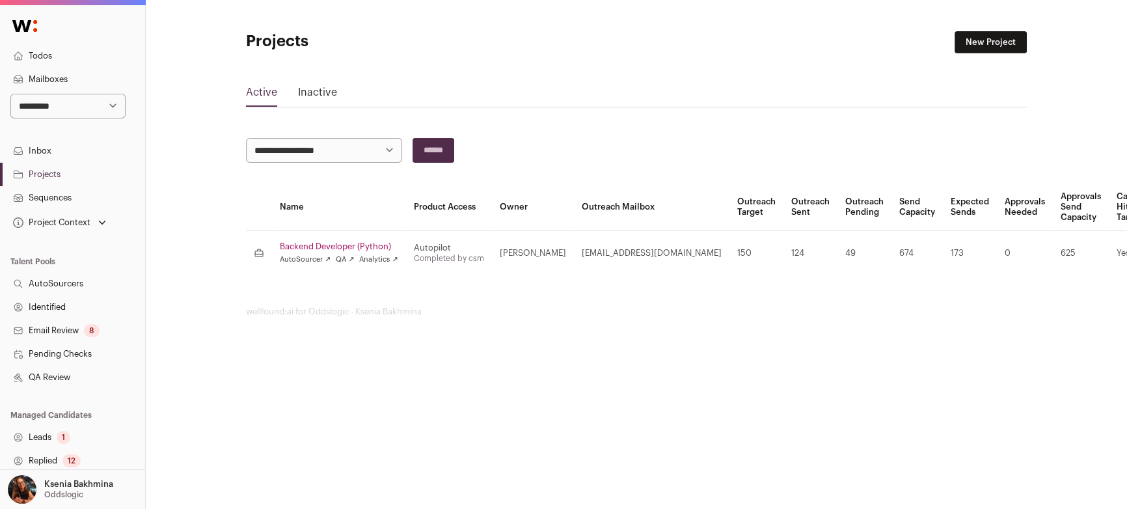
click at [55, 460] on link "Replied 12" at bounding box center [72, 460] width 145 height 23
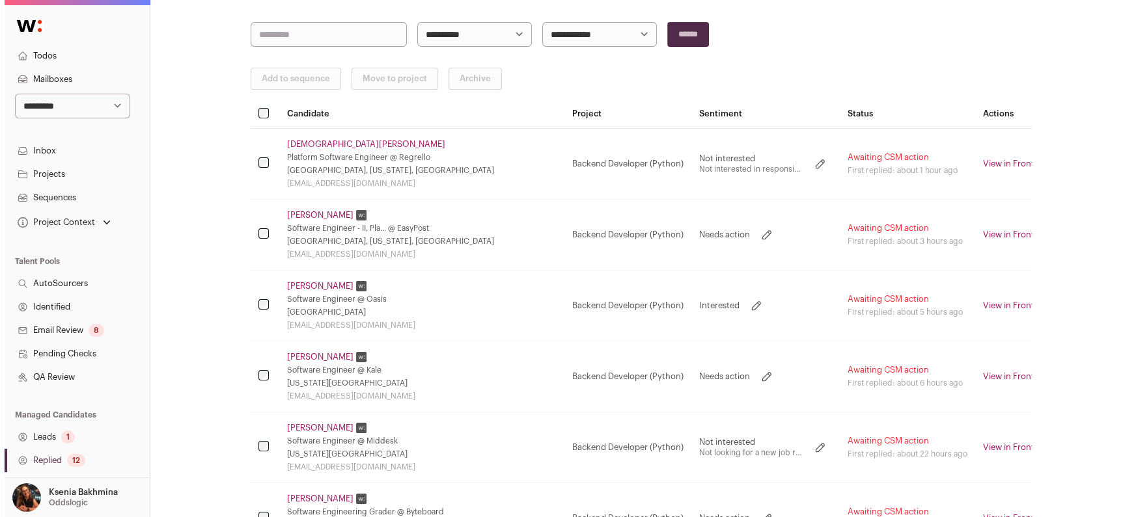
scroll to position [223, 0]
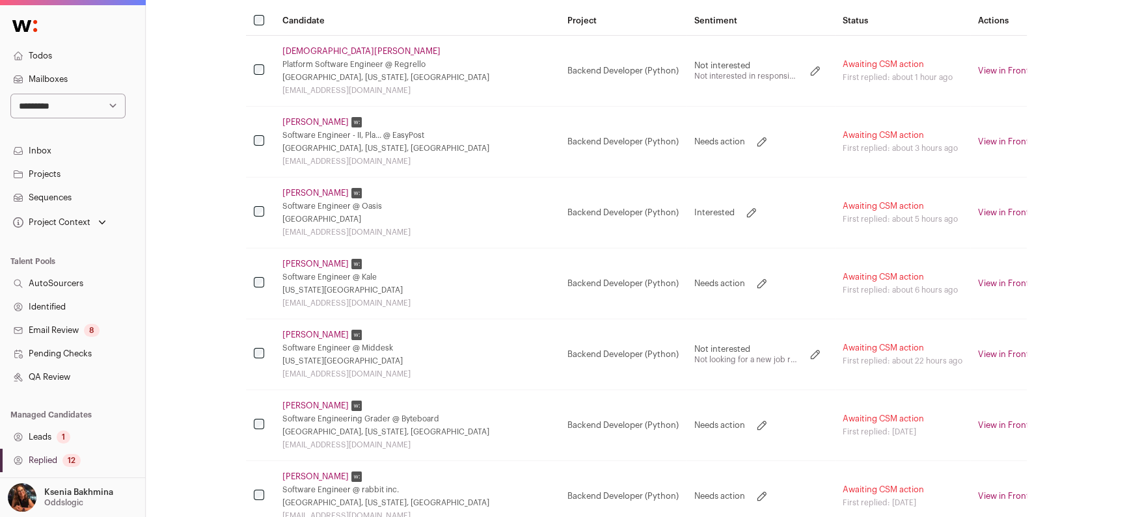
click at [320, 189] on link "[PERSON_NAME]" at bounding box center [316, 193] width 66 height 10
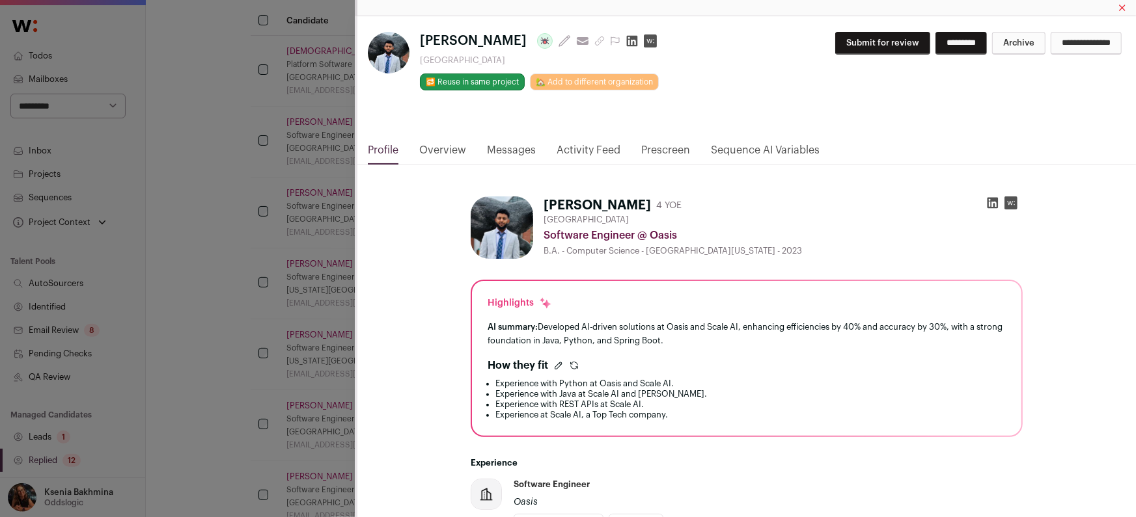
click at [511, 148] on link "Messages" at bounding box center [511, 154] width 49 height 22
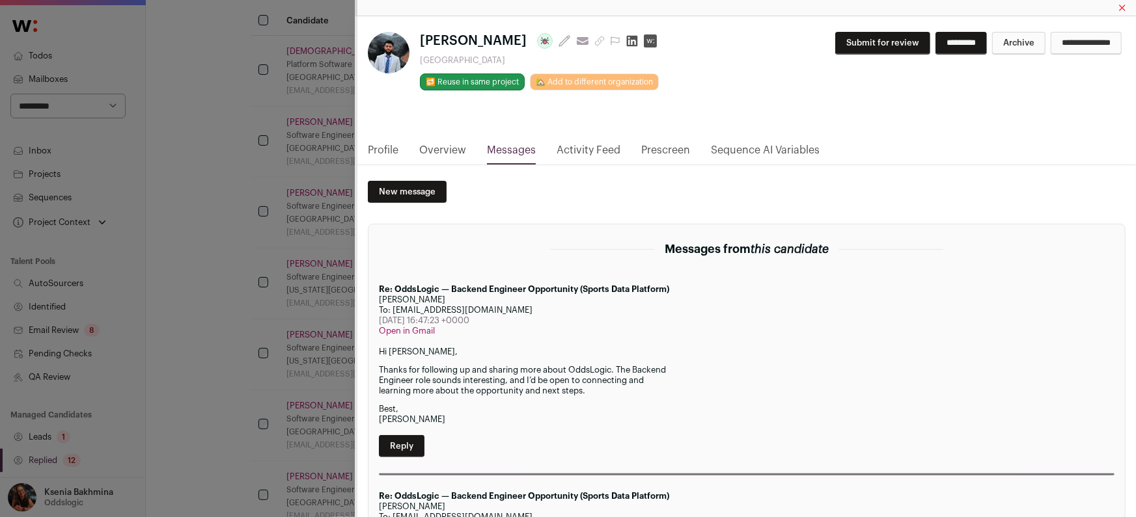
click at [372, 153] on link "Profile" at bounding box center [383, 154] width 31 height 22
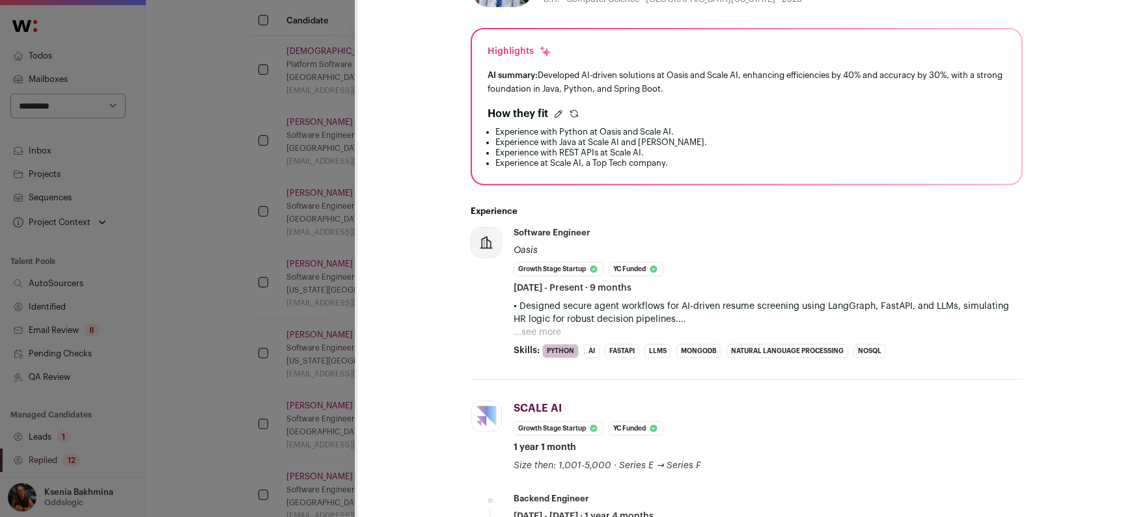
scroll to position [384, 0]
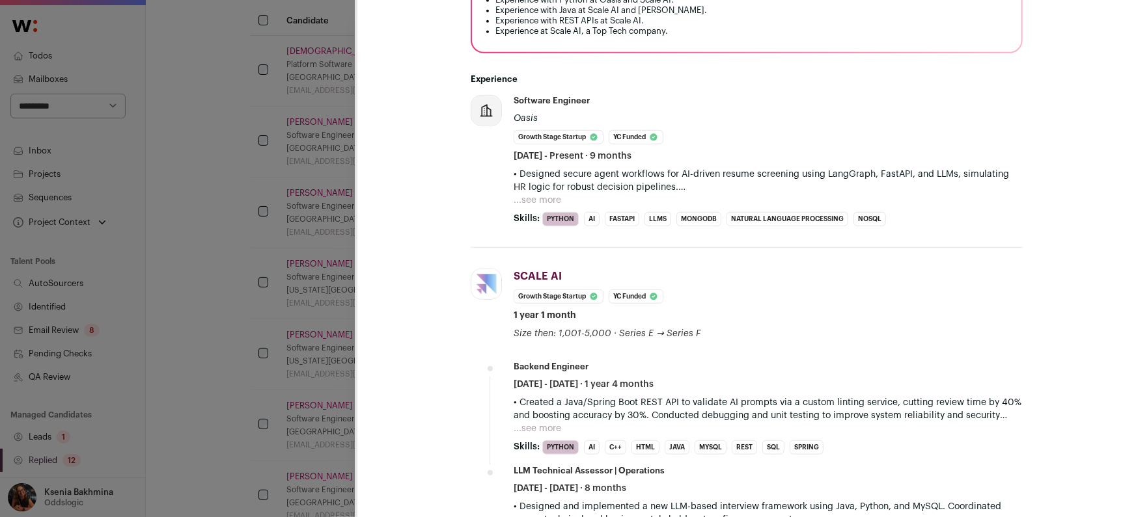
click at [549, 187] on p "• Designed secure agent workflows for AI-driven resume screening using LangGrap…" at bounding box center [768, 181] width 509 height 26
click at [547, 189] on p "• Designed secure agent workflows for AI-driven resume screening using LangGrap…" at bounding box center [768, 181] width 509 height 26
click at [546, 194] on button "...see more" at bounding box center [538, 200] width 48 height 13
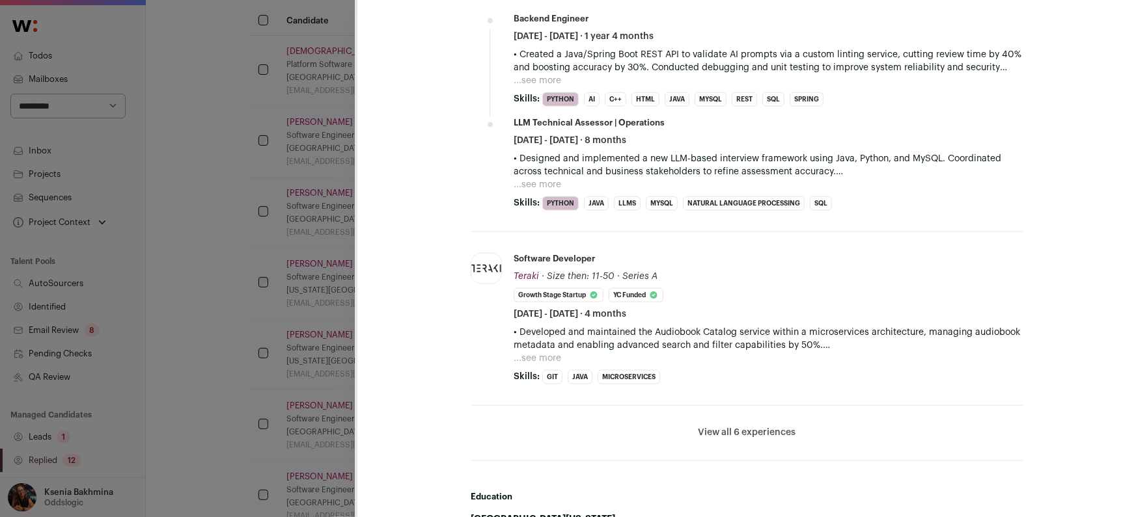
scroll to position [75, 0]
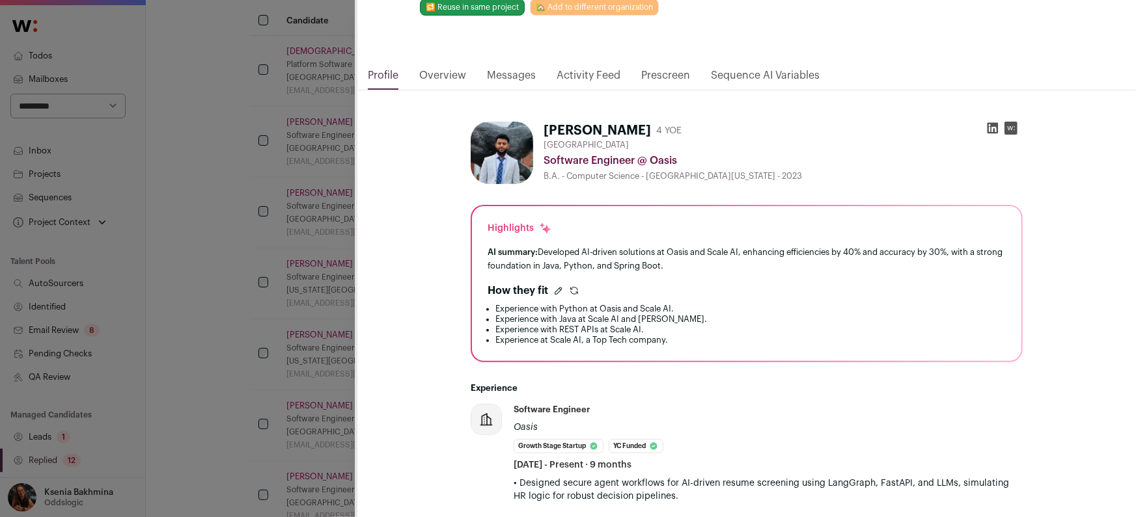
click at [987, 126] on icon "Close modal via background" at bounding box center [992, 128] width 11 height 11
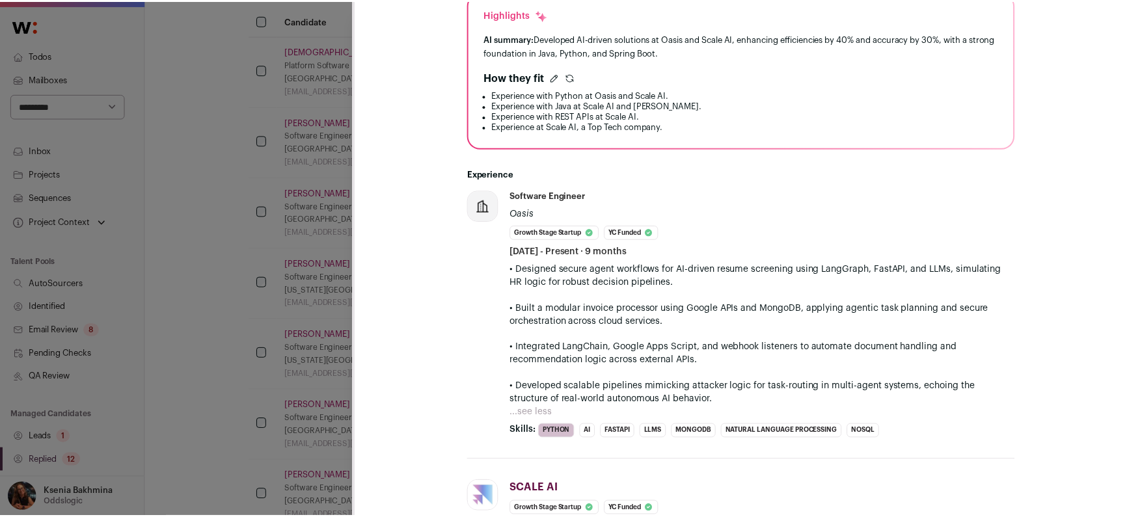
scroll to position [293, 0]
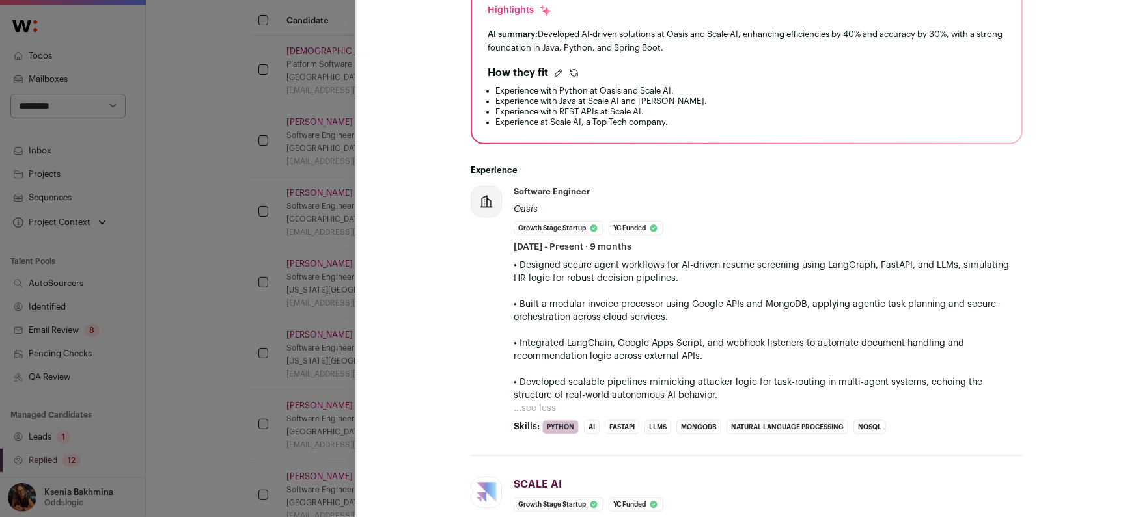
click at [292, 260] on div "Nathnael Seleba Last update: 7 days ago View most recent conversation in Front …" at bounding box center [568, 258] width 1136 height 517
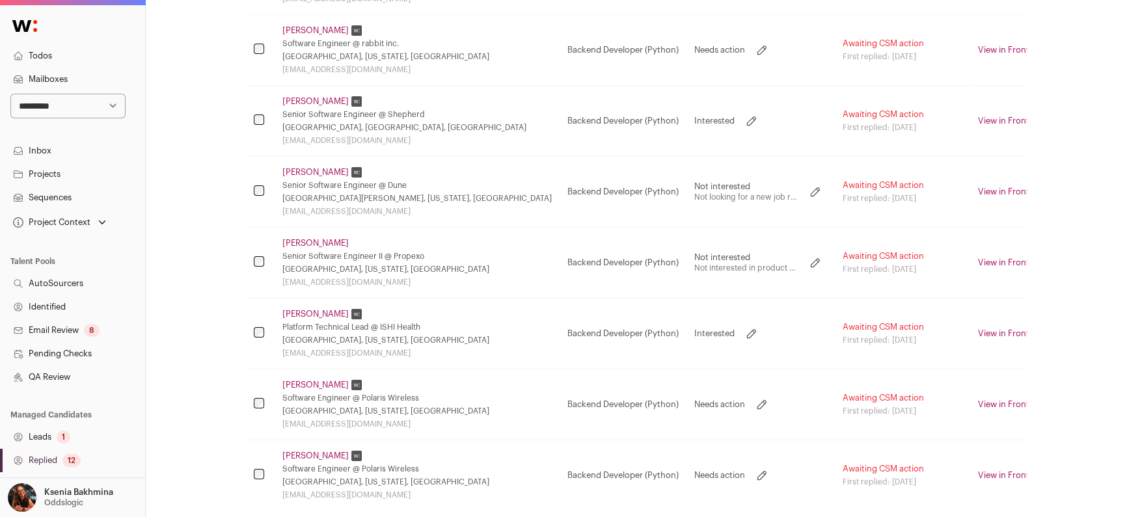
scroll to position [734, 0]
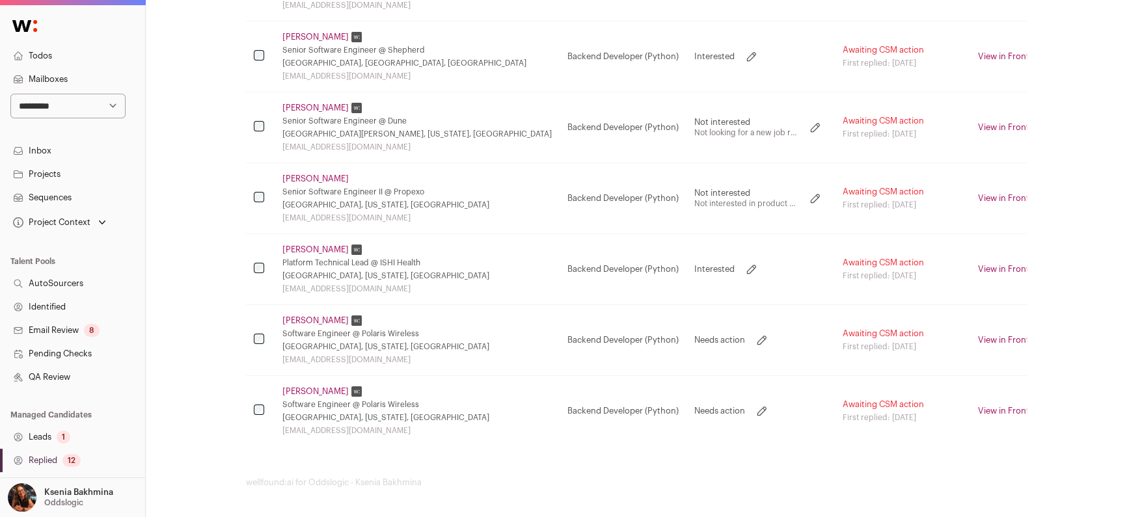
click at [314, 248] on link "Prabhjot Rai" at bounding box center [316, 250] width 66 height 10
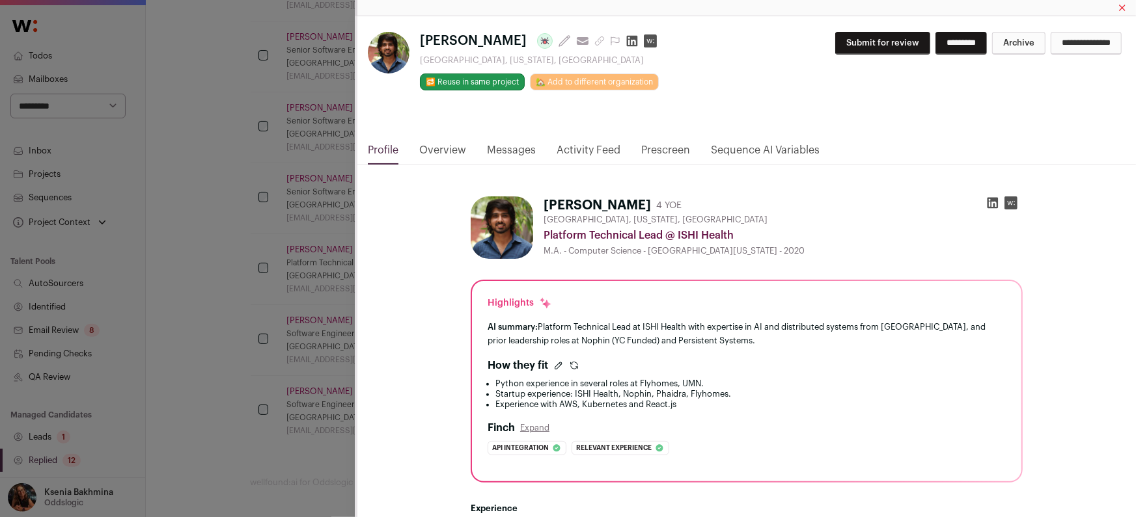
click at [185, 372] on div "Prabhjot Rai Last update: 8 days ago View most recent conversation in Front Min…" at bounding box center [568, 258] width 1136 height 517
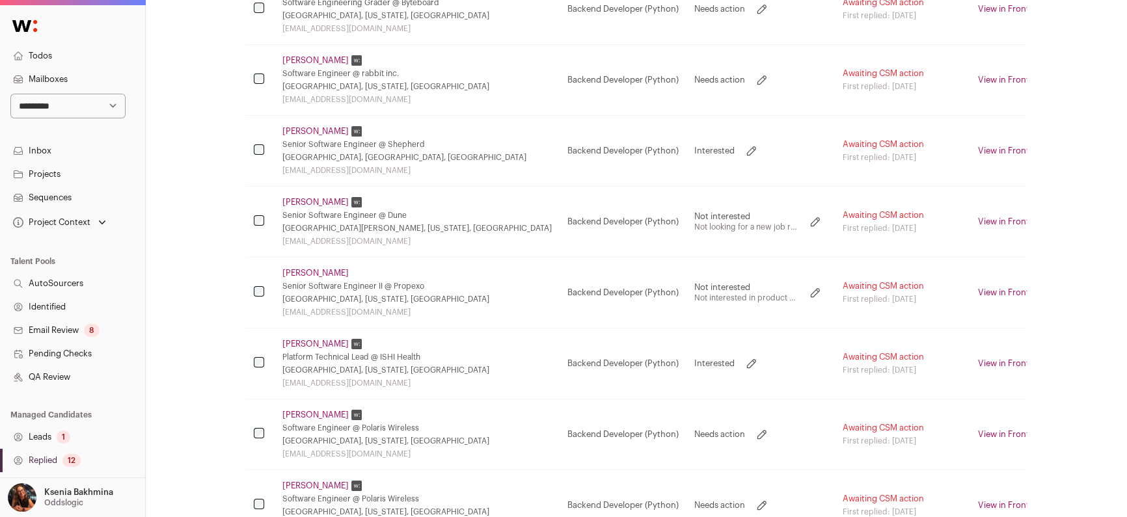
scroll to position [639, 0]
click at [299, 343] on link "Prabhjot Rai" at bounding box center [316, 345] width 66 height 10
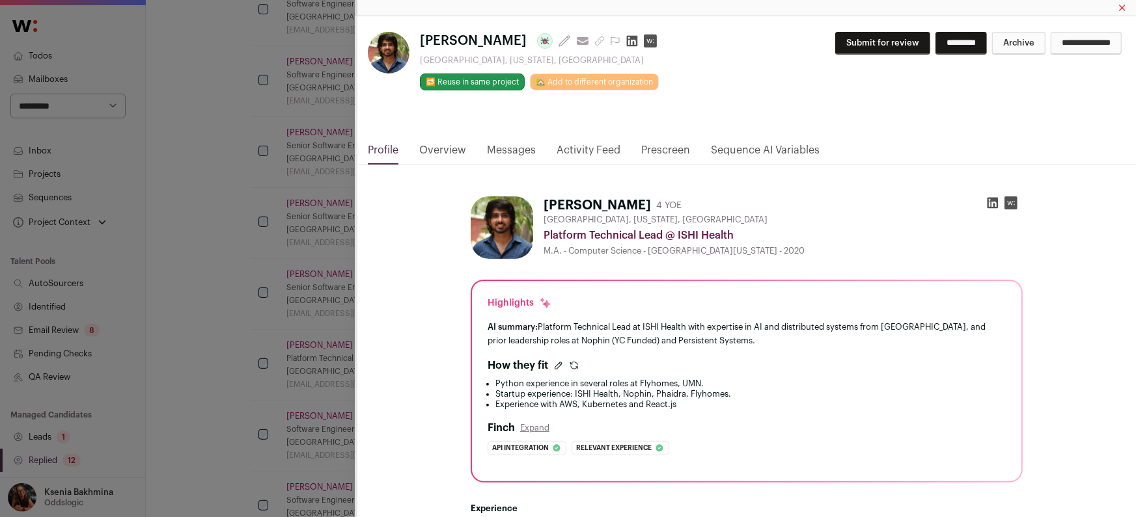
click at [302, 316] on div "Prabhjot Rai Last update: 8 days ago View most recent conversation in Front Min…" at bounding box center [568, 258] width 1136 height 517
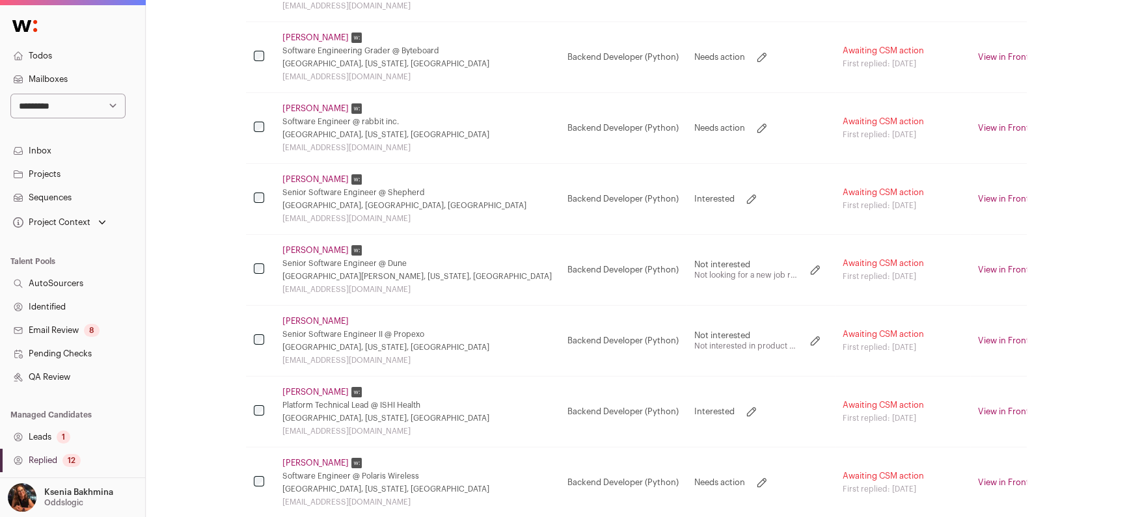
scroll to position [524, 0]
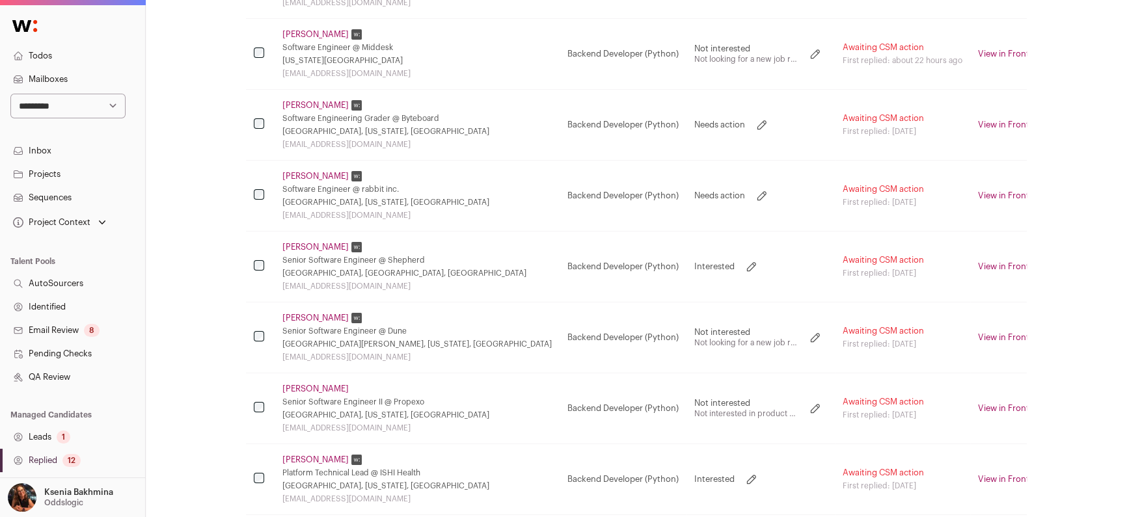
click at [319, 246] on link "Robin Nguyen" at bounding box center [316, 247] width 66 height 10
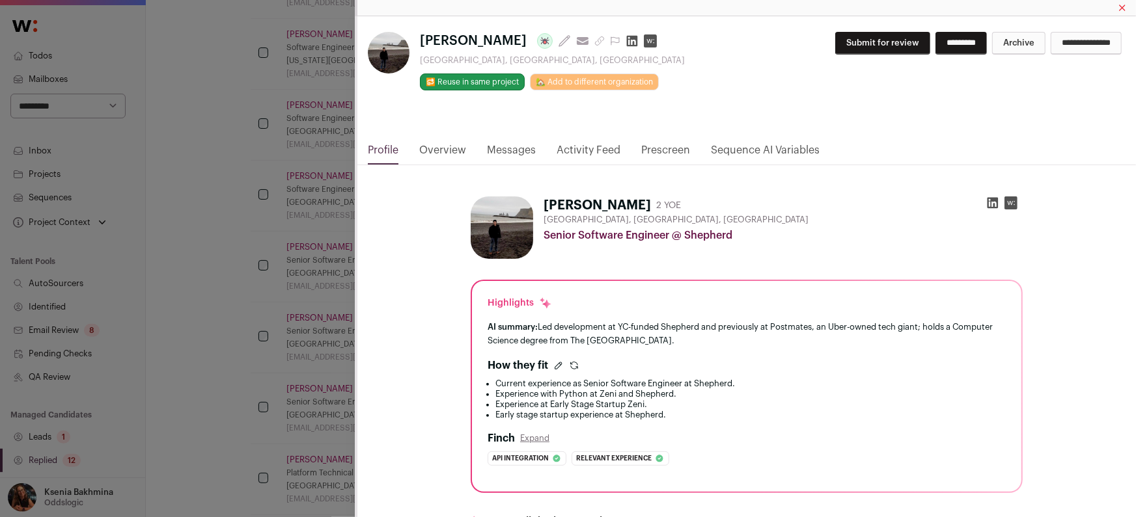
click at [514, 148] on link "Messages" at bounding box center [511, 154] width 49 height 22
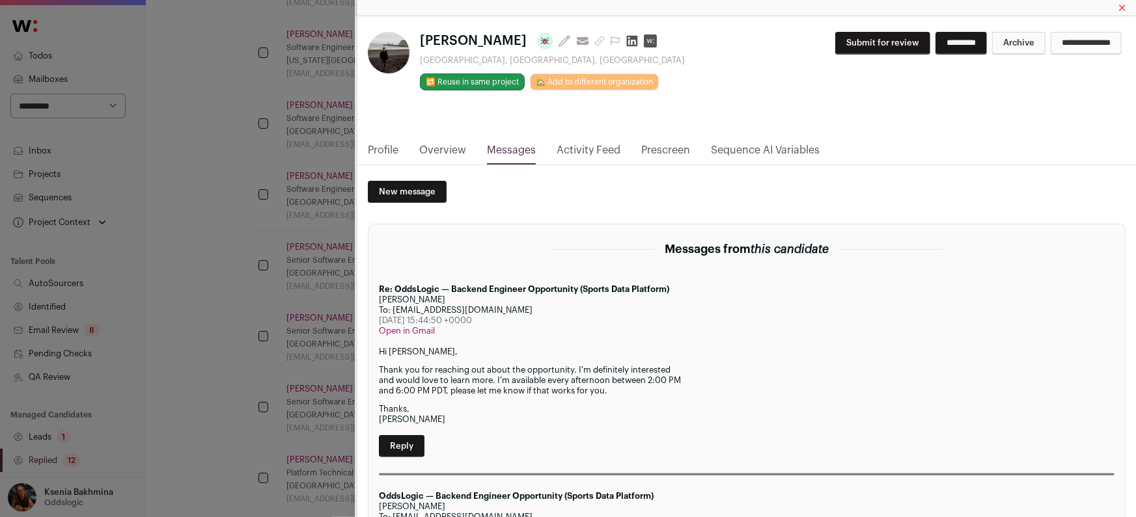
click at [385, 152] on link "Profile" at bounding box center [383, 154] width 31 height 22
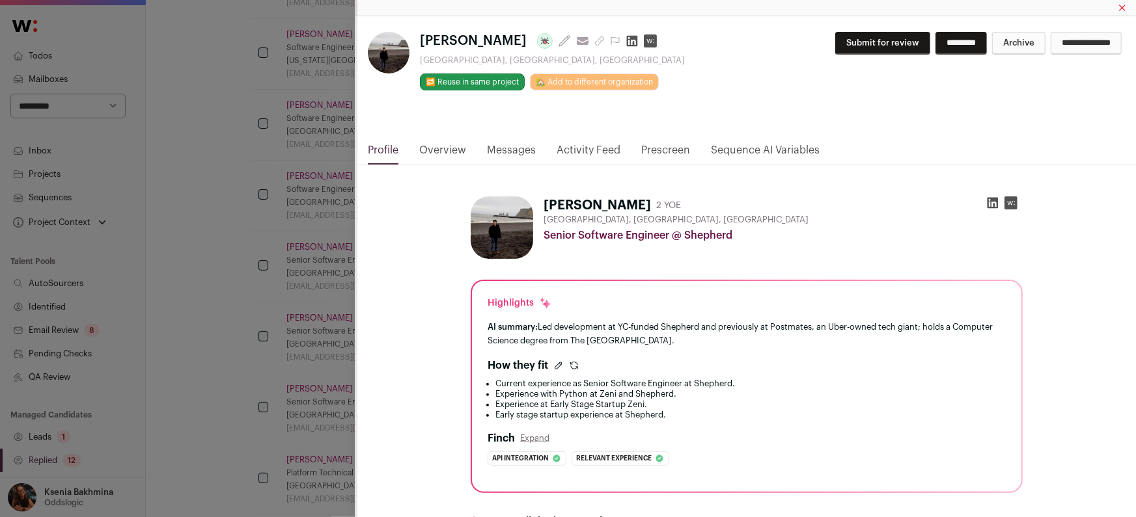
click at [314, 260] on div "Robin Nguyen Last update: 18 days ago View most recent conversation in Front Va…" at bounding box center [568, 258] width 1136 height 517
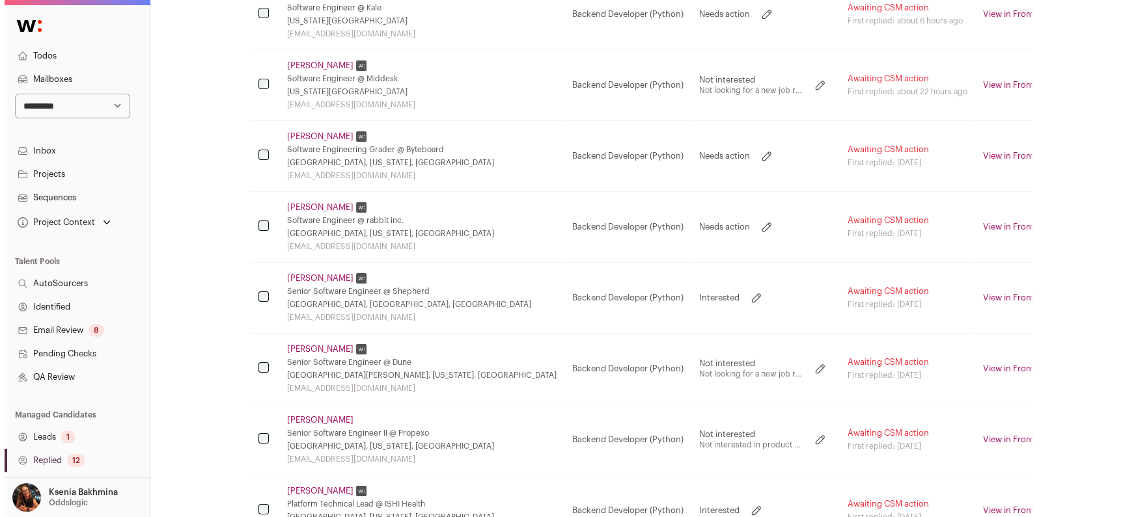
scroll to position [484, 0]
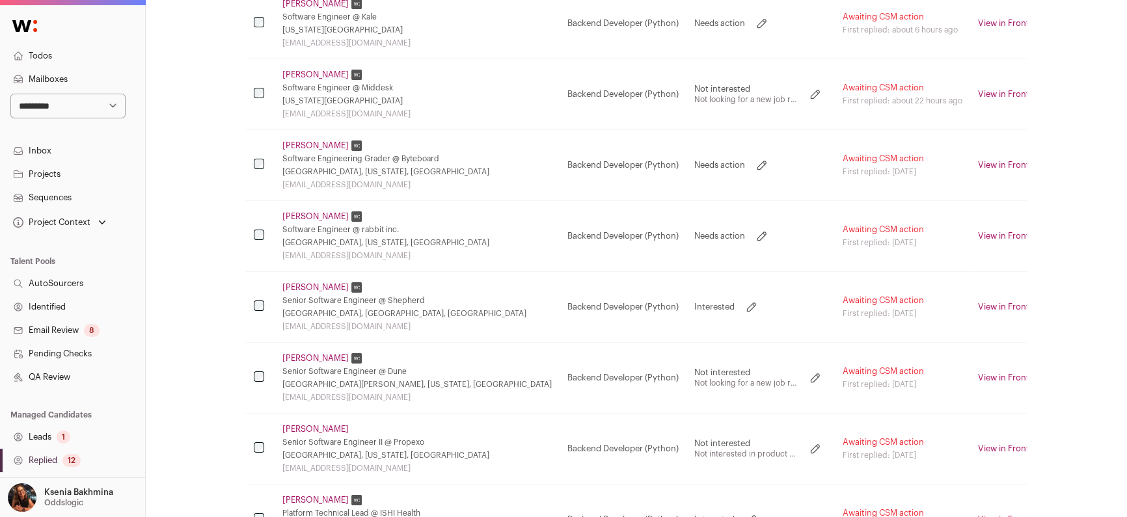
click at [324, 216] on link "Zach Rottman" at bounding box center [316, 217] width 66 height 10
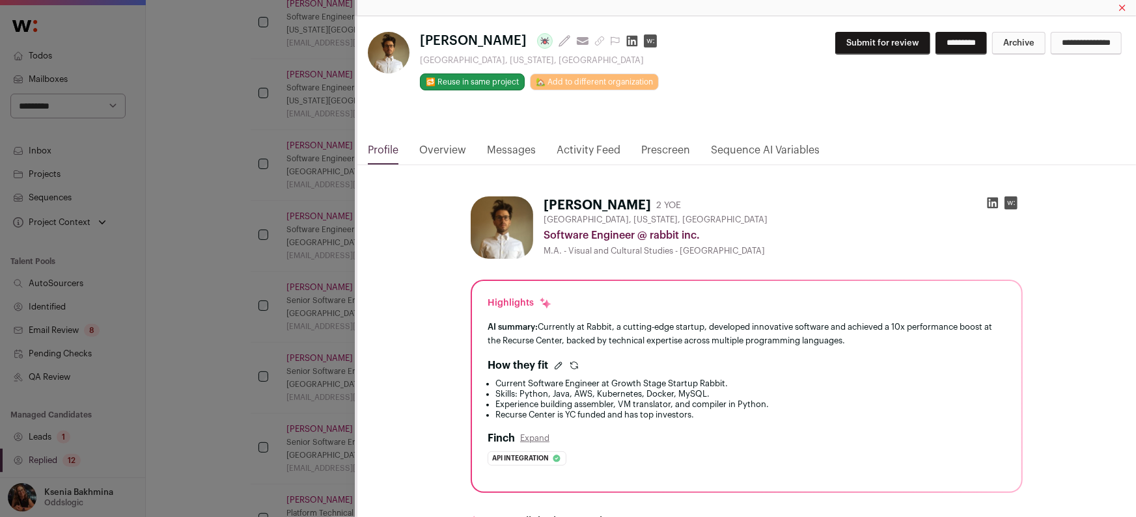
click at [494, 152] on link "Messages" at bounding box center [511, 154] width 49 height 22
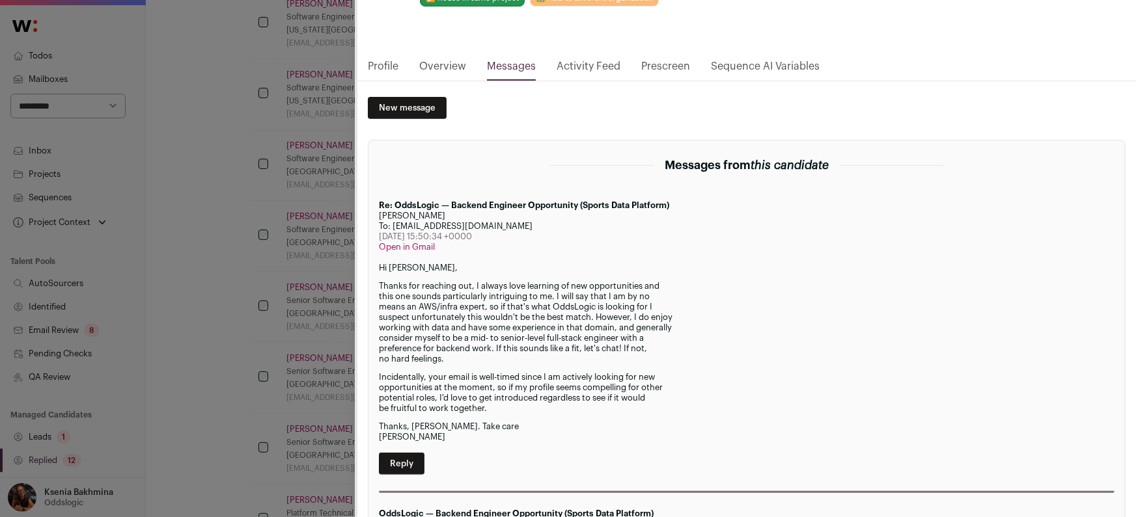
scroll to position [91, 0]
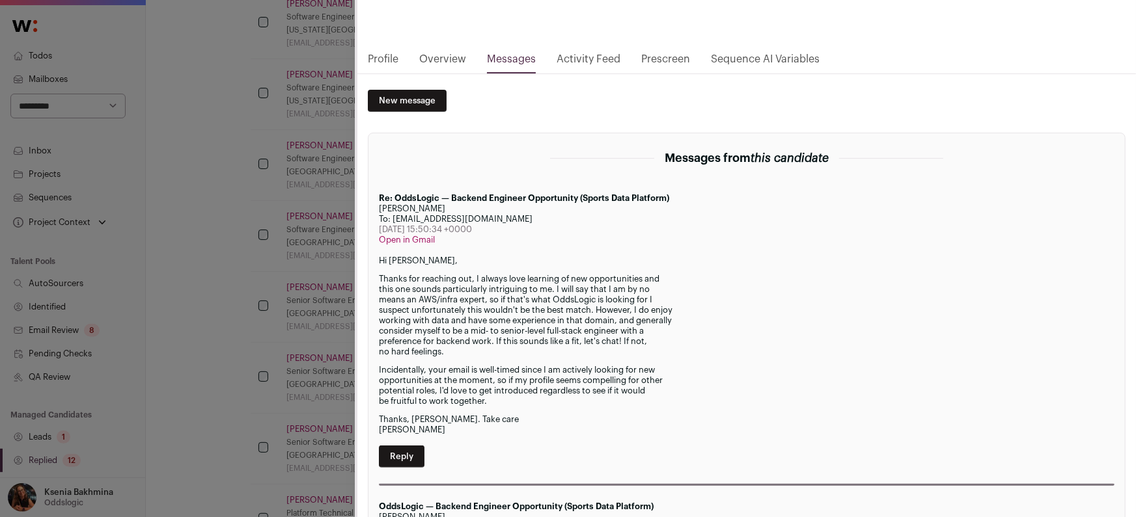
click at [393, 63] on link "Profile" at bounding box center [383, 62] width 31 height 22
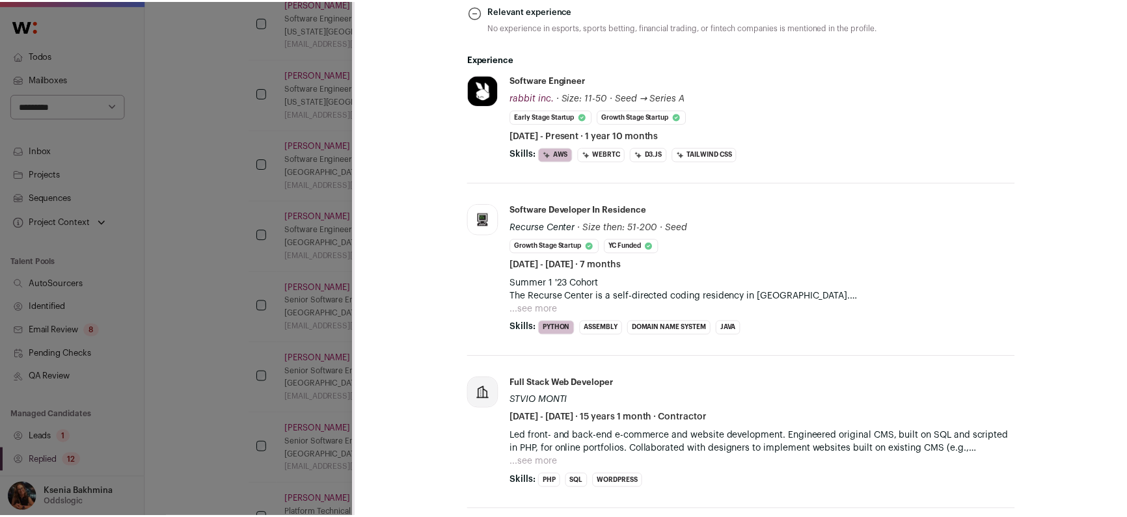
scroll to position [753, 0]
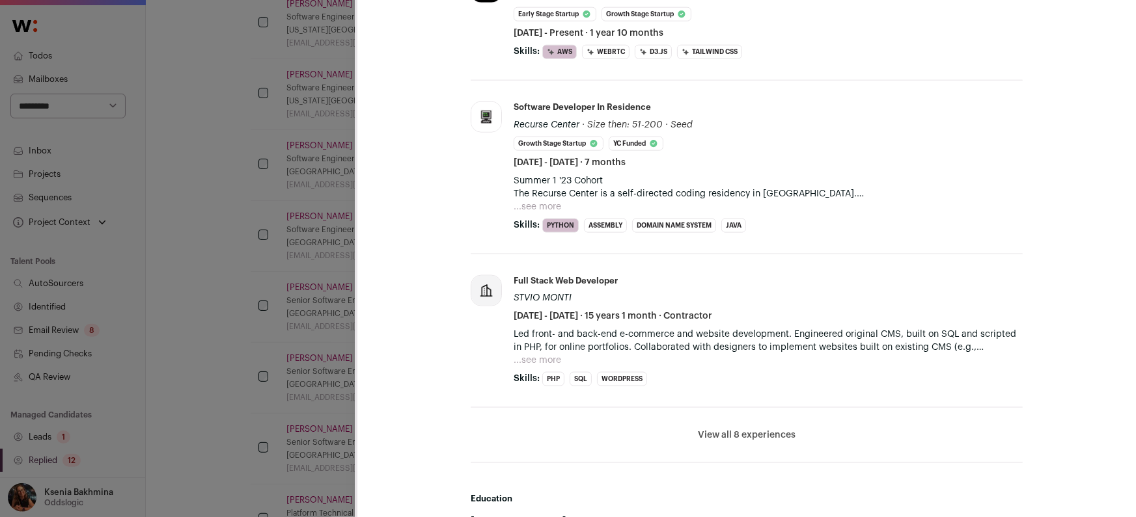
click at [339, 193] on div "Zach Rottman Last update: 1 day ago View most recent conversation in Front Los …" at bounding box center [568, 258] width 1136 height 517
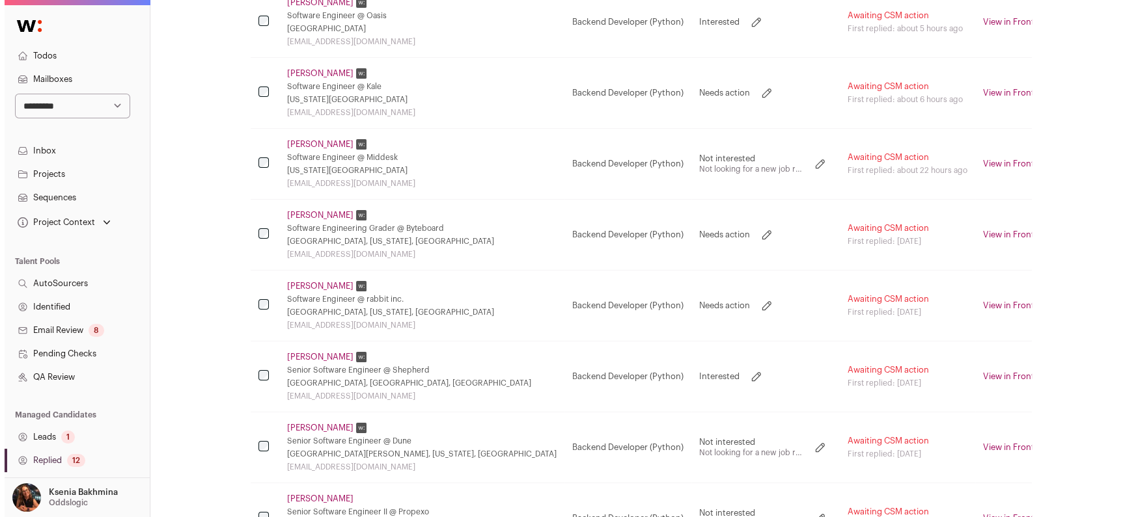
scroll to position [409, 0]
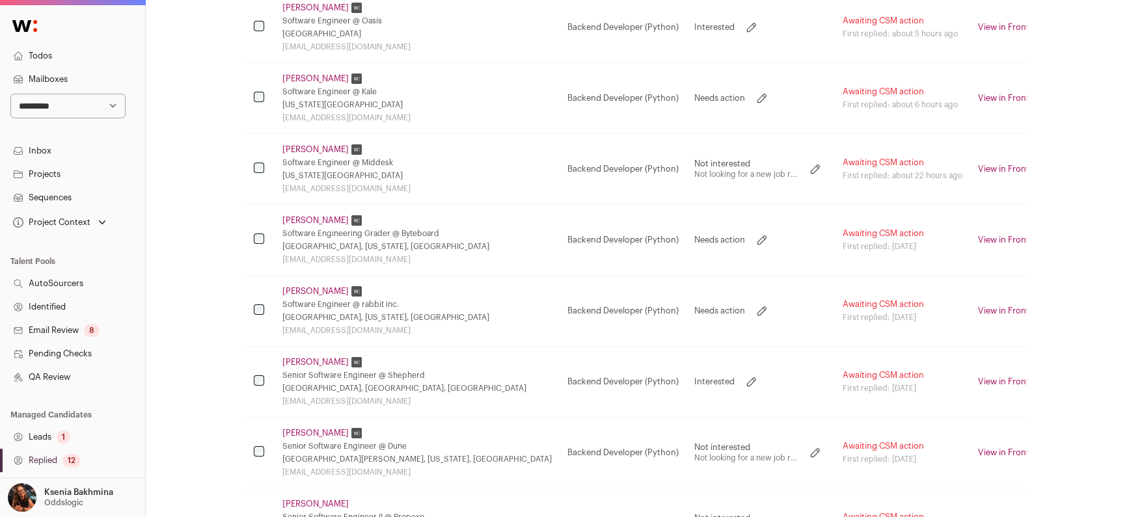
click at [322, 219] on link "Rinat Tregerman" at bounding box center [316, 220] width 66 height 10
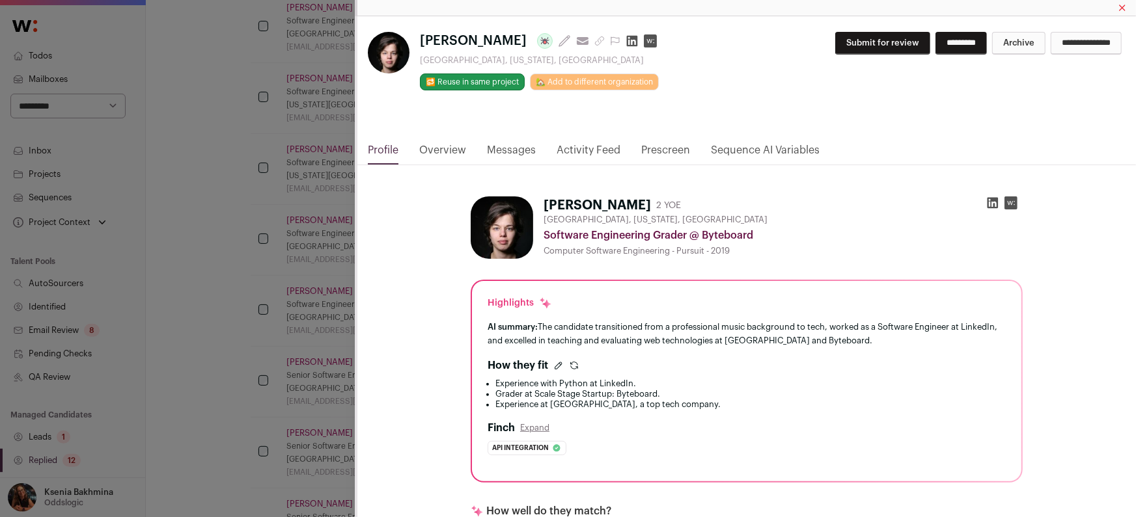
click at [507, 154] on link "Messages" at bounding box center [511, 154] width 49 height 22
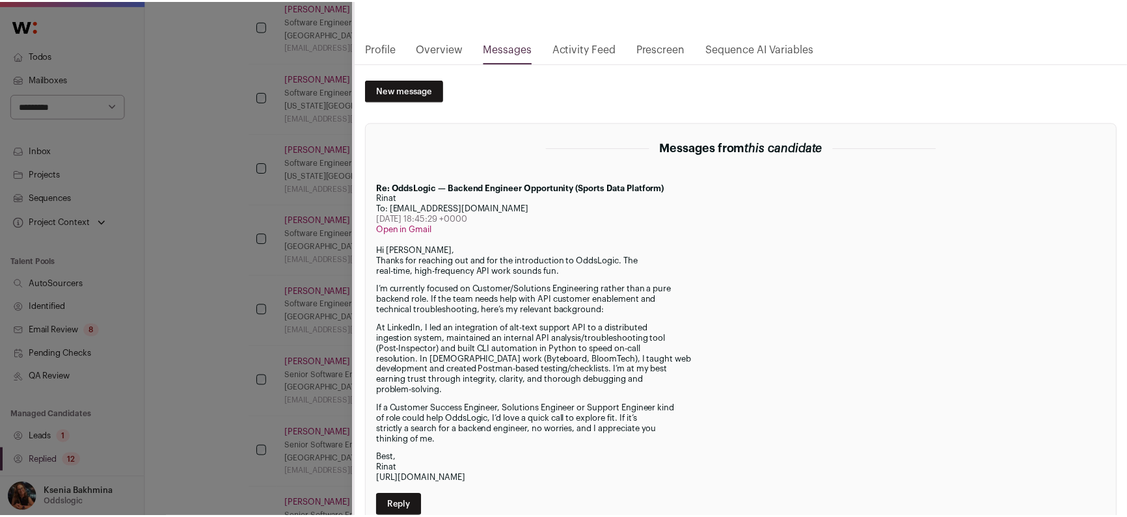
scroll to position [103, 0]
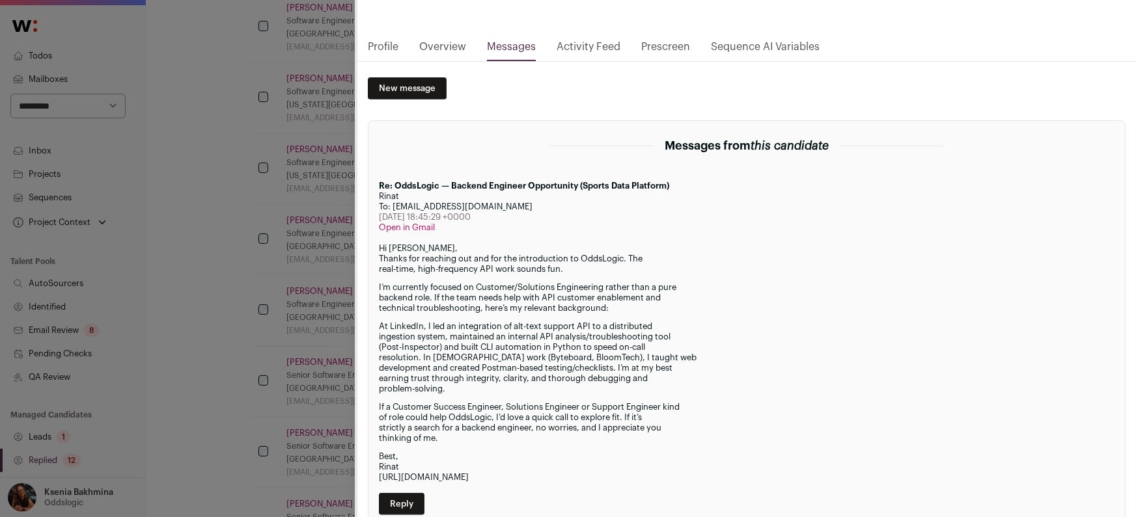
click at [307, 199] on div "Rinat Tregerman Last update: 11 days ago View most recent conversation in Front…" at bounding box center [568, 258] width 1136 height 517
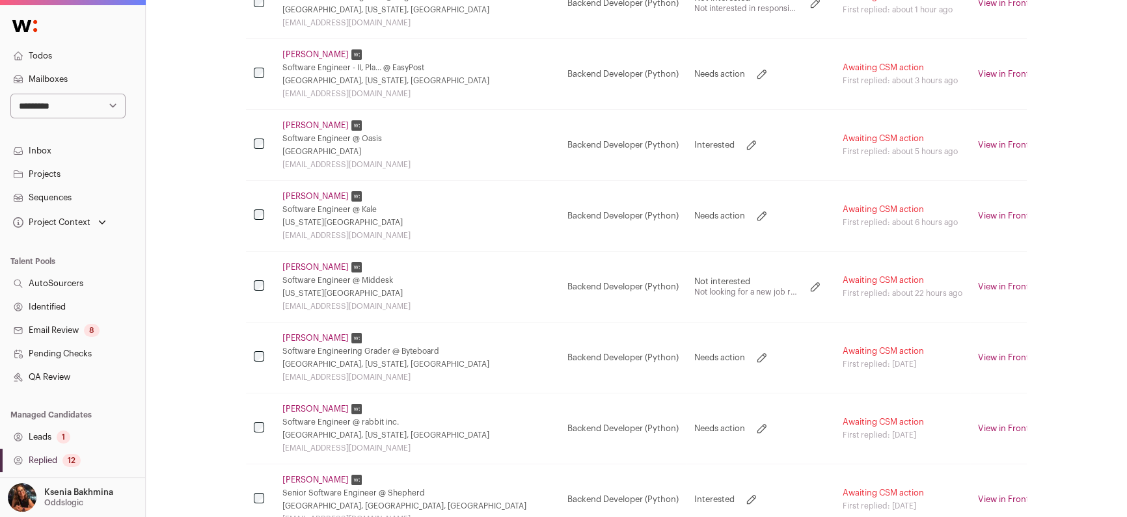
scroll to position [277, 0]
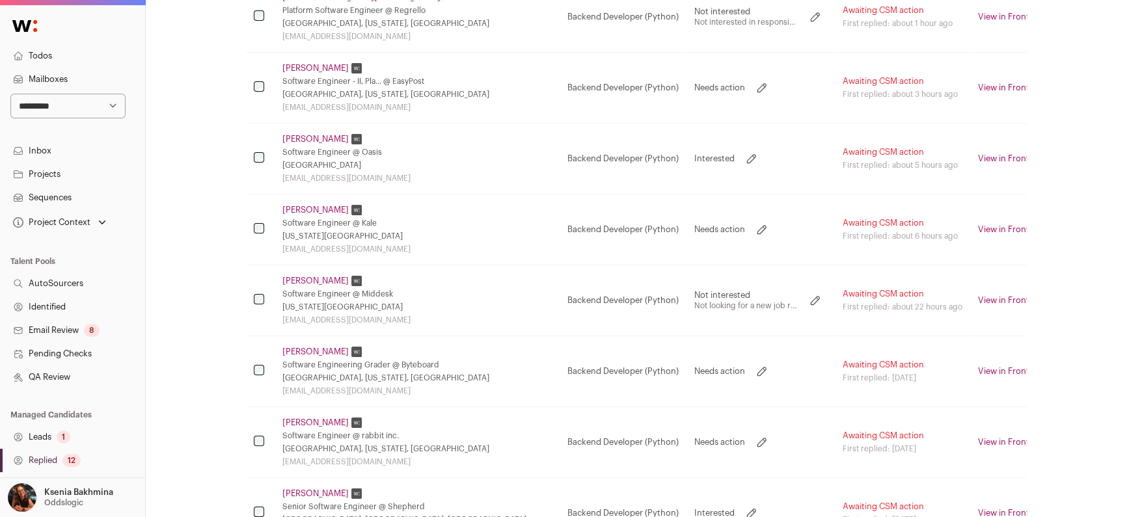
click at [320, 351] on link "Rinat Tregerman" at bounding box center [316, 352] width 66 height 10
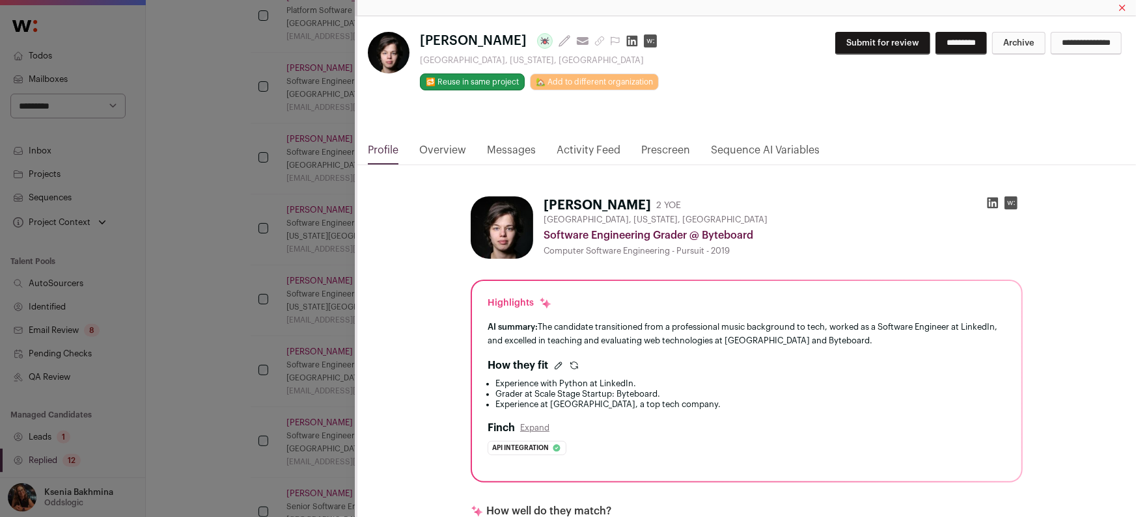
click at [383, 156] on link "Profile" at bounding box center [383, 154] width 31 height 22
click at [251, 215] on div "Rinat Tregerman Last update: 11 days ago View most recent conversation in Front…" at bounding box center [568, 258] width 1136 height 517
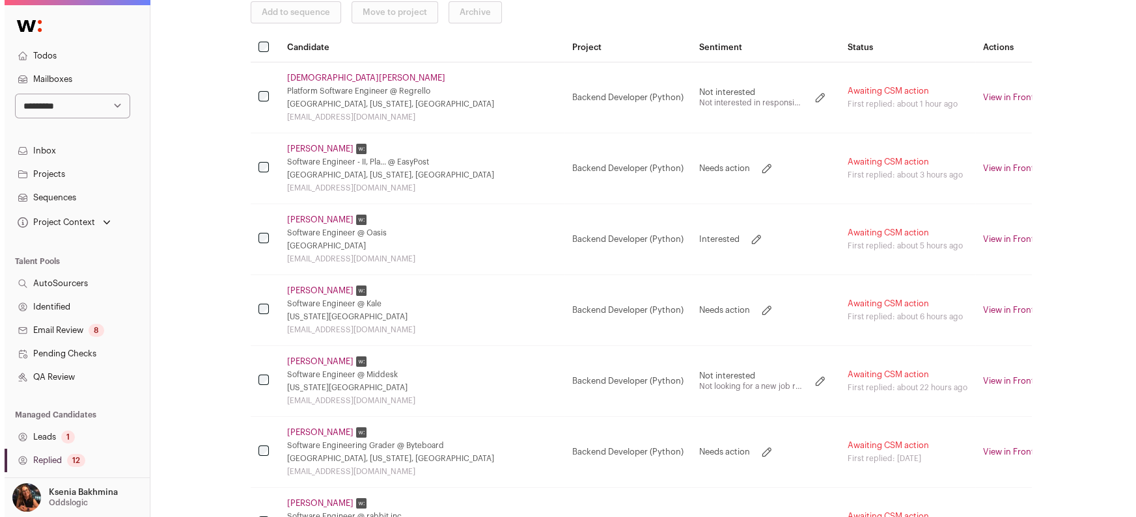
scroll to position [188, 0]
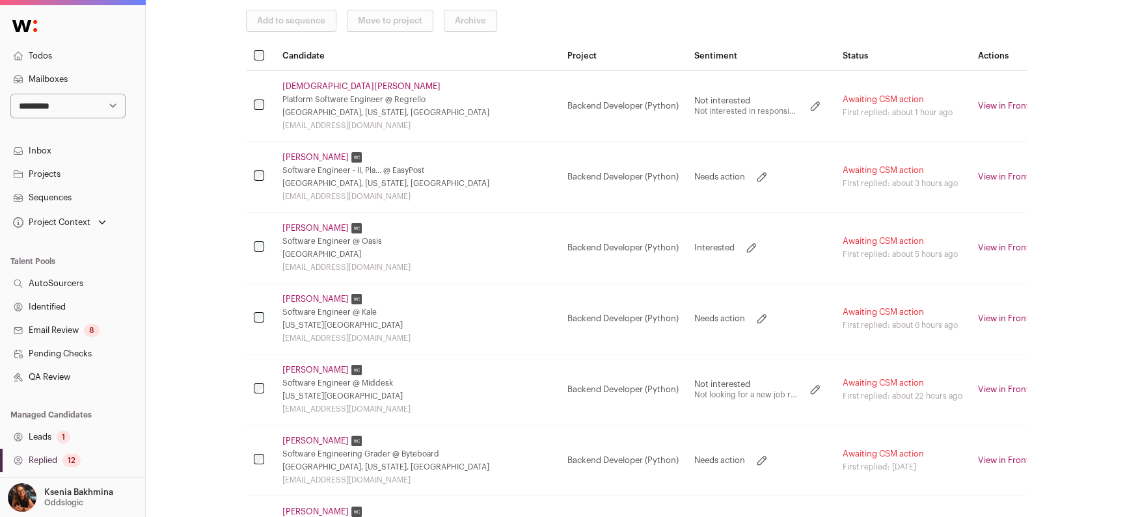
click at [301, 296] on link "Keon Kim" at bounding box center [316, 299] width 66 height 10
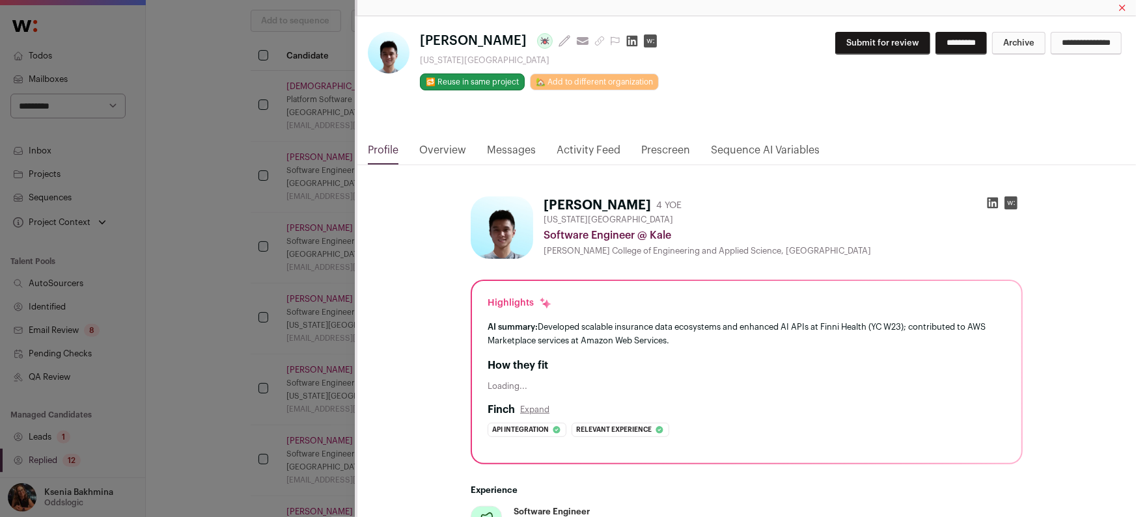
click at [508, 150] on link "Messages" at bounding box center [511, 154] width 49 height 22
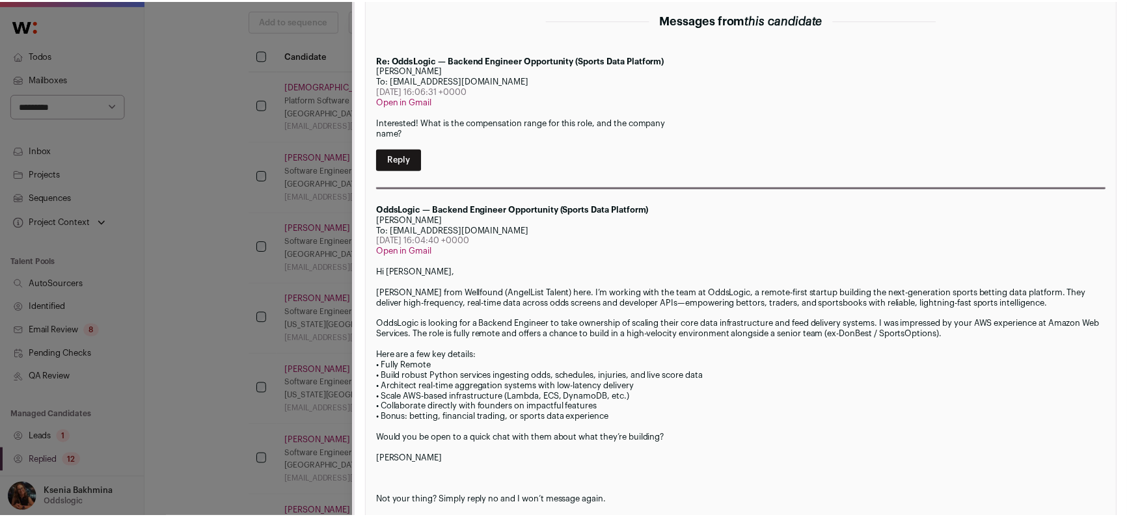
scroll to position [252, 0]
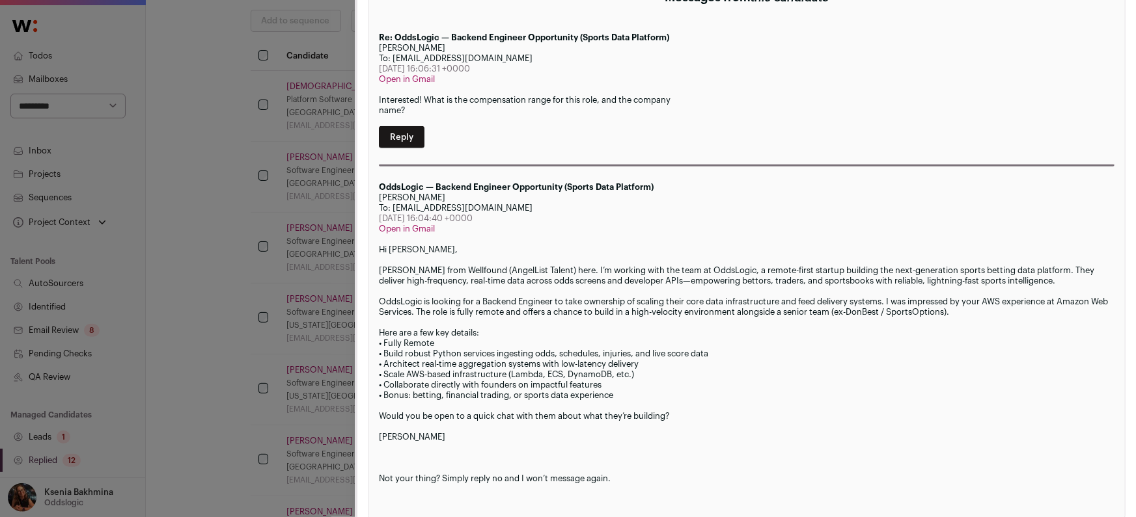
click at [117, 206] on div "Keon Kim Last update: 4 days ago View most recent conversation in Front New Yor…" at bounding box center [568, 258] width 1136 height 517
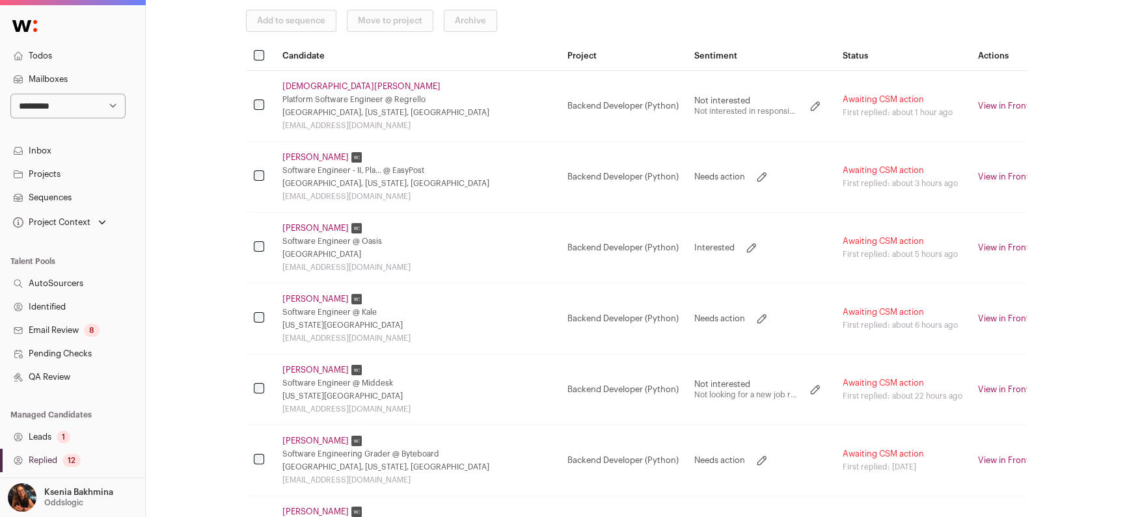
click at [51, 174] on link "Projects" at bounding box center [72, 174] width 145 height 23
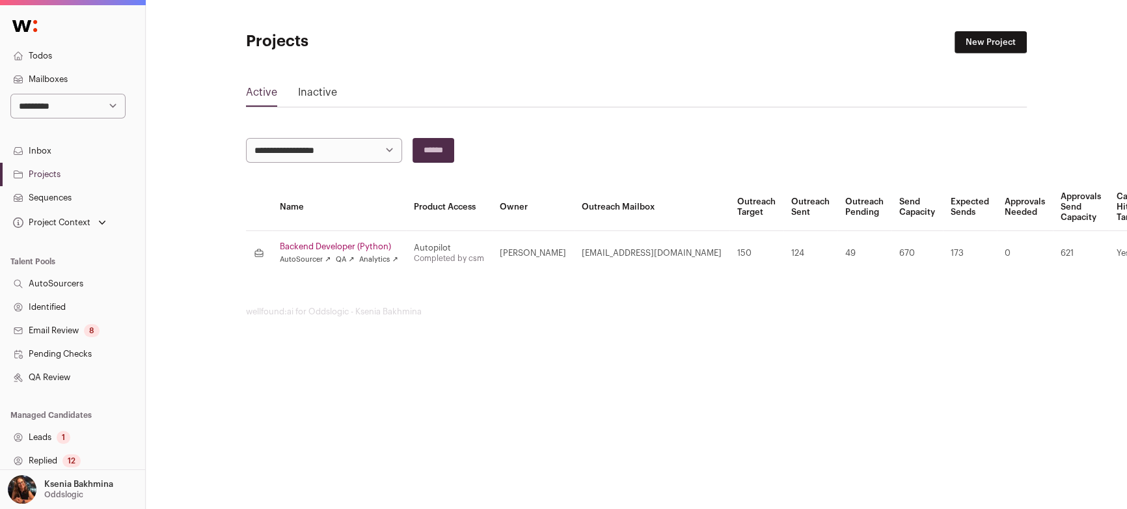
click at [325, 247] on link "Backend Developer (Python)" at bounding box center [339, 246] width 118 height 10
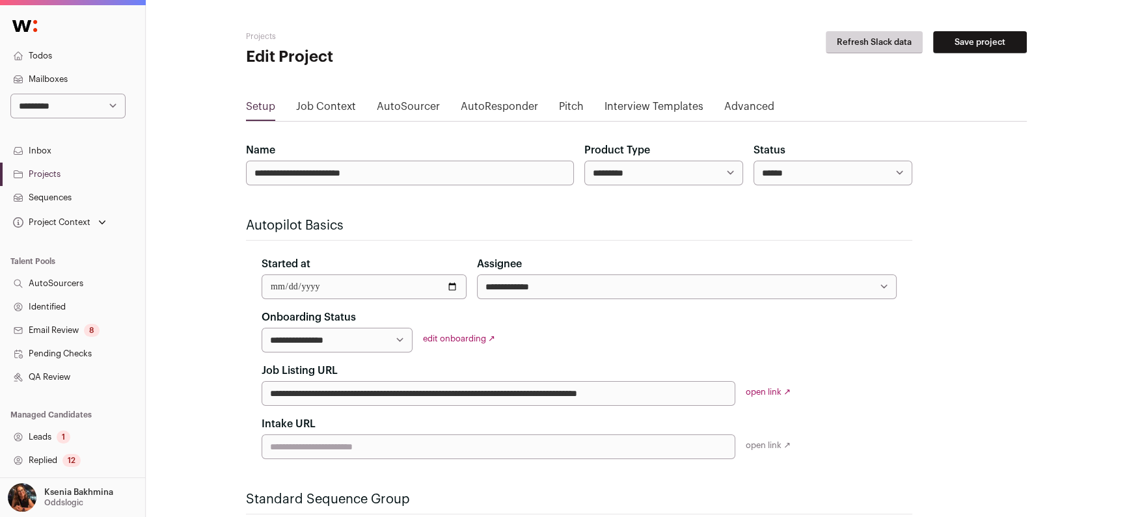
click at [785, 394] on link "open link ↗" at bounding box center [768, 392] width 45 height 8
click at [56, 191] on link "Sequences" at bounding box center [72, 197] width 145 height 23
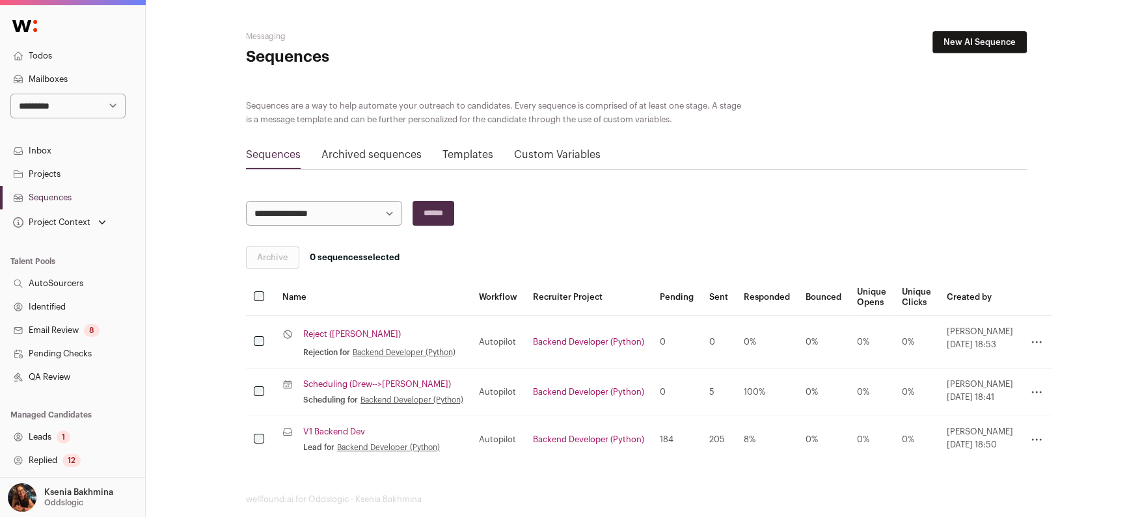
click at [55, 167] on link "Projects" at bounding box center [72, 174] width 145 height 23
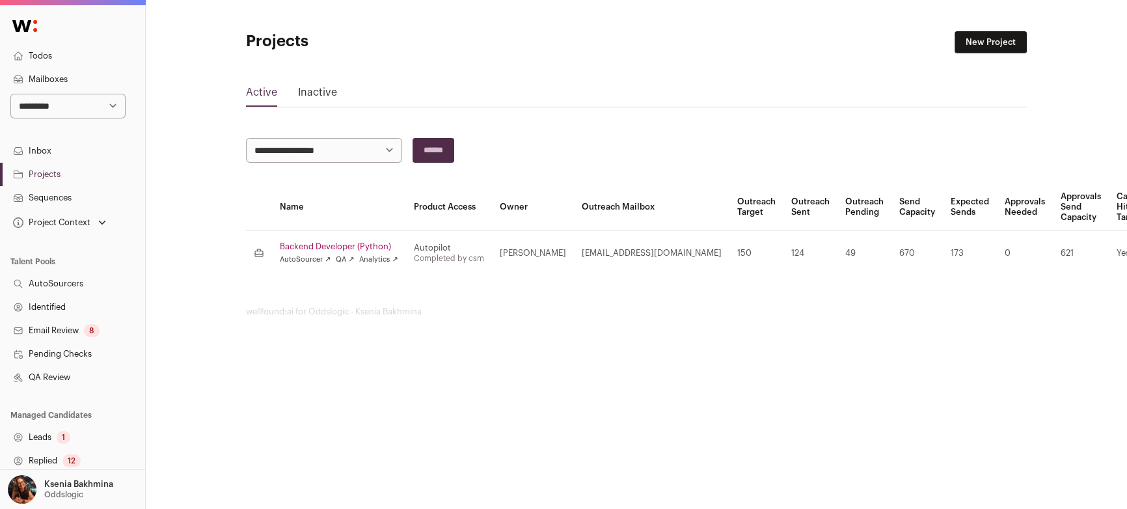
click at [49, 428] on link "Leads 1" at bounding box center [72, 437] width 145 height 23
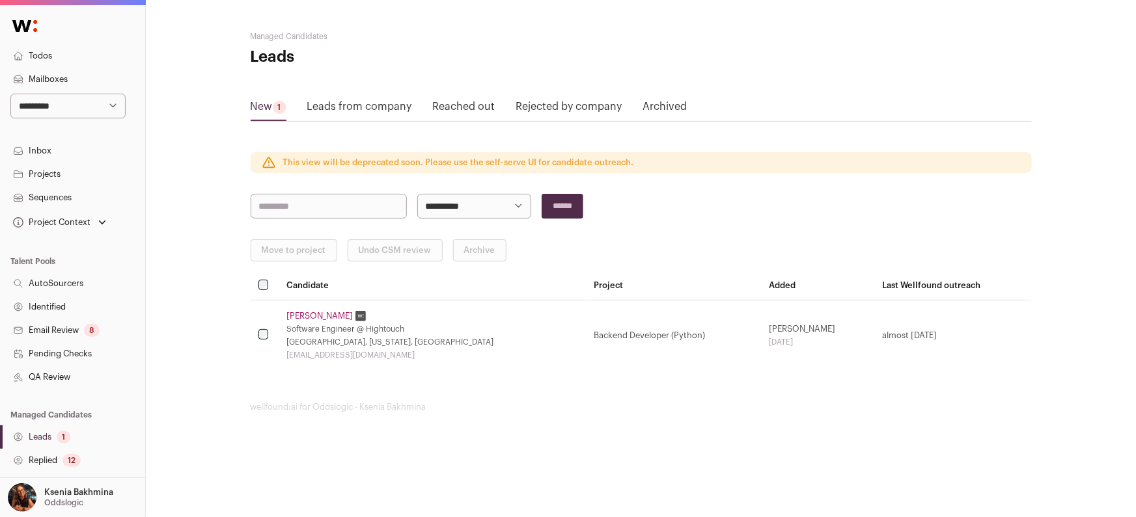
click at [48, 460] on link "Replied 12" at bounding box center [72, 460] width 145 height 23
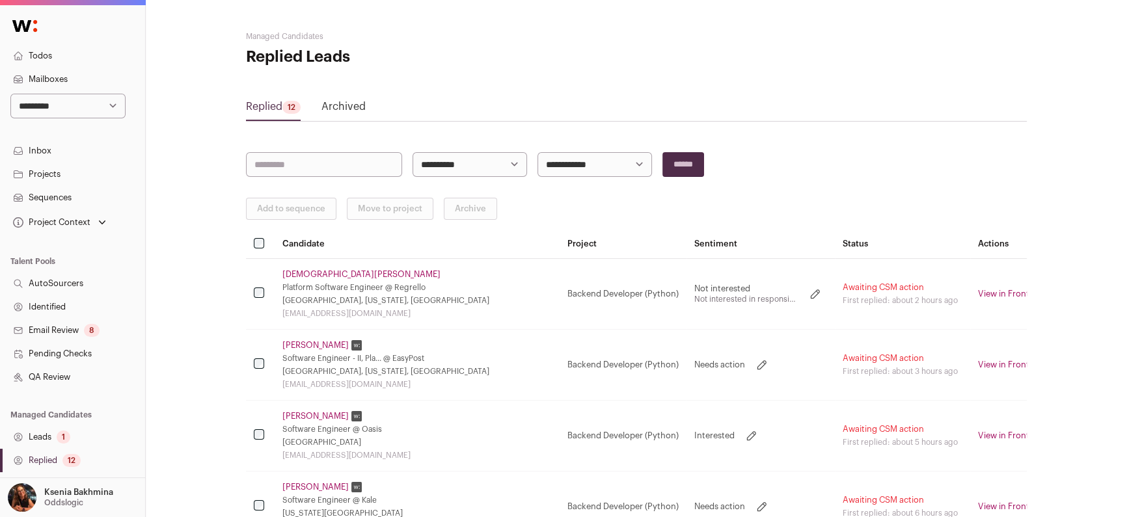
click at [51, 191] on link "Sequences" at bounding box center [72, 197] width 145 height 23
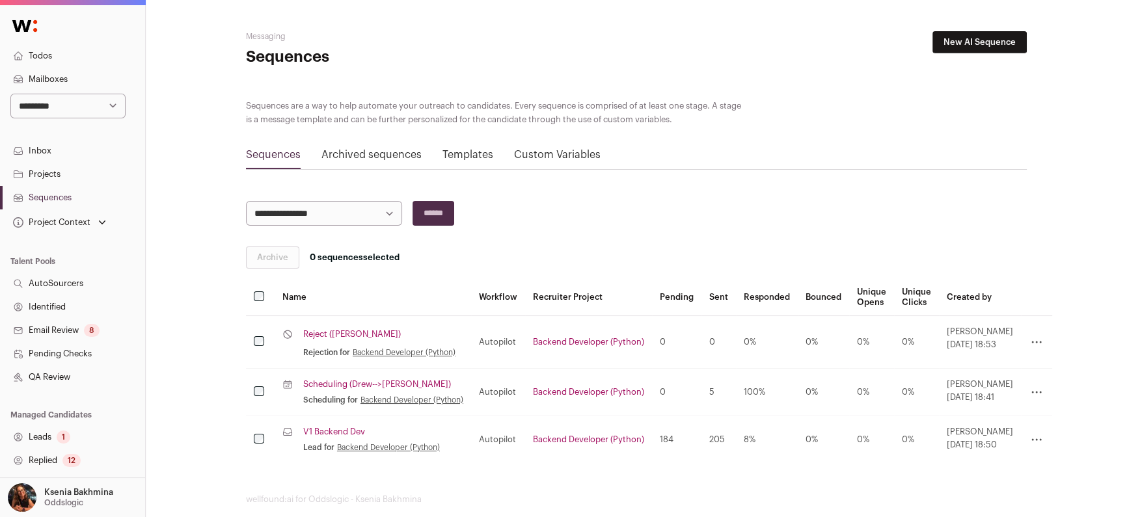
click at [336, 427] on link "V1 Backend Dev" at bounding box center [334, 432] width 62 height 10
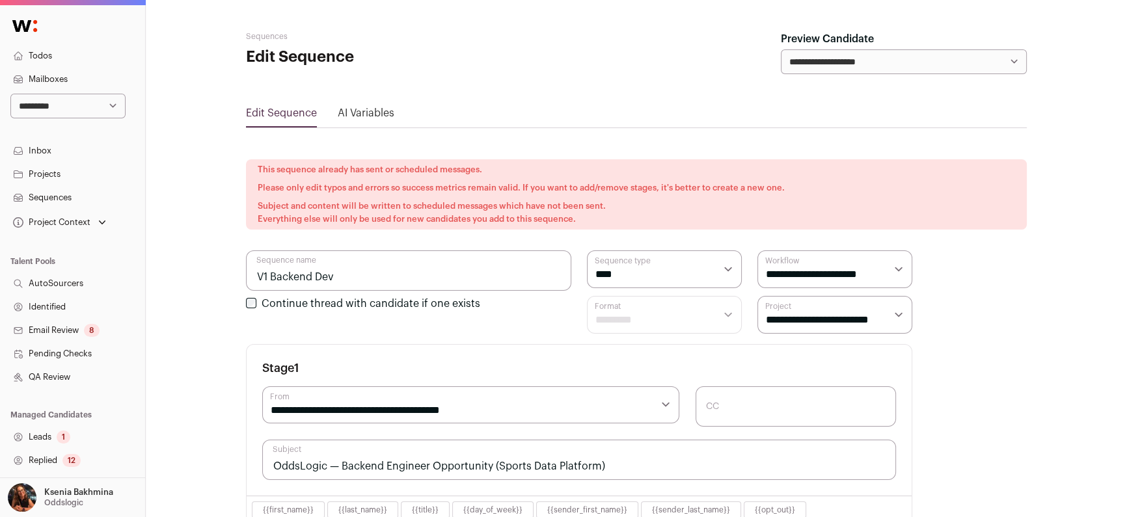
select select "****"
click at [60, 458] on link "Replied 12" at bounding box center [72, 460] width 145 height 23
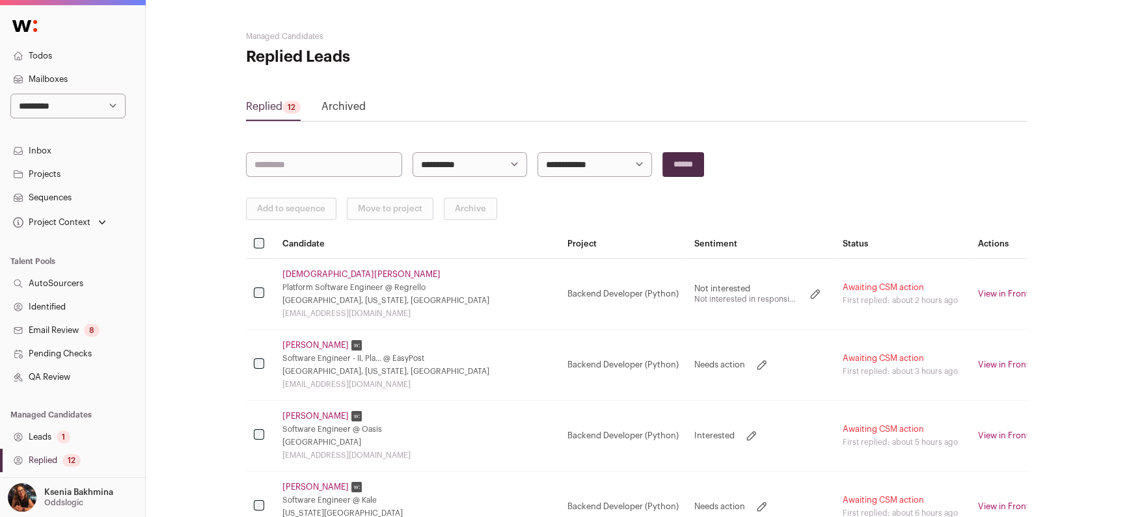
click at [309, 342] on link "Prateek Kumar" at bounding box center [316, 345] width 66 height 10
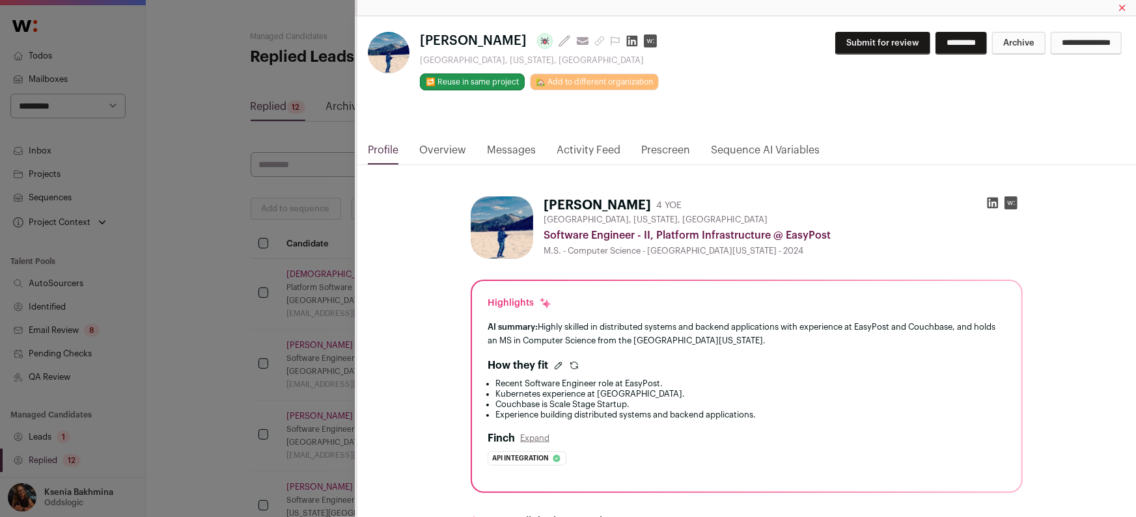
click at [504, 150] on link "Messages" at bounding box center [511, 154] width 49 height 22
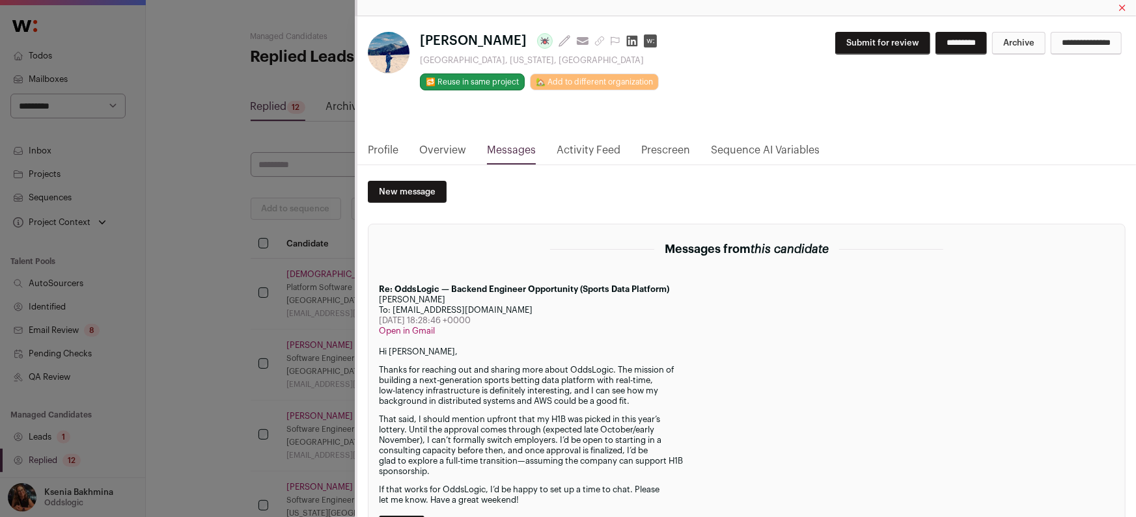
click at [271, 307] on div "Prateek Kumar Last update: 2 days ago View most recent conversation in Front Sa…" at bounding box center [568, 258] width 1136 height 517
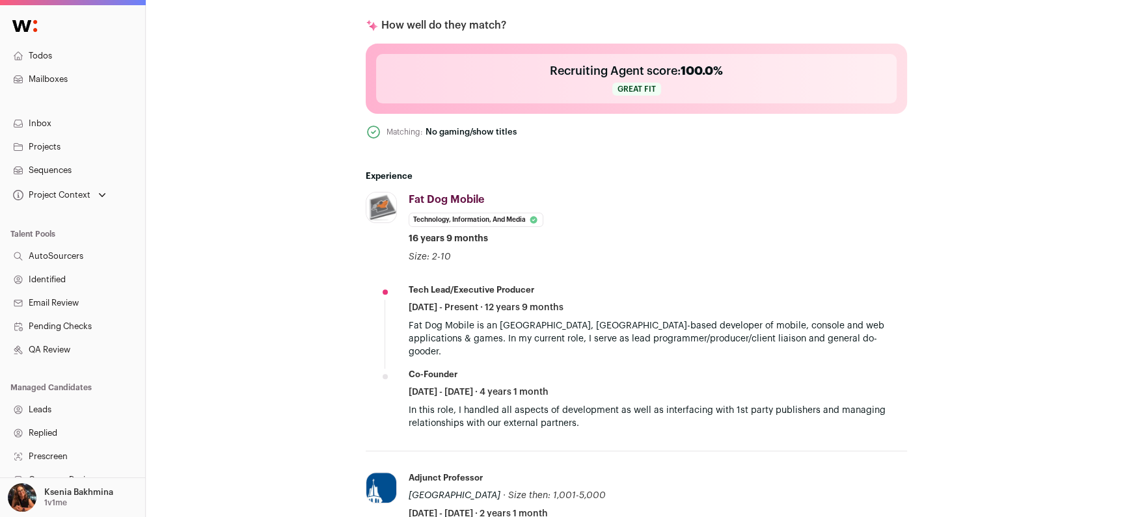
scroll to position [547, 0]
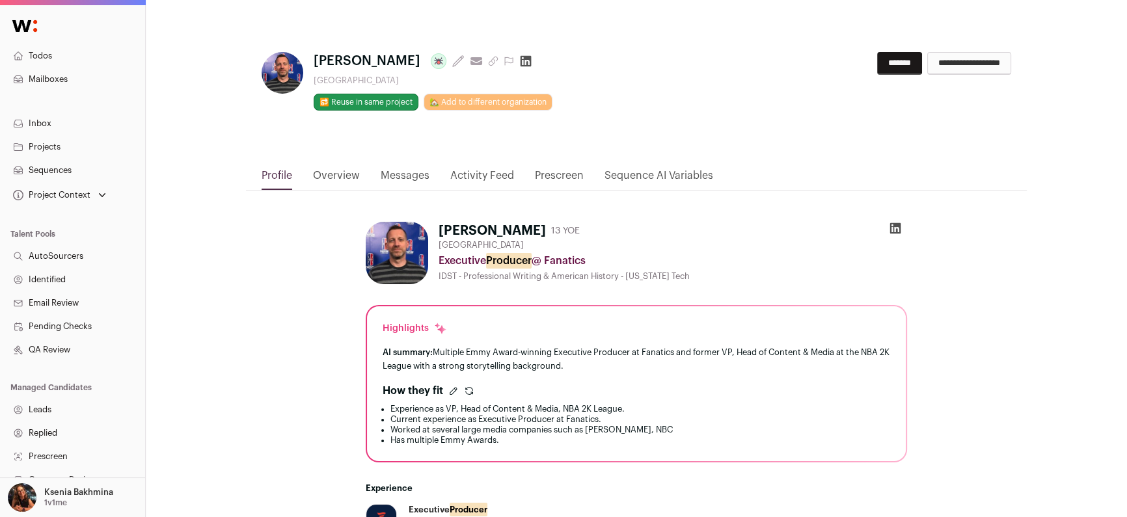
click at [406, 176] on link "Messages" at bounding box center [405, 179] width 49 height 22
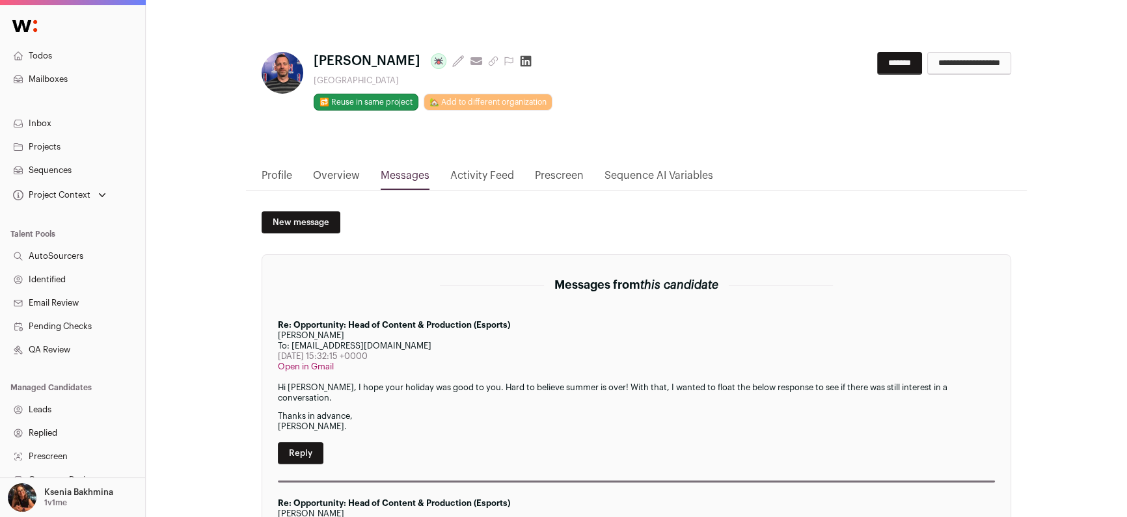
click at [443, 177] on nav "Profile Overview Messages Activity Feed Prescreen Sequence AI Variables" at bounding box center [636, 179] width 781 height 23
click at [460, 178] on link "Activity Feed" at bounding box center [482, 179] width 64 height 22
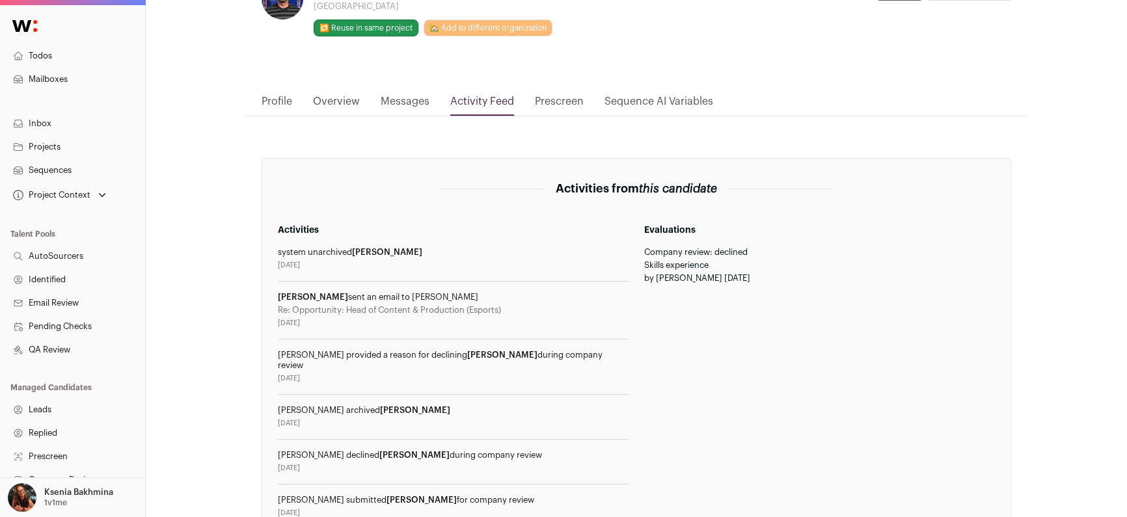
scroll to position [91, 0]
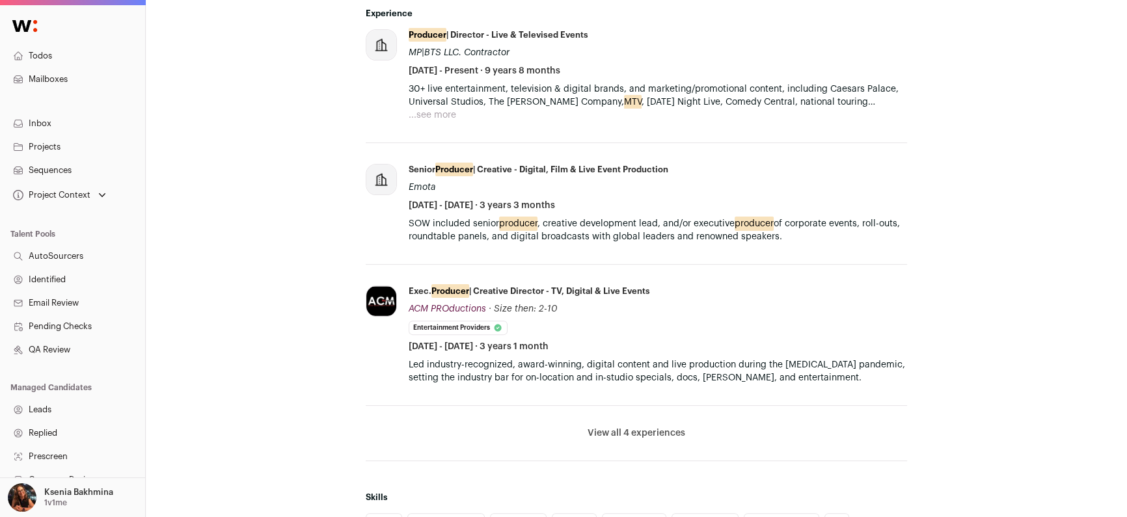
scroll to position [72, 0]
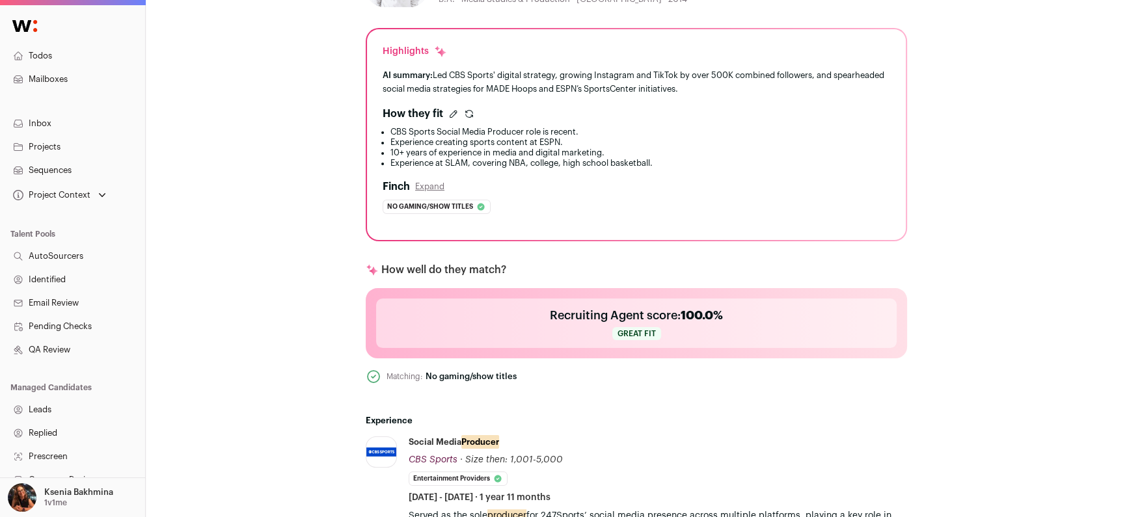
scroll to position [504, 0]
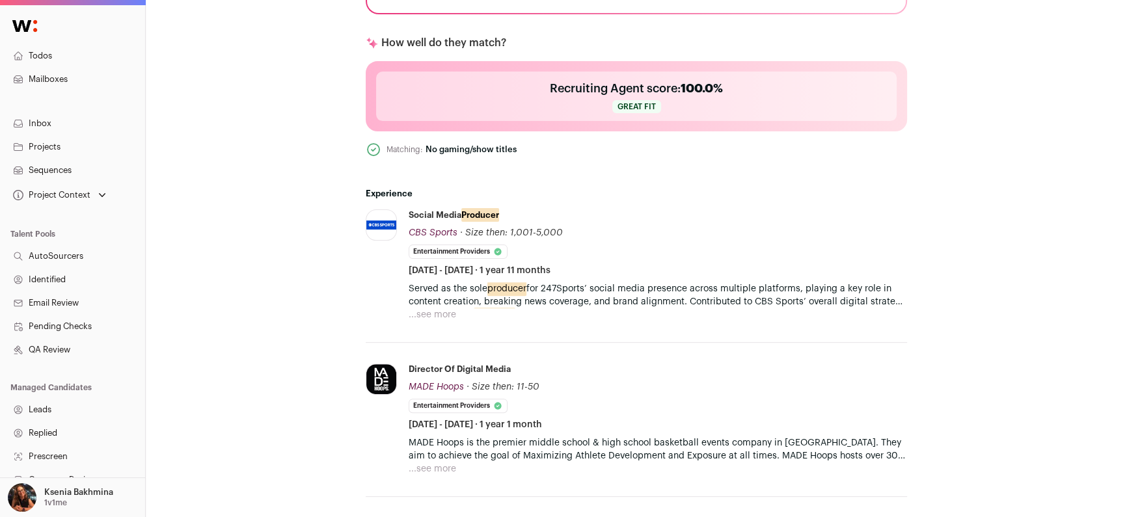
click at [448, 309] on button "...see more" at bounding box center [433, 315] width 48 height 13
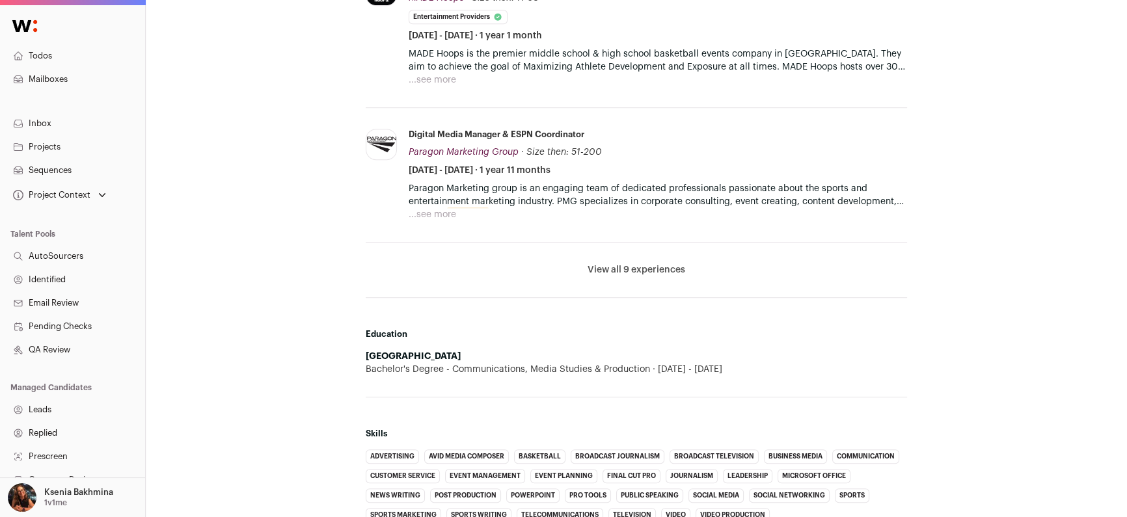
scroll to position [932, 0]
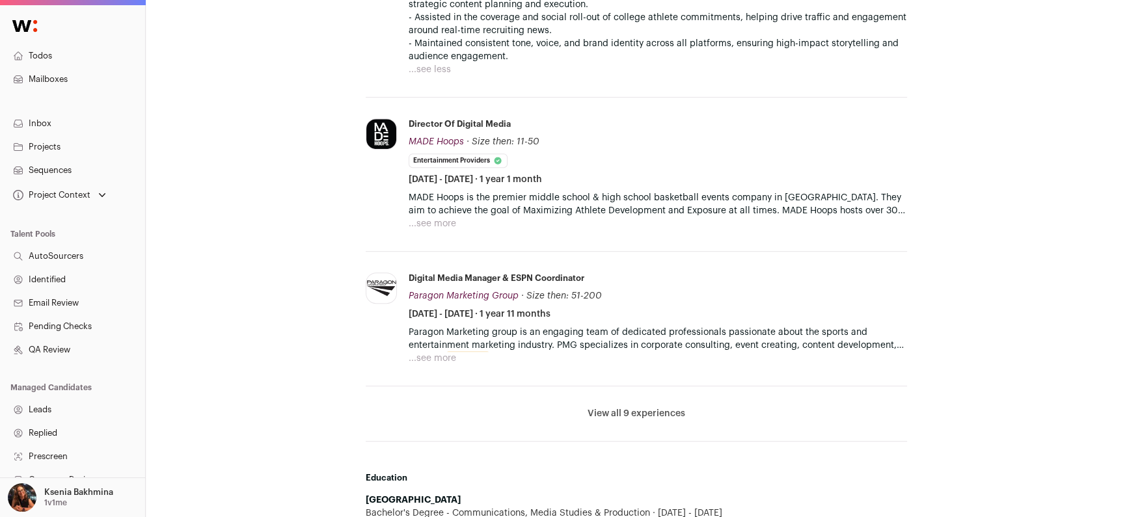
click at [647, 404] on li "View all 9 experiences View less" at bounding box center [637, 414] width 542 height 55
click at [647, 409] on button "View all 9 experiences" at bounding box center [637, 413] width 98 height 13
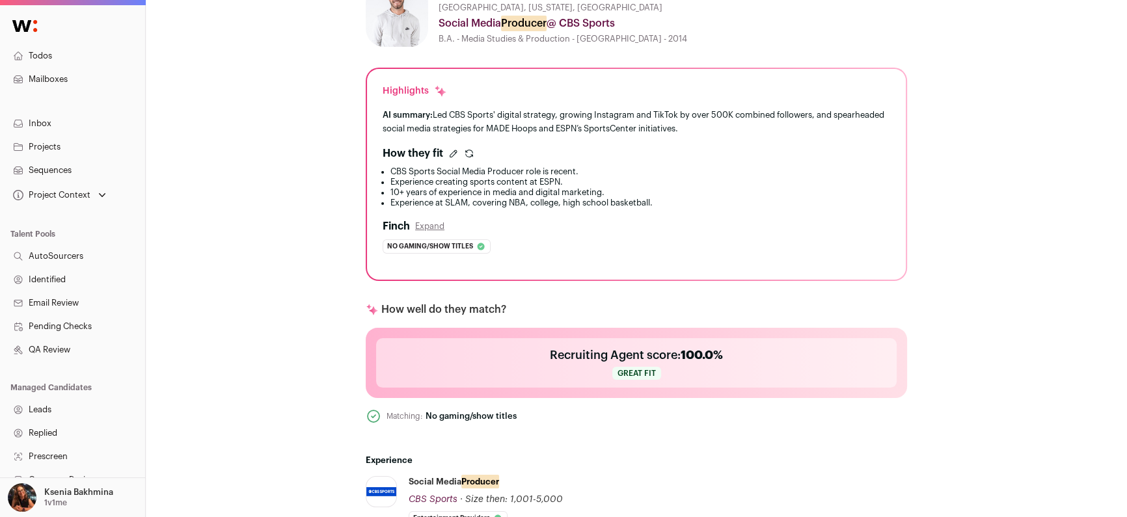
scroll to position [182, 0]
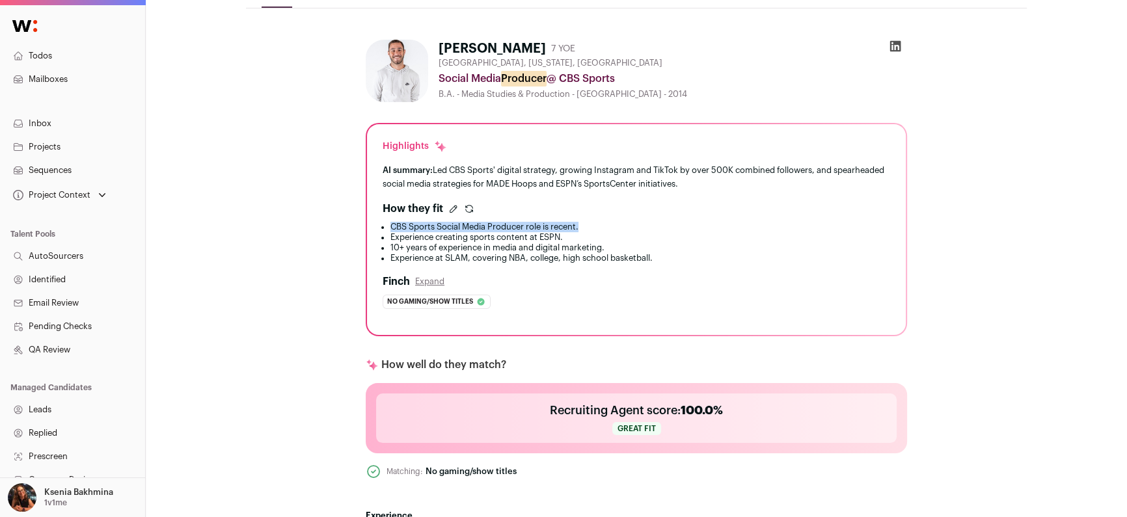
drag, startPoint x: 588, startPoint y: 228, endPoint x: 391, endPoint y: 221, distance: 197.4
click at [391, 222] on li "CBS Sports Social Media Producer role is recent." at bounding box center [641, 227] width 500 height 10
drag, startPoint x: 391, startPoint y: 228, endPoint x: 556, endPoint y: 237, distance: 165.6
click at [555, 238] on ul "CBS Sports Social Media Producer role is recent. Experience creating sports con…" at bounding box center [637, 243] width 508 height 42
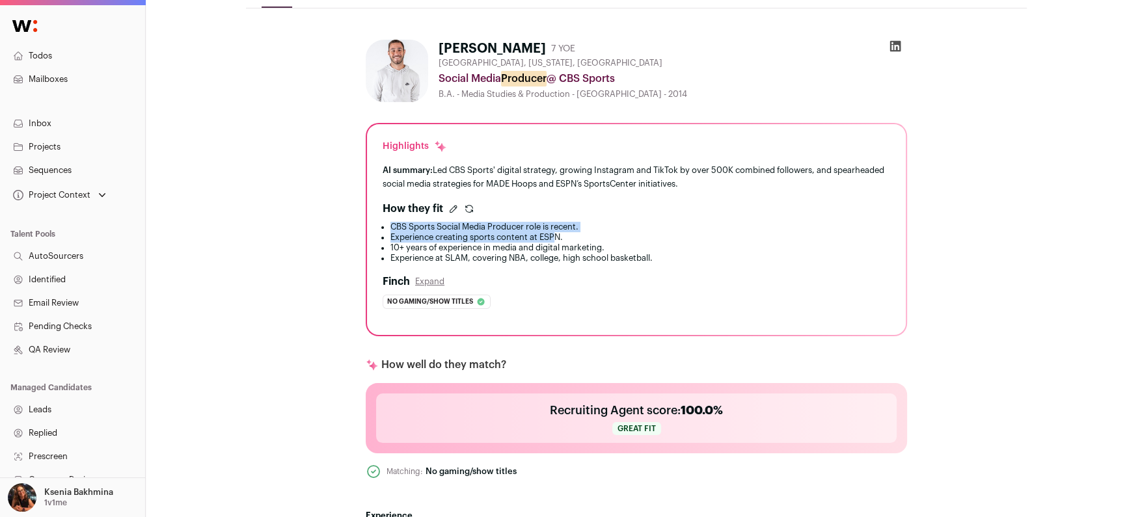
click at [556, 237] on li "Experience creating sports content at ESPN." at bounding box center [641, 237] width 500 height 10
drag, startPoint x: 566, startPoint y: 237, endPoint x: 447, endPoint y: 215, distance: 121.0
click at [447, 215] on div "How they fit CBS Sports Social Media Producer role is recent. Experience creati…" at bounding box center [637, 232] width 508 height 62
click at [446, 215] on div "How they fit" at bounding box center [637, 209] width 508 height 16
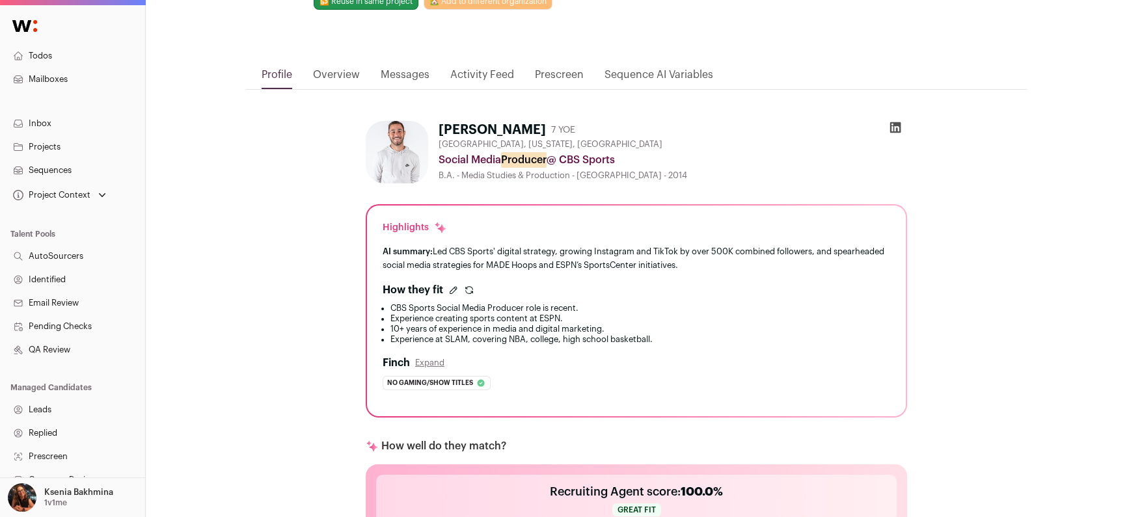
scroll to position [0, 0]
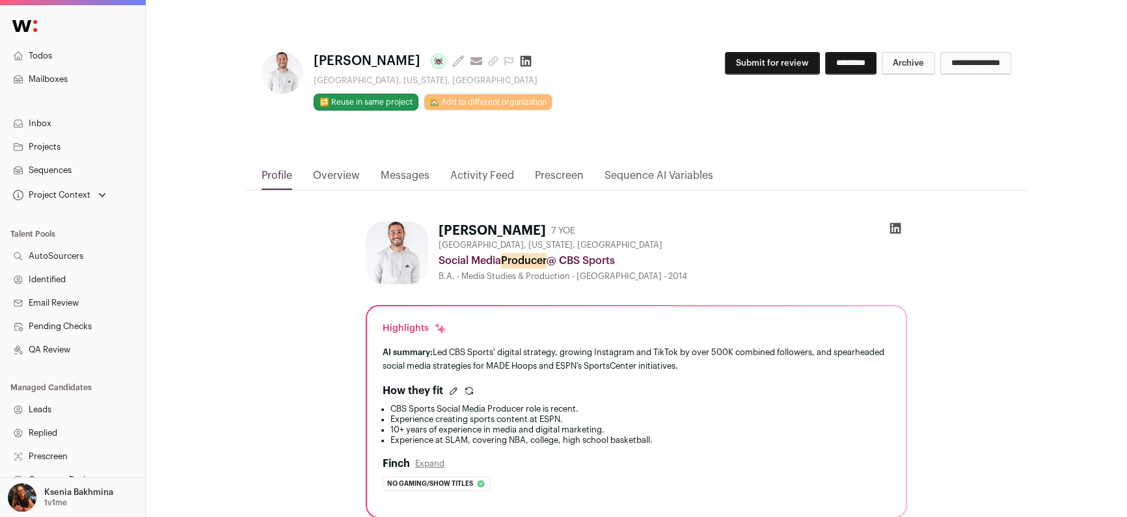
click at [467, 171] on link "Activity Feed" at bounding box center [482, 179] width 64 height 22
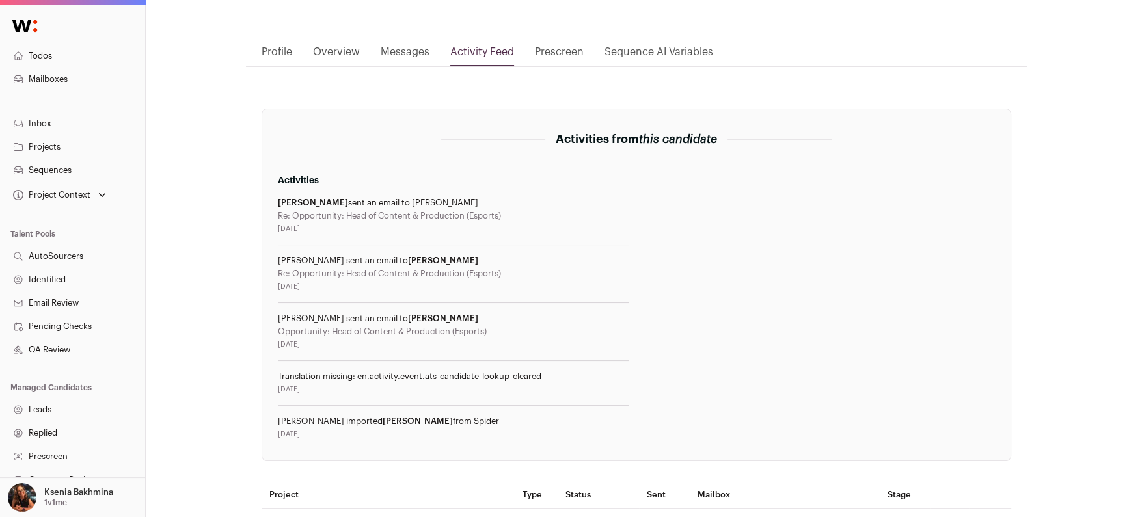
scroll to position [144, 0]
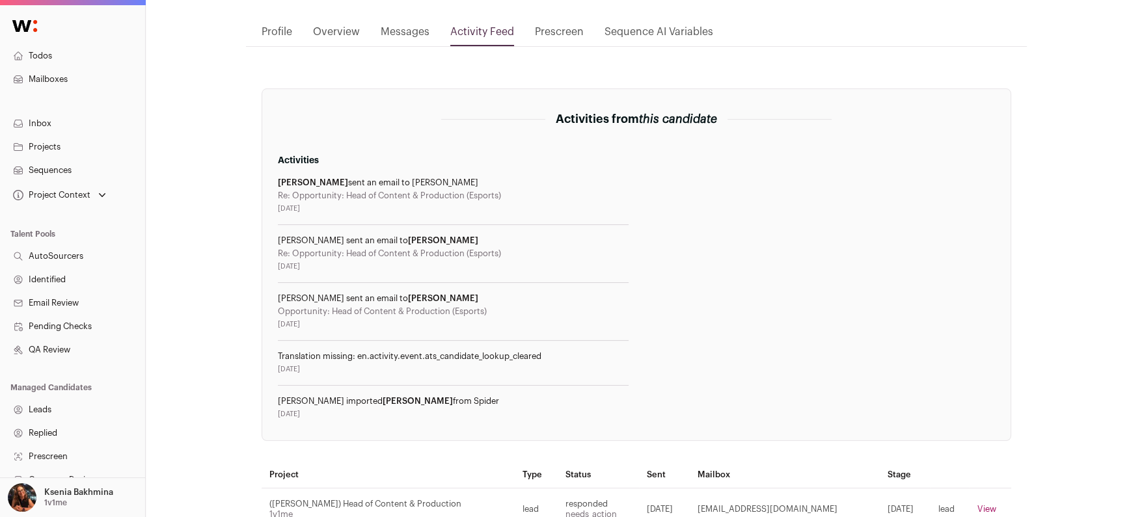
click at [405, 33] on link "Messages" at bounding box center [405, 35] width 49 height 22
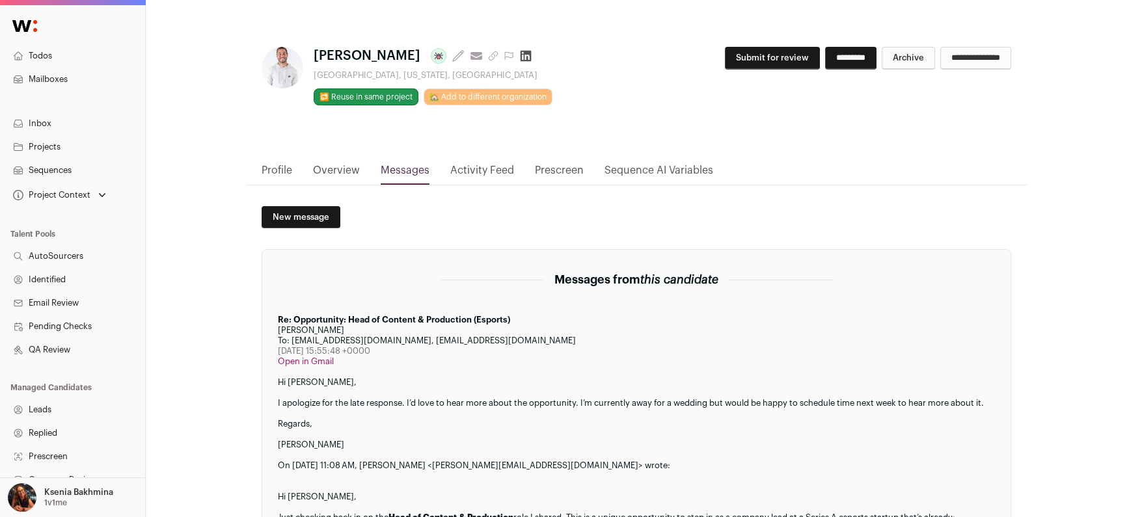
scroll to position [0, 0]
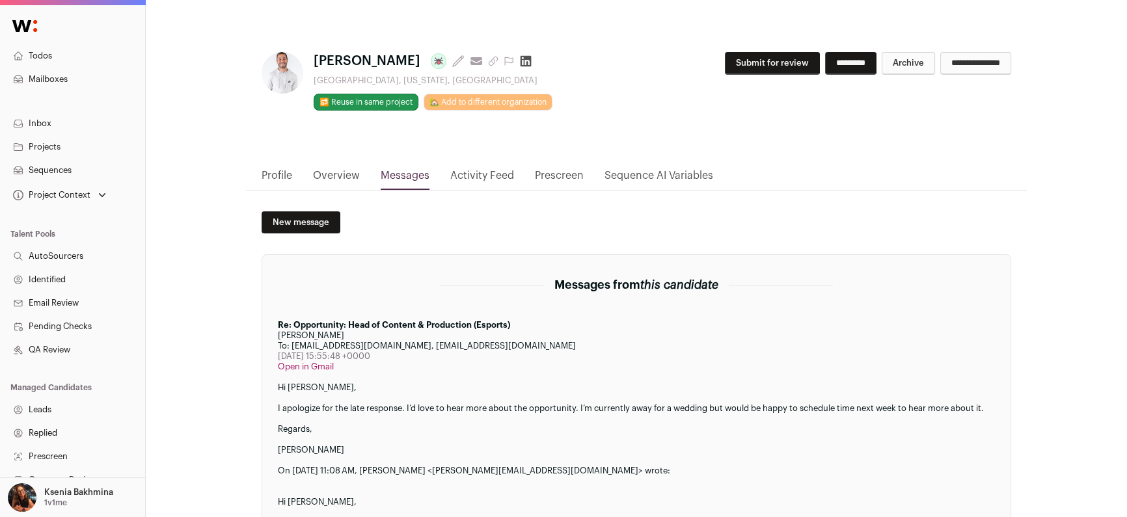
click at [281, 173] on link "Profile" at bounding box center [277, 179] width 31 height 22
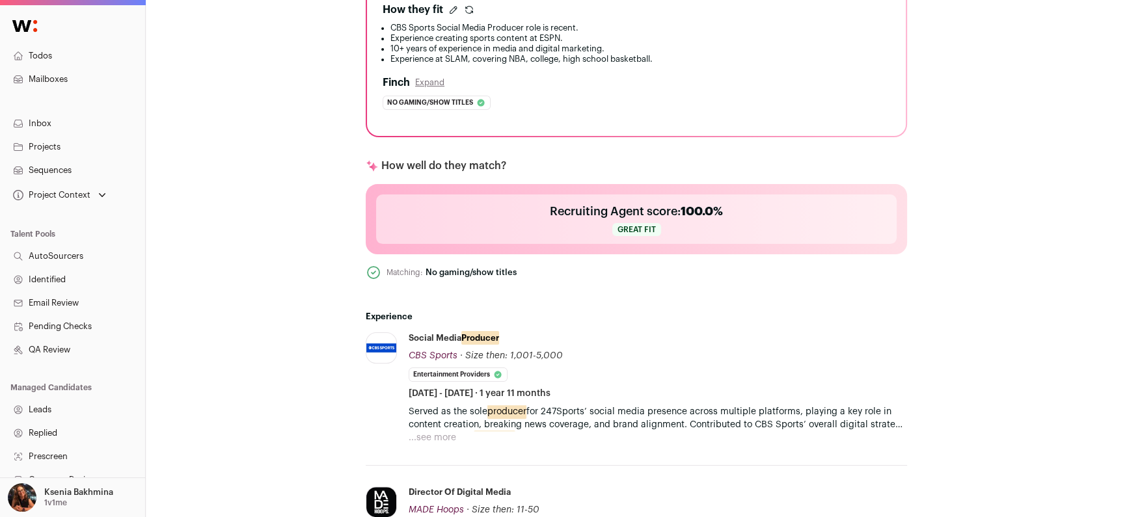
scroll to position [532, 0]
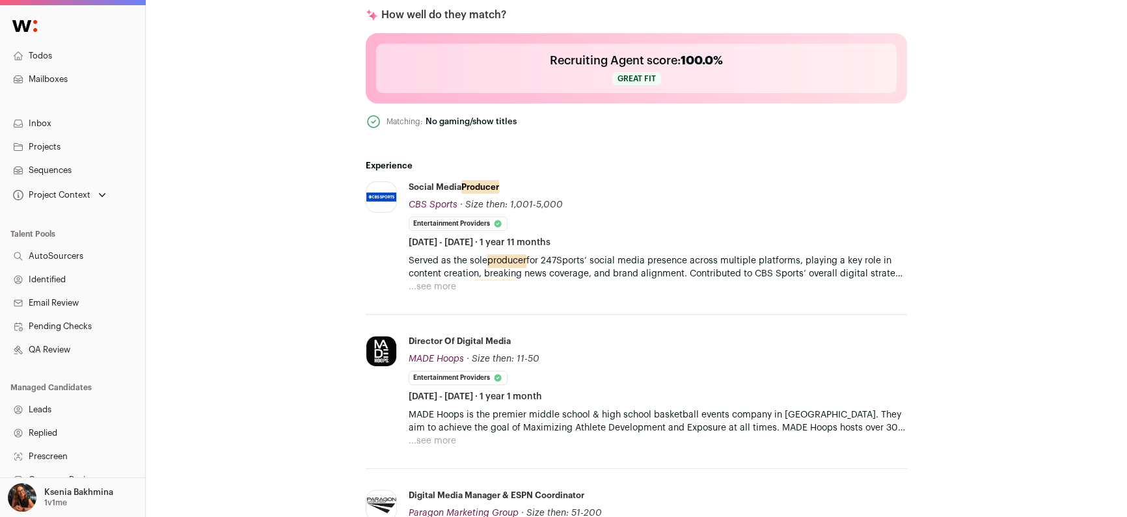
click at [450, 287] on button "...see more" at bounding box center [433, 287] width 48 height 13
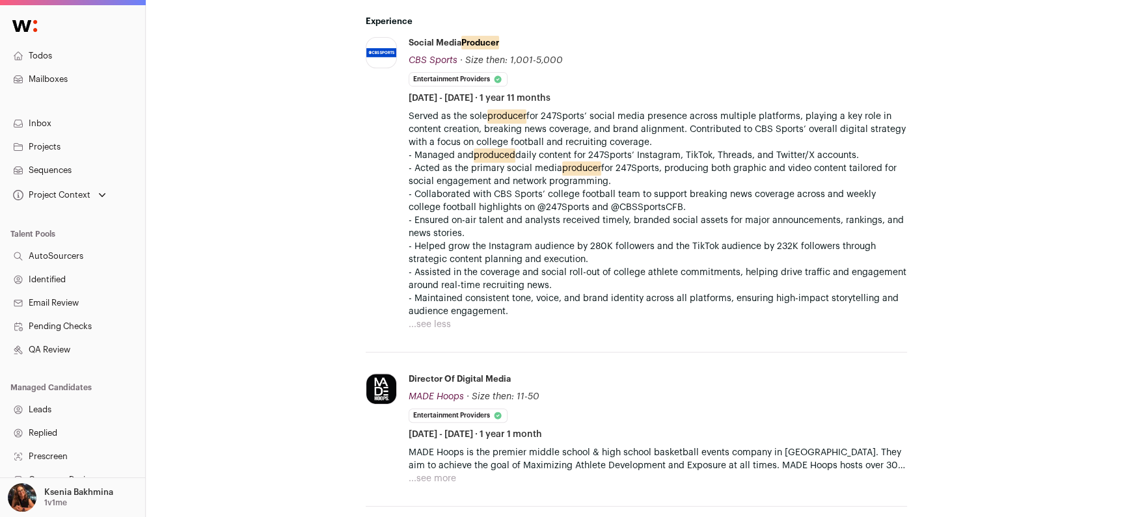
scroll to position [785, 0]
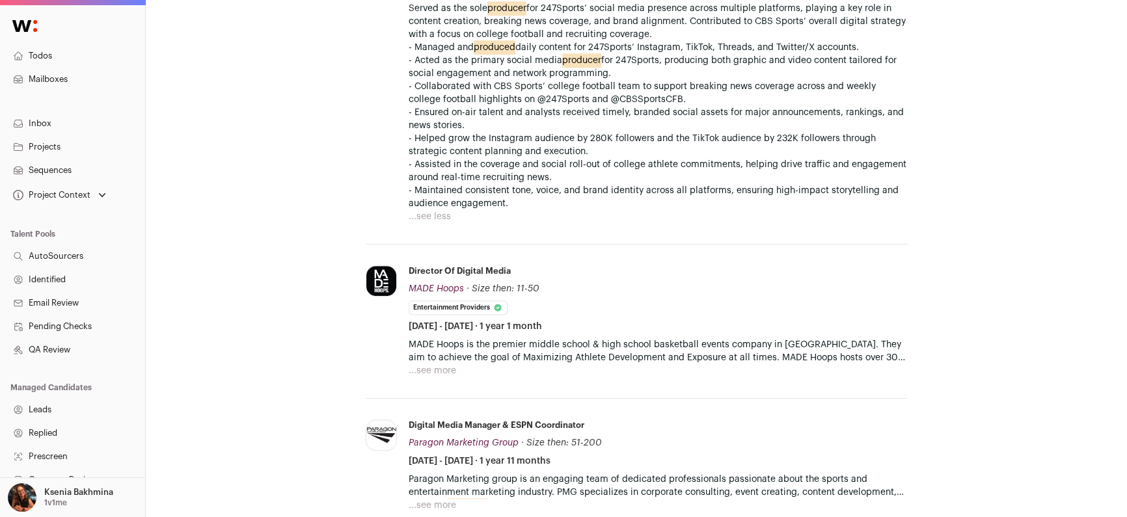
click at [423, 370] on button "...see more" at bounding box center [433, 371] width 48 height 13
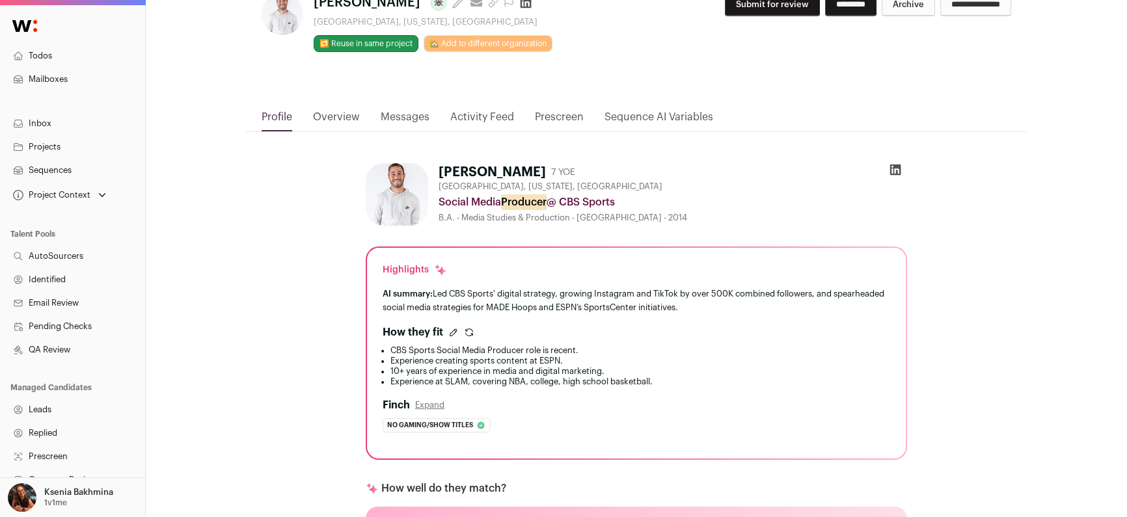
scroll to position [0, 0]
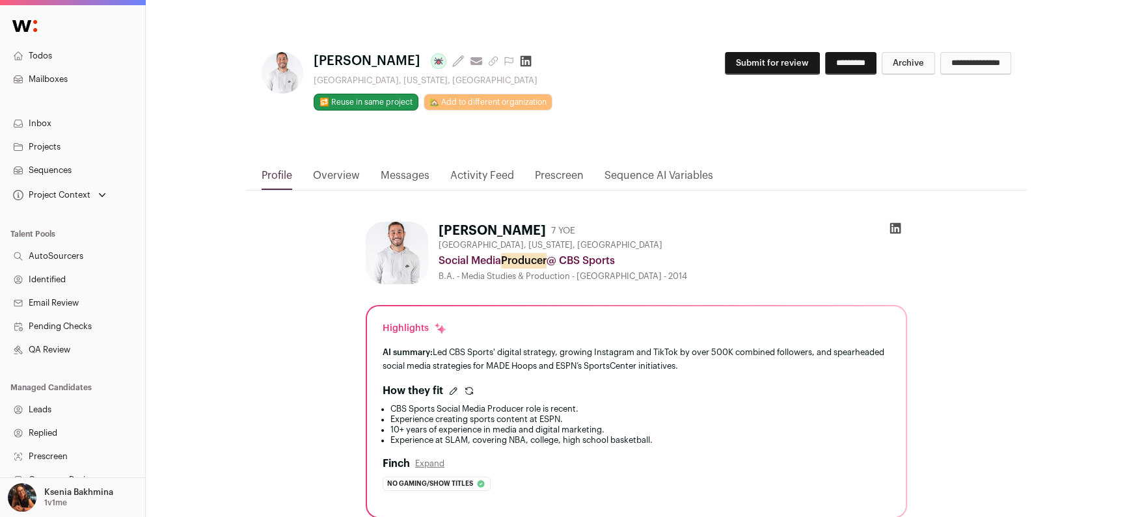
click at [736, 59] on button "Submit for review" at bounding box center [772, 63] width 95 height 23
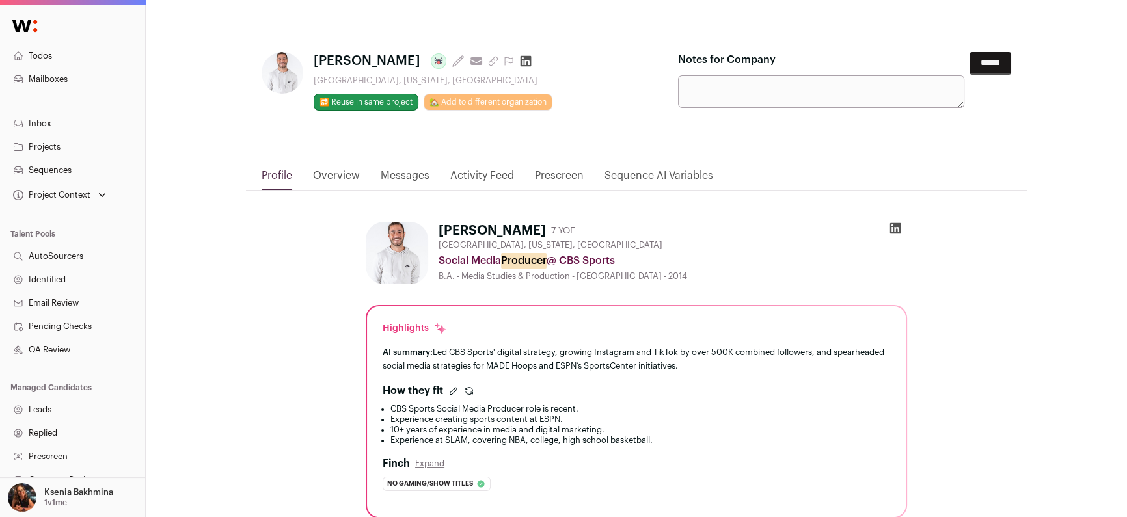
click at [993, 61] on input "******" at bounding box center [991, 63] width 42 height 23
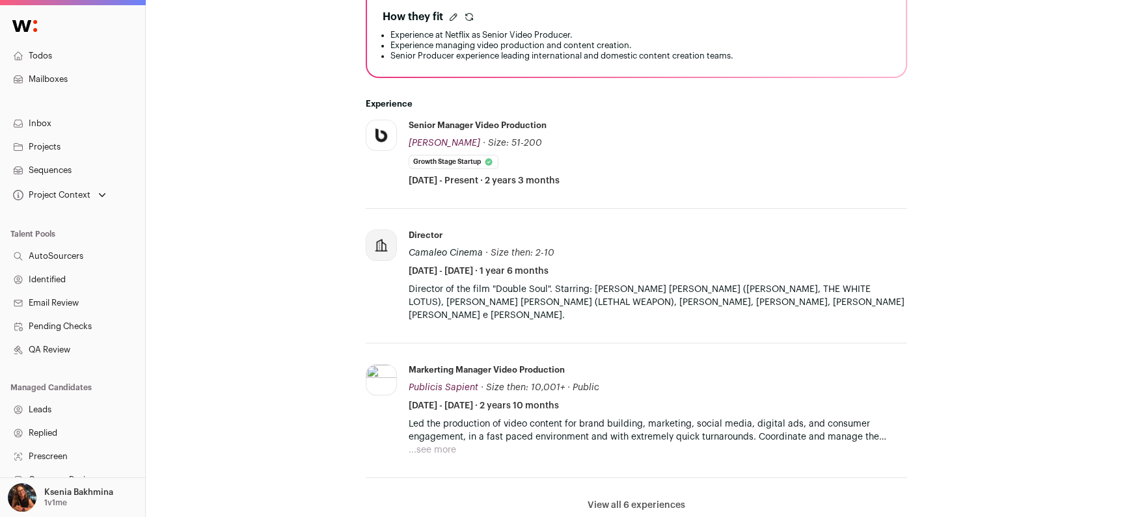
scroll to position [613, 0]
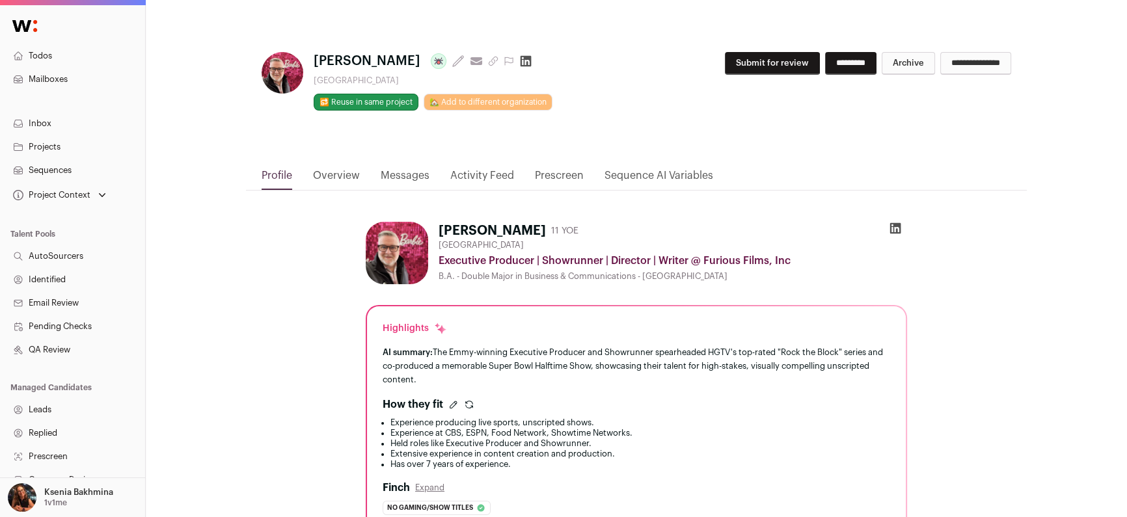
click at [473, 178] on link "Activity Feed" at bounding box center [482, 179] width 64 height 22
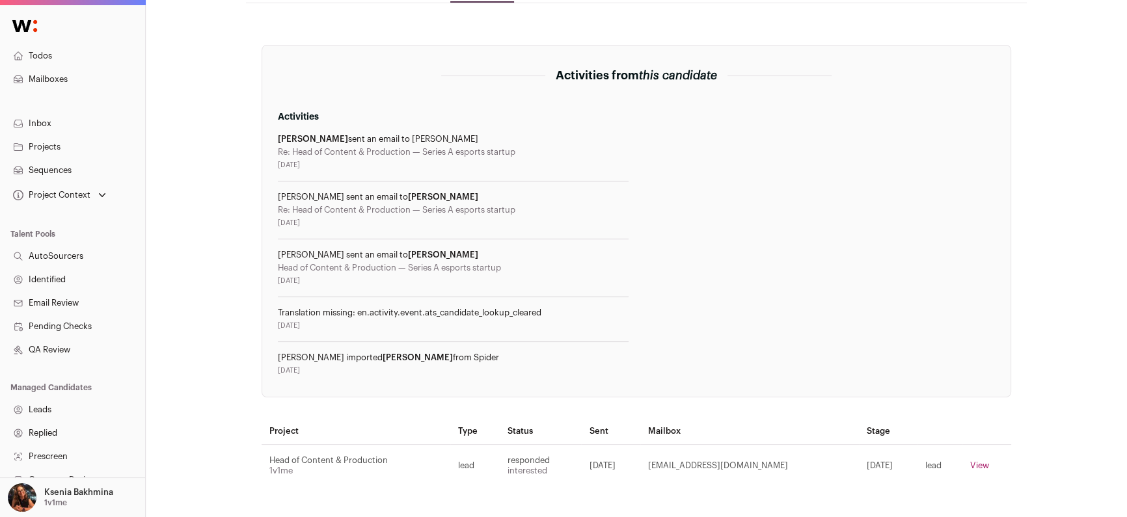
scroll to position [195, 0]
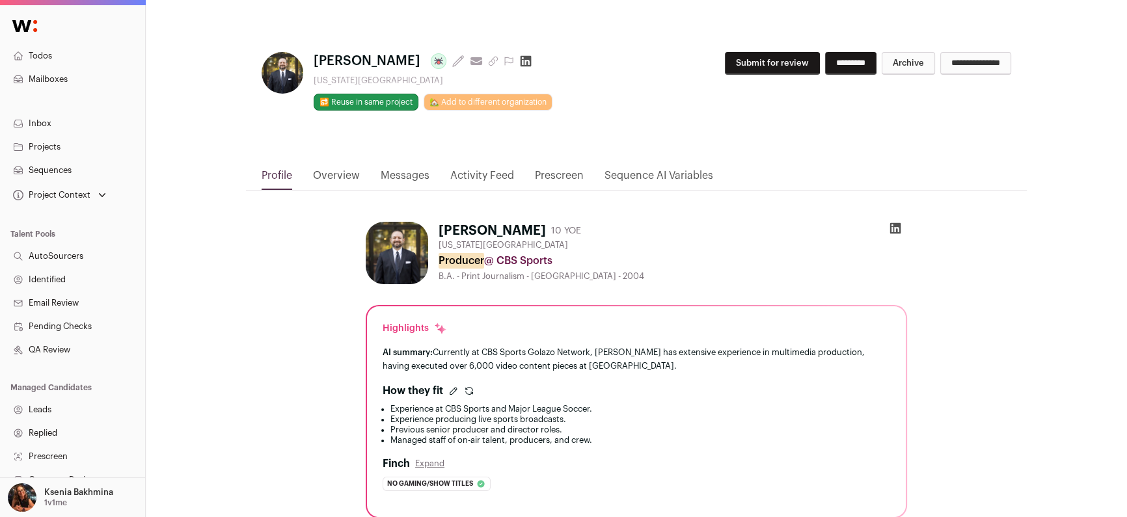
click at [389, 172] on link "Messages" at bounding box center [405, 179] width 49 height 22
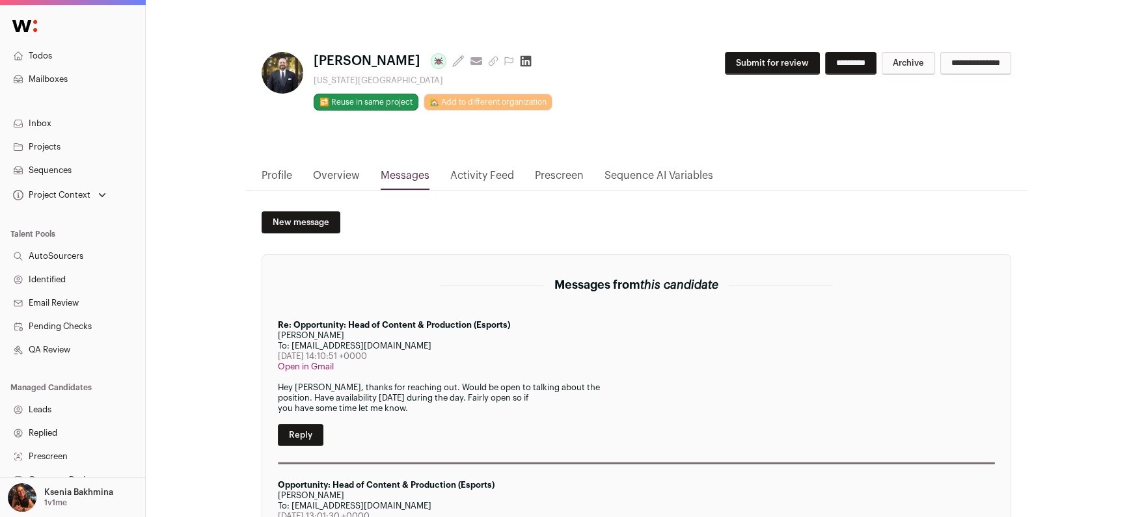
click at [280, 173] on link "Profile" at bounding box center [277, 179] width 31 height 22
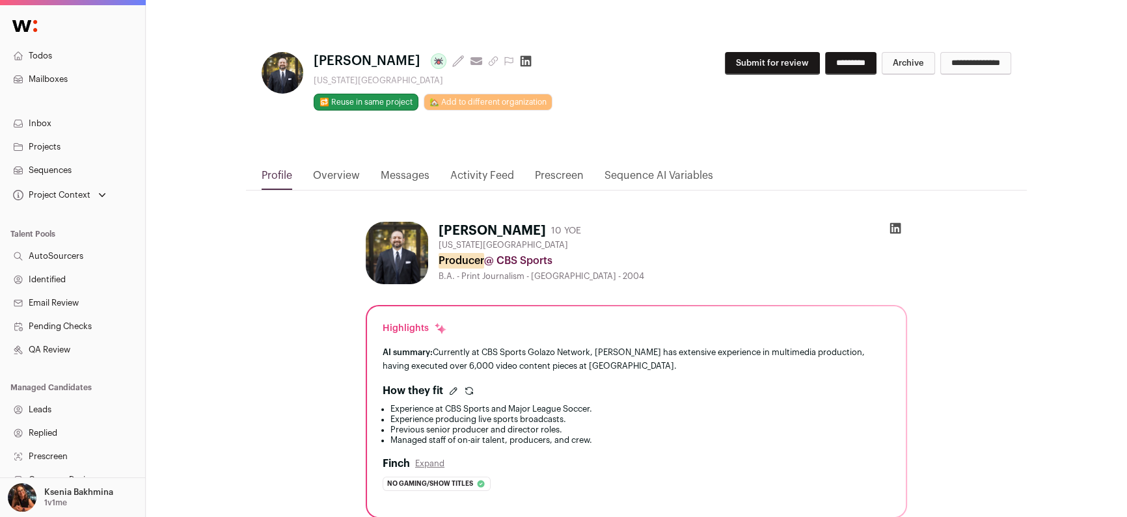
click at [752, 62] on button "Submit for review" at bounding box center [772, 63] width 95 height 23
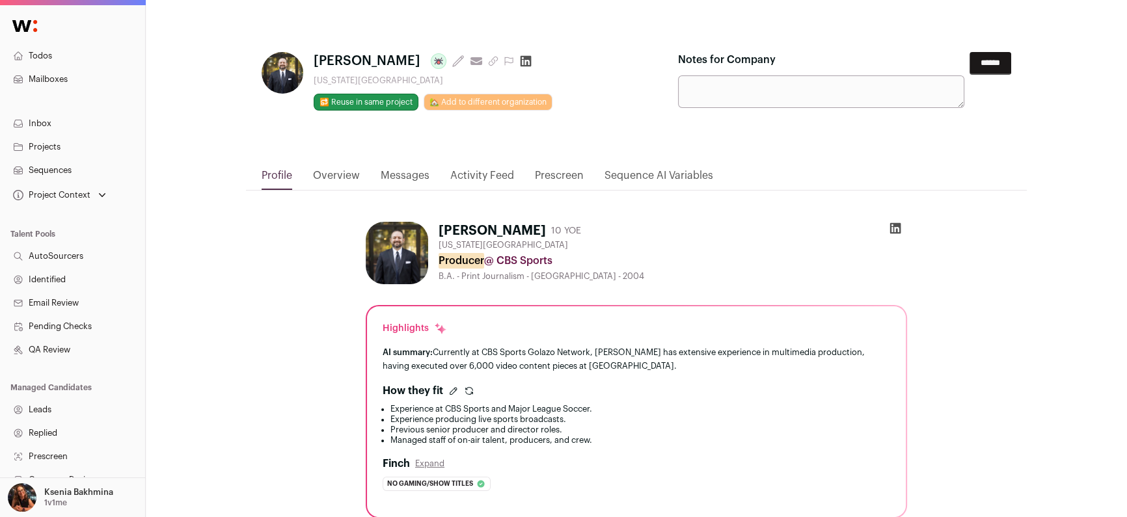
click at [395, 167] on div "**********" at bounding box center [636, 99] width 781 height 137
click at [394, 172] on link "Messages" at bounding box center [405, 179] width 49 height 22
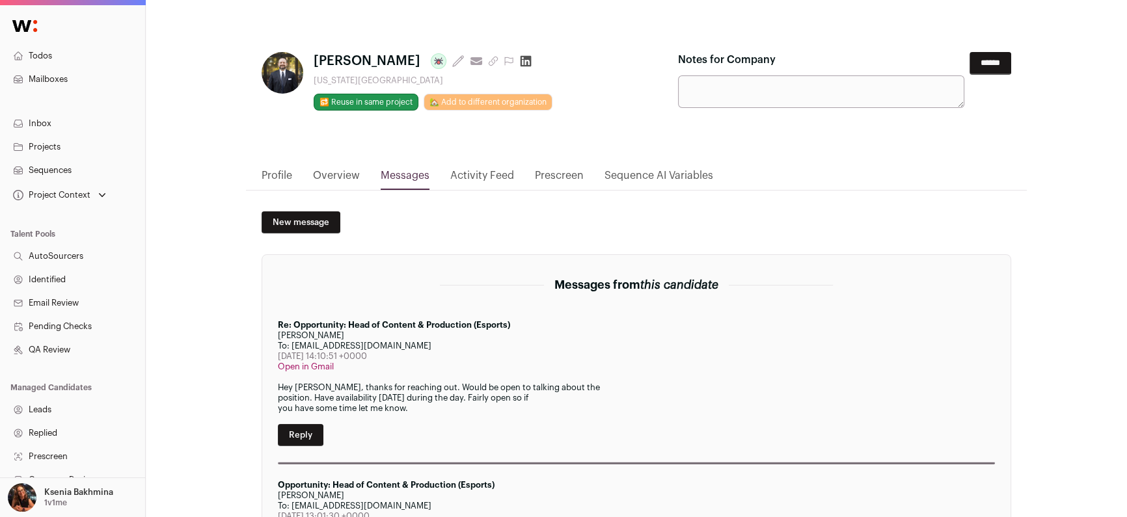
click at [991, 59] on input "******" at bounding box center [991, 63] width 42 height 23
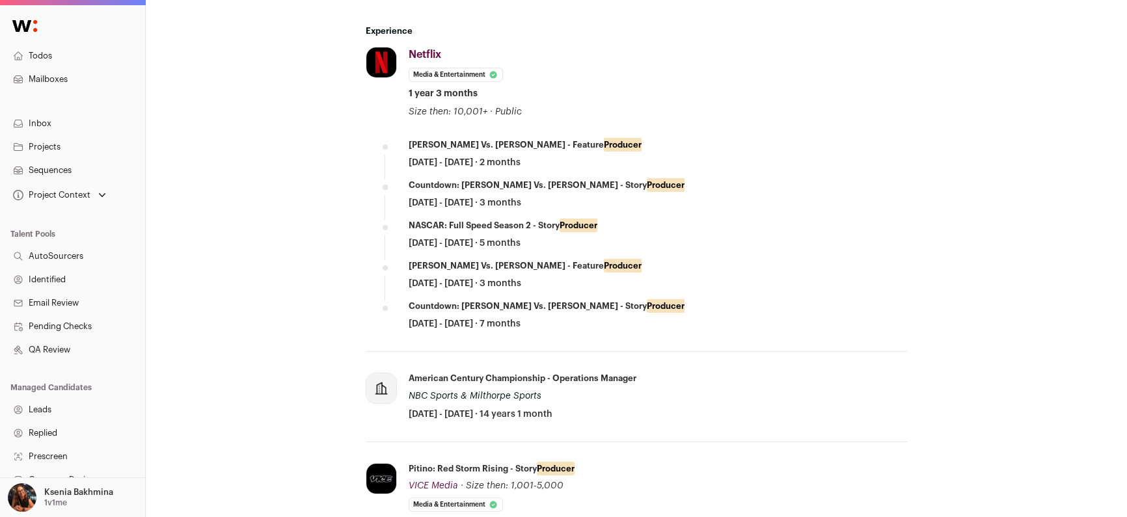
scroll to position [586, 0]
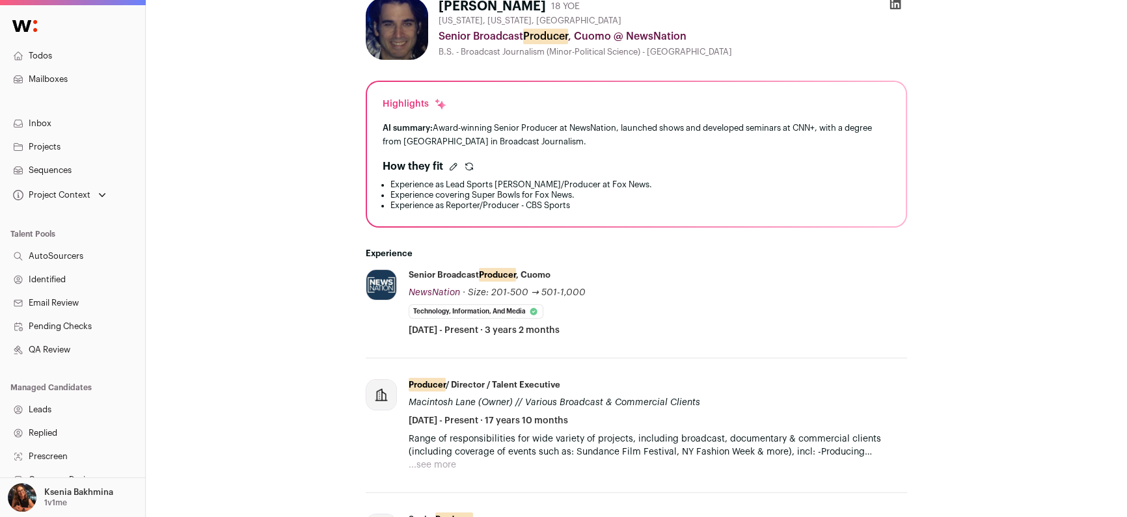
scroll to position [372, 0]
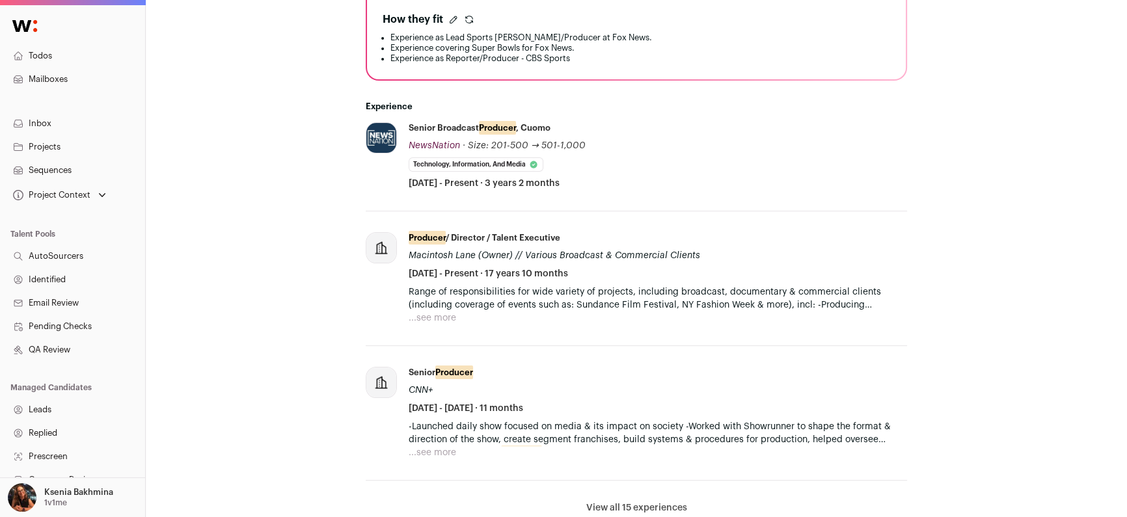
click at [631, 493] on li "View all 15 experiences View less" at bounding box center [637, 508] width 542 height 55
click at [632, 494] on li "View all 15 experiences View less" at bounding box center [637, 508] width 542 height 55
click at [638, 505] on button "View all 15 experiences" at bounding box center [636, 508] width 101 height 13
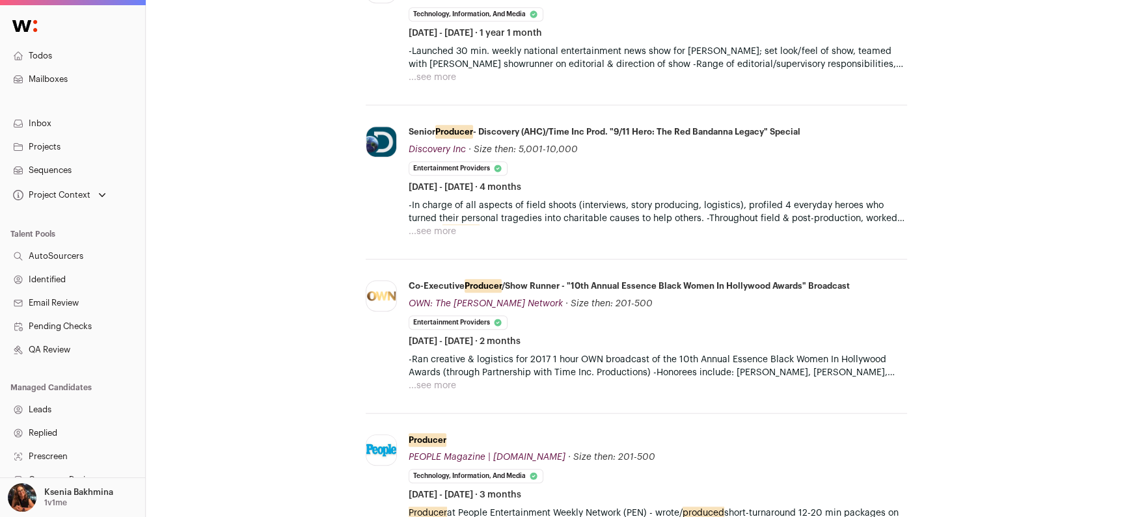
scroll to position [902, 0]
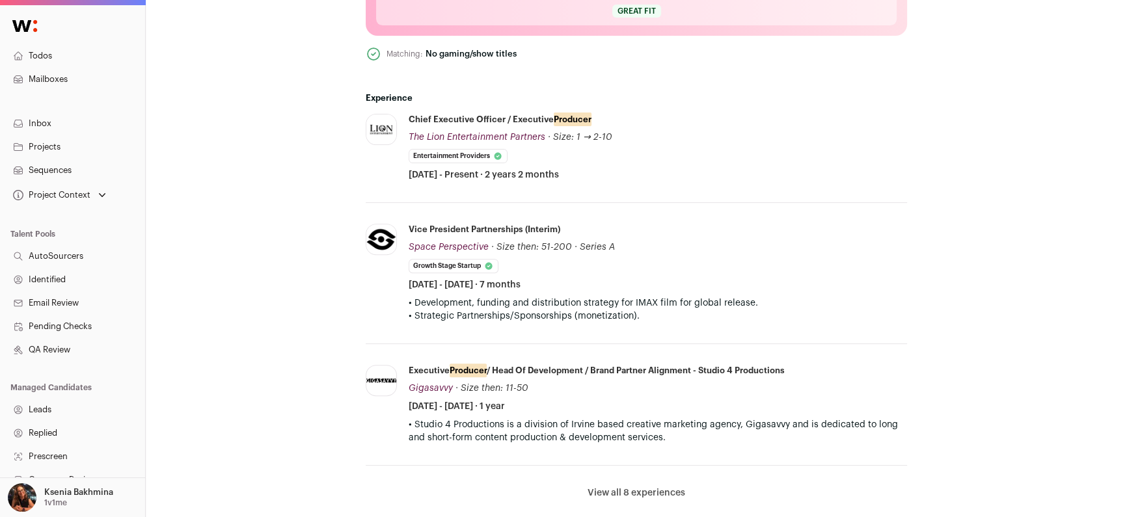
scroll to position [619, 0]
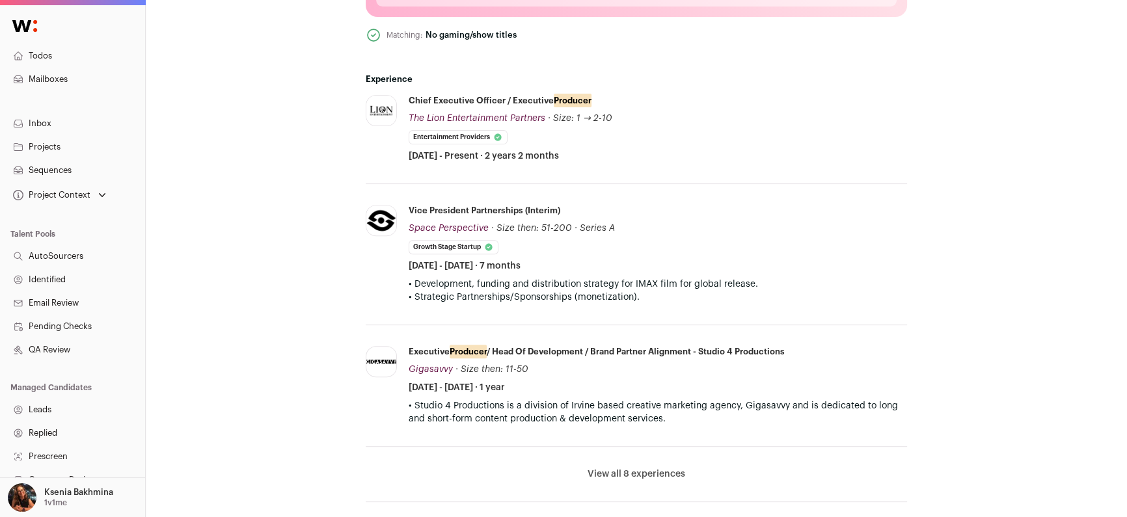
click at [660, 464] on li "View all 8 experiences View less" at bounding box center [637, 474] width 542 height 55
click at [660, 474] on button "View all 8 experiences" at bounding box center [637, 474] width 98 height 13
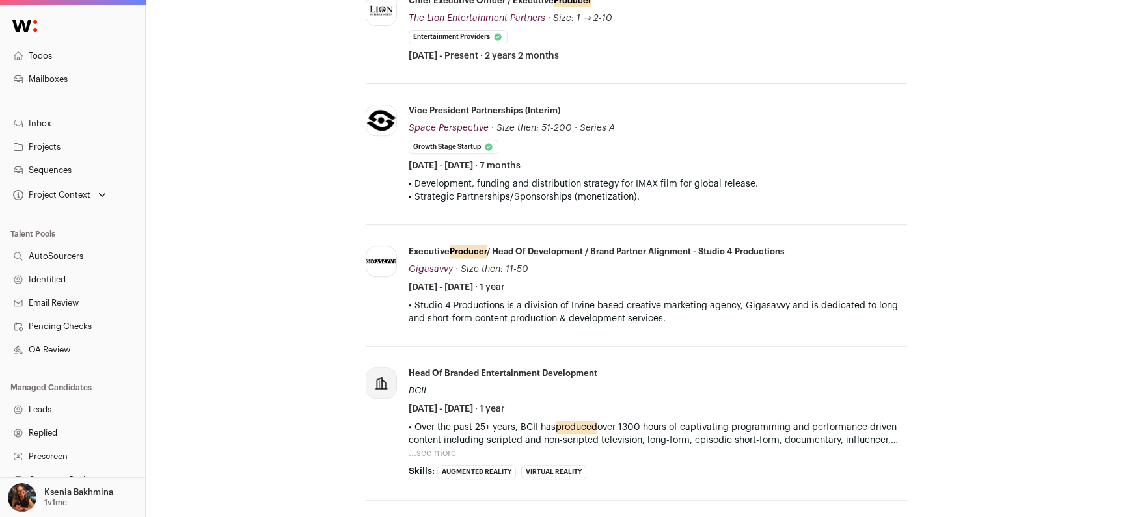
scroll to position [835, 0]
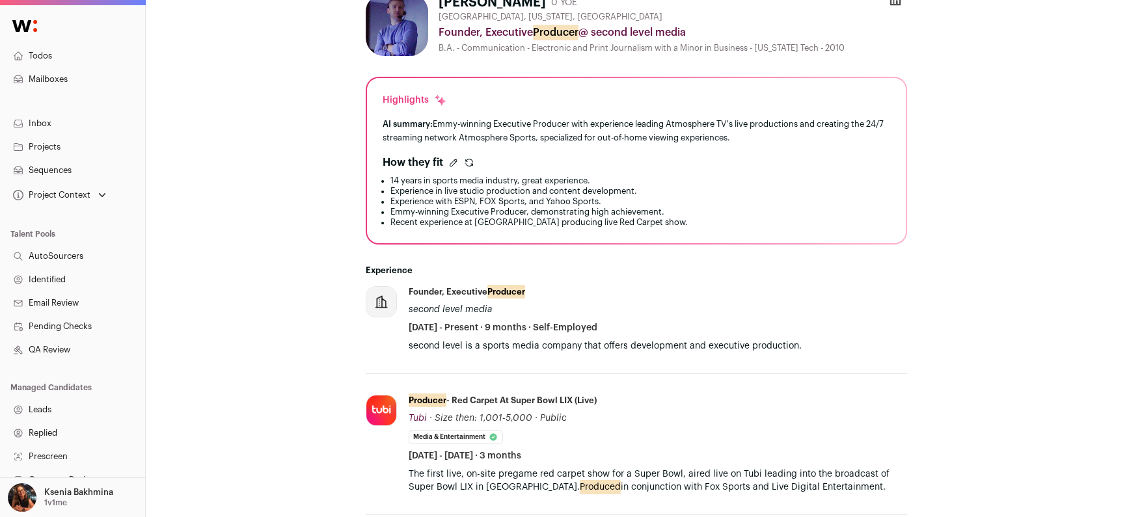
scroll to position [311, 0]
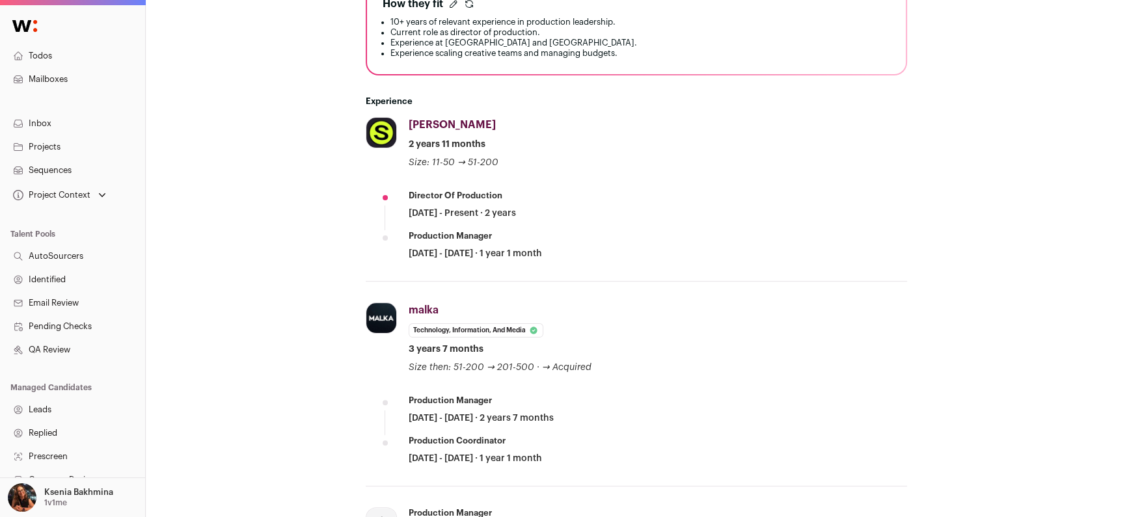
scroll to position [450, 0]
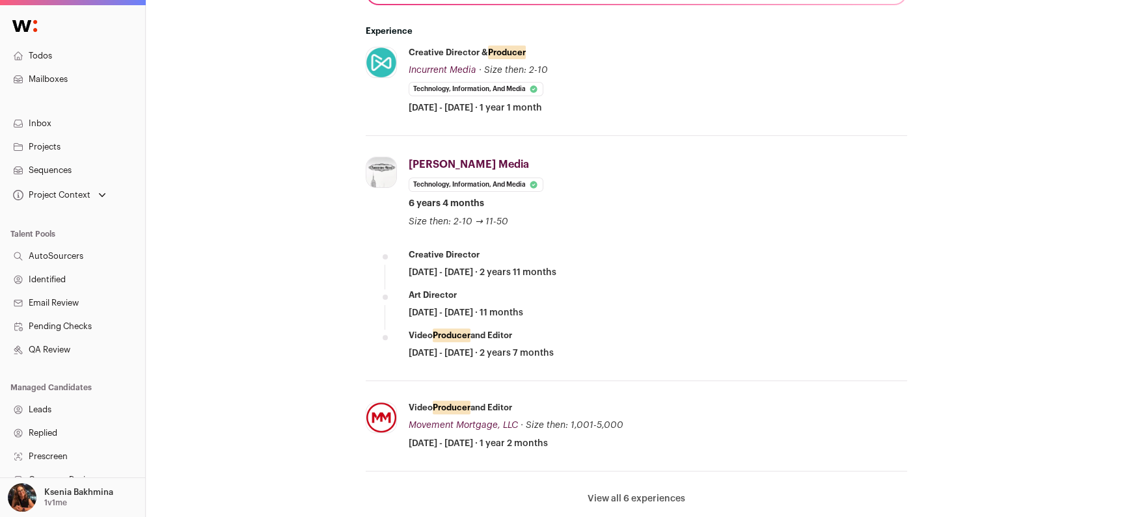
scroll to position [461, 0]
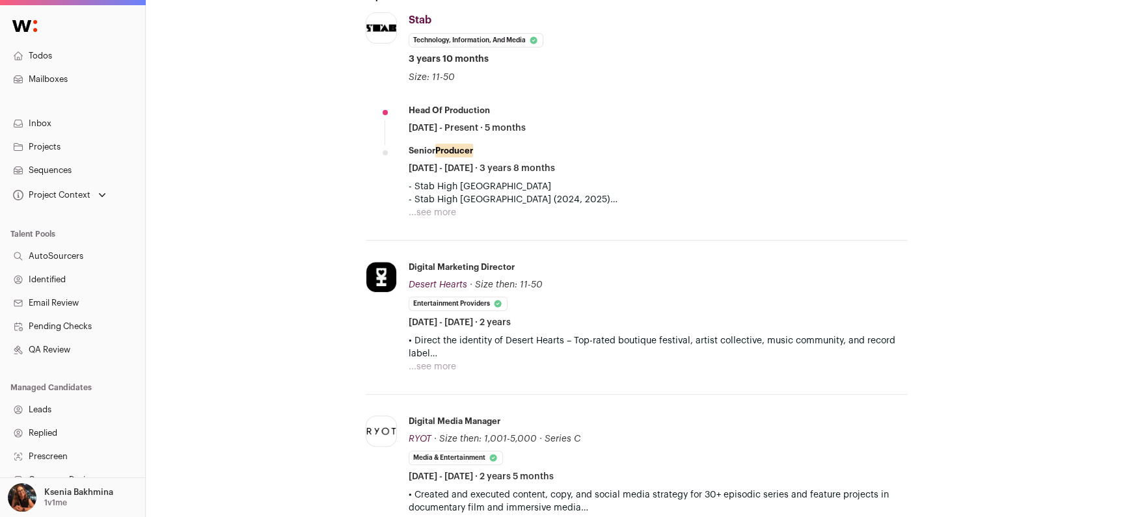
scroll to position [657, 0]
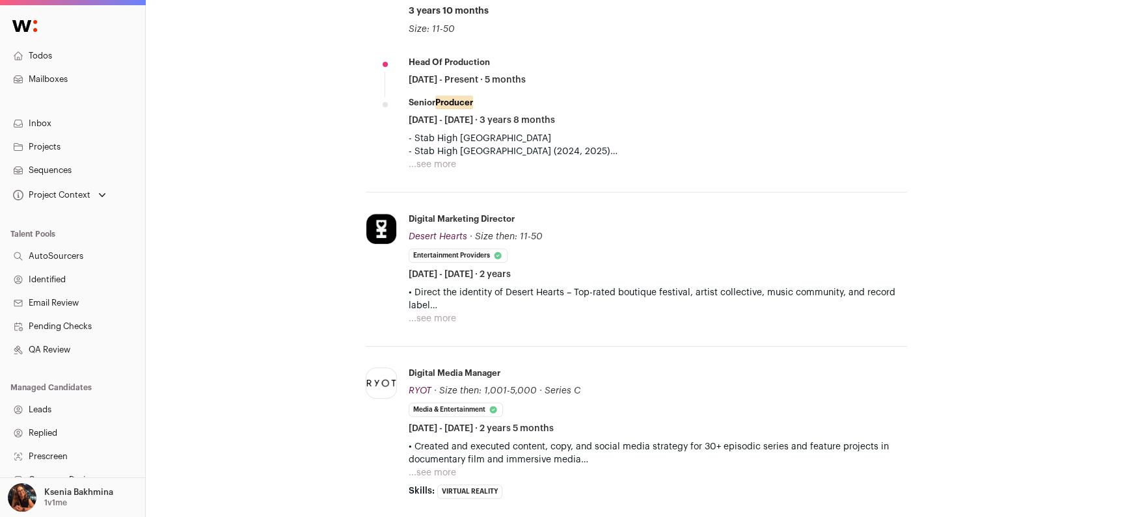
click at [444, 159] on button "...see more" at bounding box center [433, 164] width 48 height 13
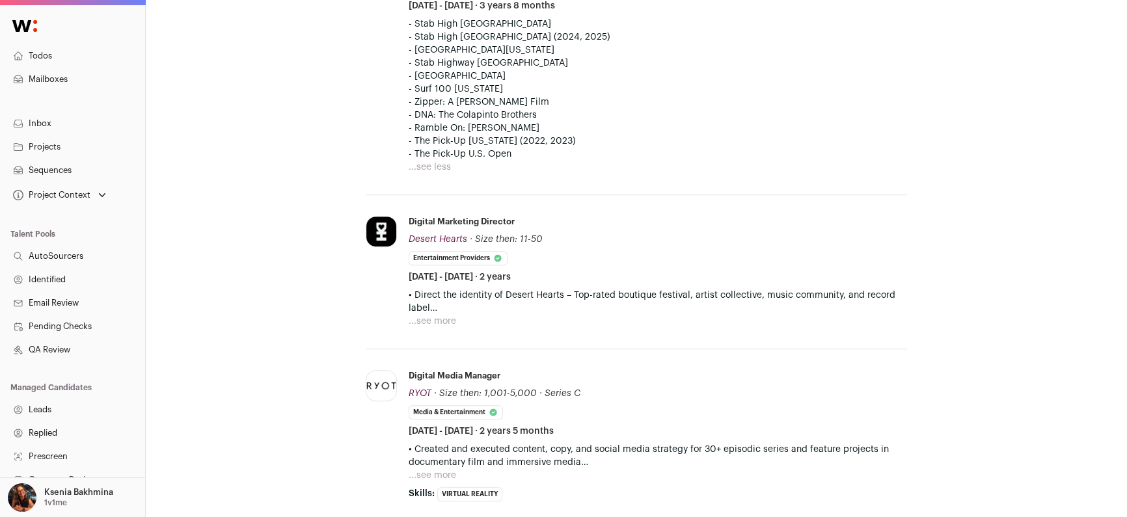
scroll to position [775, 0]
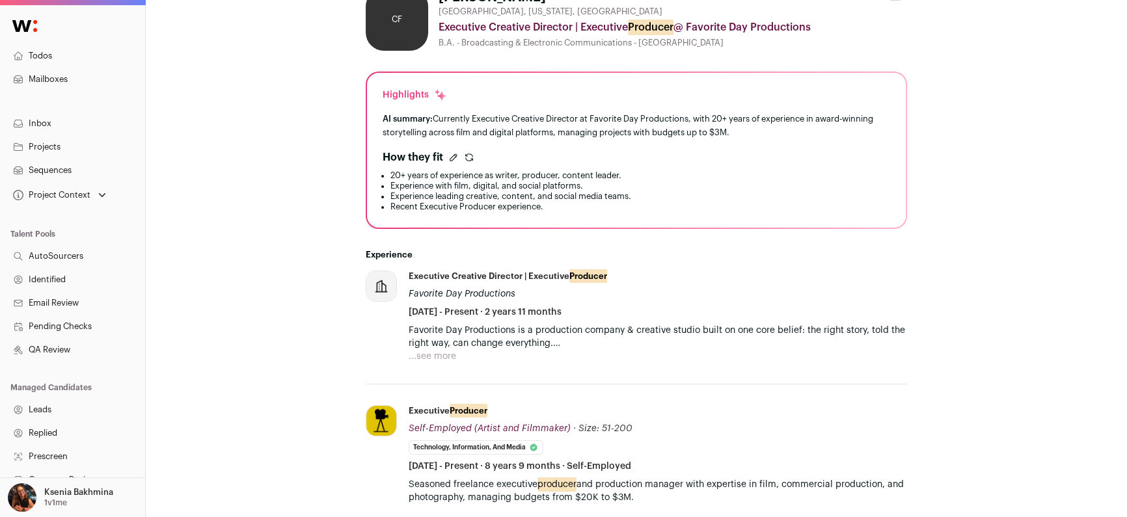
scroll to position [371, 0]
